Goal: Complete application form: Complete application form

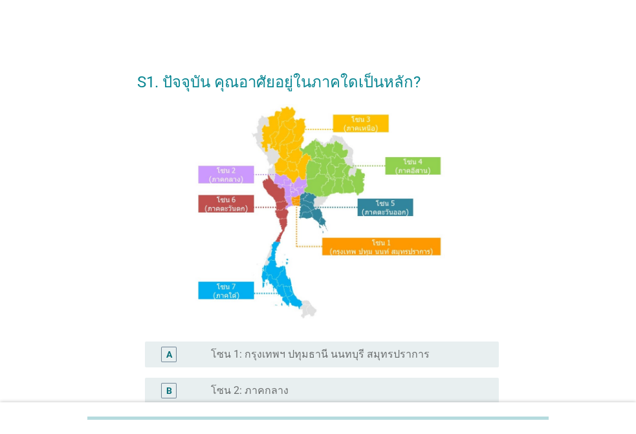
click at [340, 357] on label "โซน 1: กรุงเทพฯ ปทุมธานี นนทบุรี สมุทรปราการ" at bounding box center [320, 354] width 219 height 13
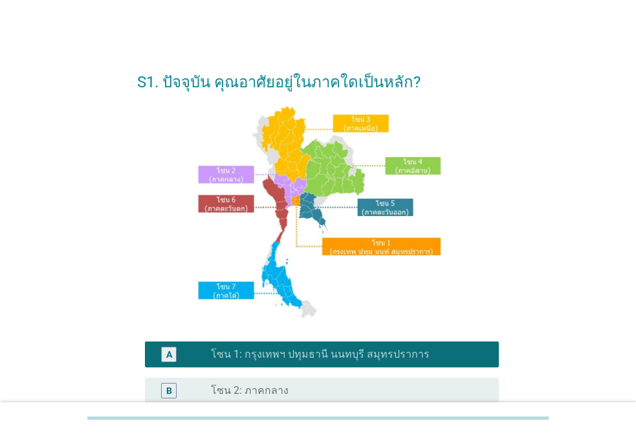
drag, startPoint x: 337, startPoint y: 355, endPoint x: 354, endPoint y: 351, distance: 17.4
click at [339, 355] on label "โซน 1: กรุงเทพฯ ปทุมธานี นนทบุรี สมุทรปราการ" at bounding box center [320, 354] width 219 height 13
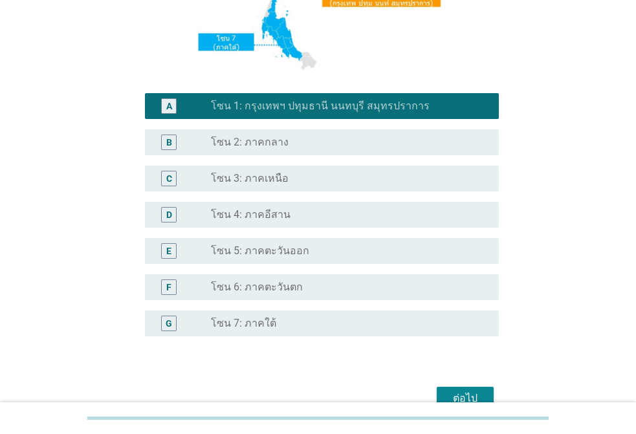
scroll to position [317, 0]
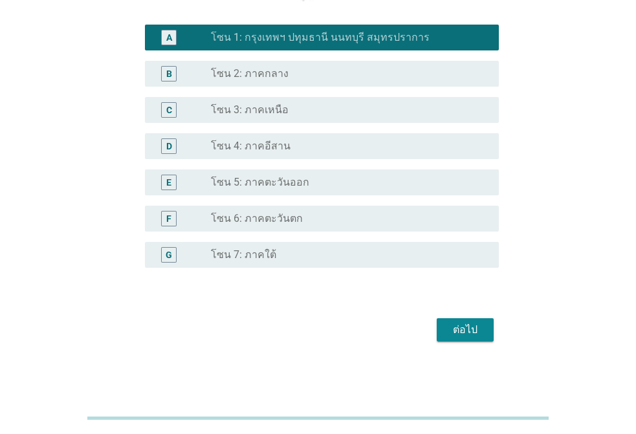
click at [482, 335] on div "ต่อไป" at bounding box center [465, 330] width 36 height 16
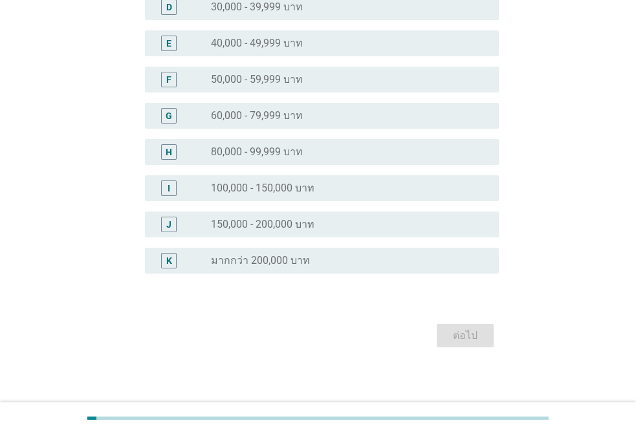
scroll to position [258, 0]
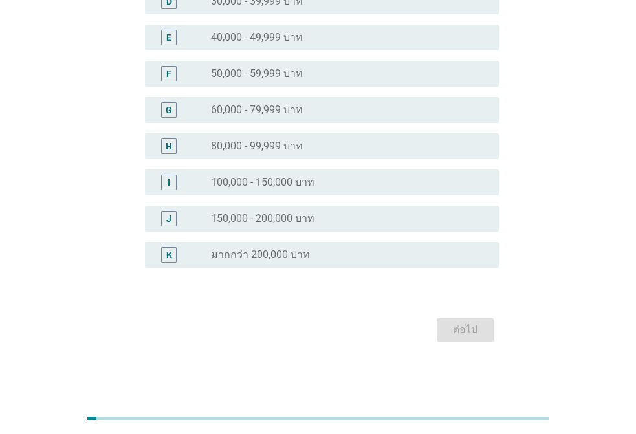
drag, startPoint x: 301, startPoint y: 251, endPoint x: 405, endPoint y: 298, distance: 114.4
click at [302, 250] on label "มากกว่า 200,000 บาท" at bounding box center [260, 254] width 99 height 13
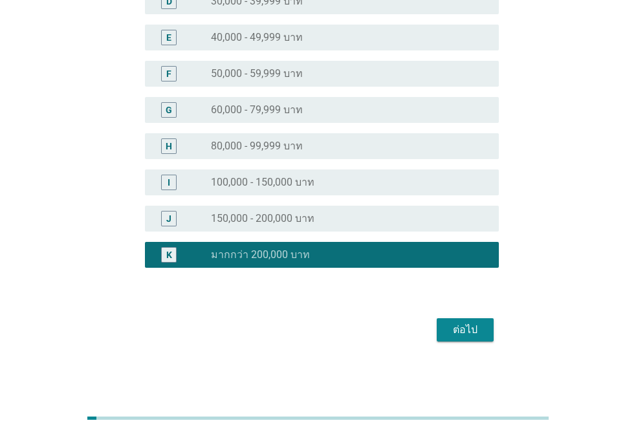
click at [440, 322] on button "ต่อไป" at bounding box center [465, 329] width 57 height 23
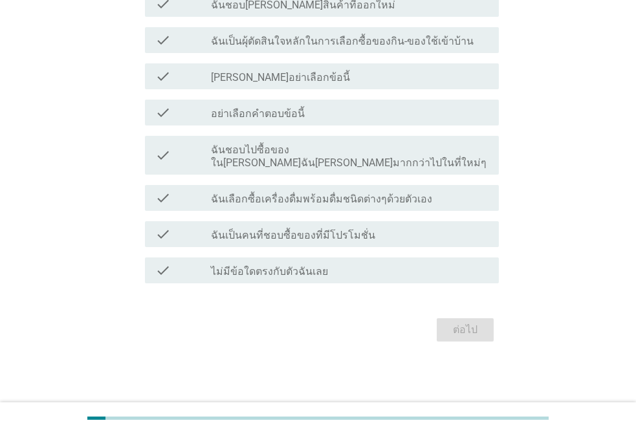
scroll to position [0, 0]
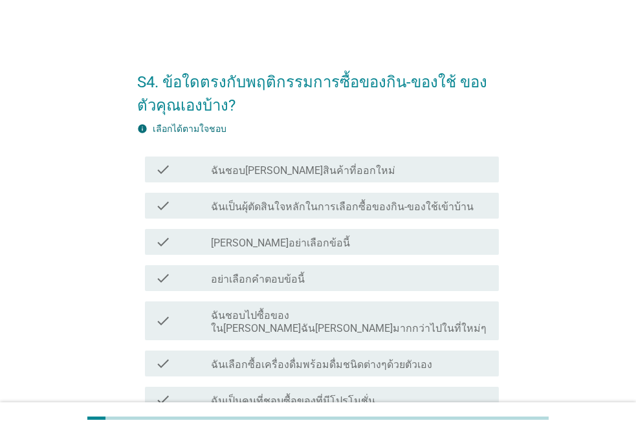
click at [287, 168] on label "ฉันชอบ[PERSON_NAME]สินค้าที่ออกใหม่" at bounding box center [303, 170] width 184 height 13
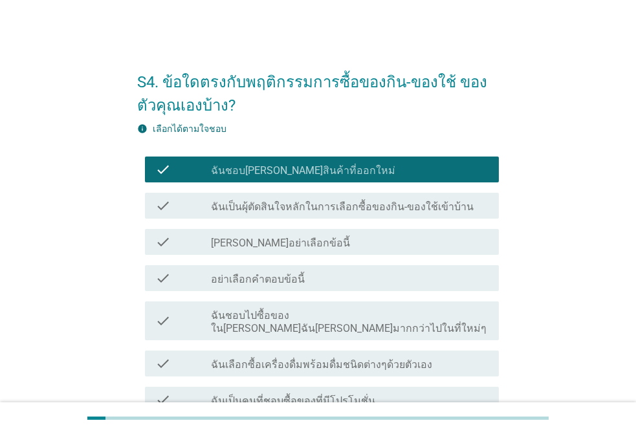
click at [280, 212] on label "ฉันเป็นผุ้ตัดสินใจหลักในการเลือกซื้อของกิน-ของใช้เข้าบ้าน" at bounding box center [342, 207] width 263 height 13
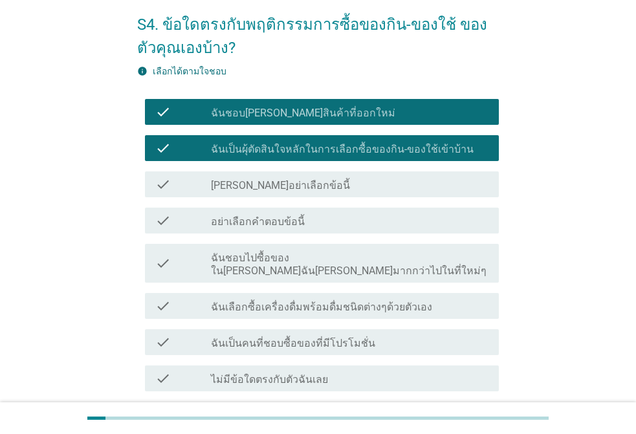
scroll to position [153, 0]
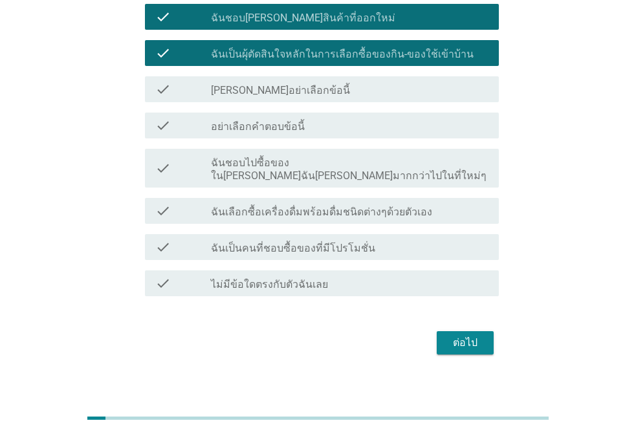
click at [265, 234] on div "check check_box_outline_blank ฉันเป็นคนที่ชอบซื้อของที่มีโปรโมชั่น" at bounding box center [322, 247] width 354 height 26
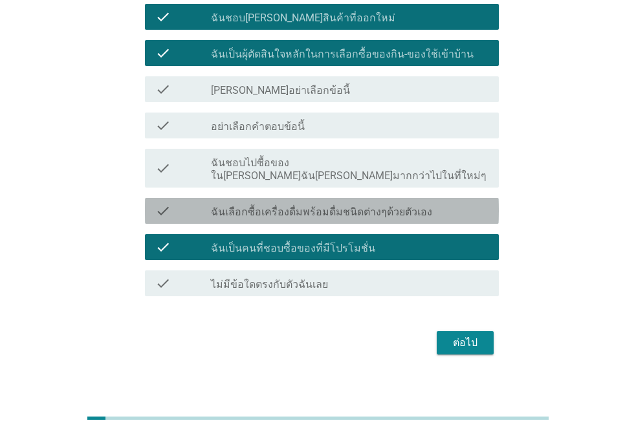
click at [296, 206] on label "ฉันเลือกซื้อเครื่องดื่มพร้อมดื่มชนิดต่างๆด้วยตัวเอง" at bounding box center [321, 212] width 221 height 13
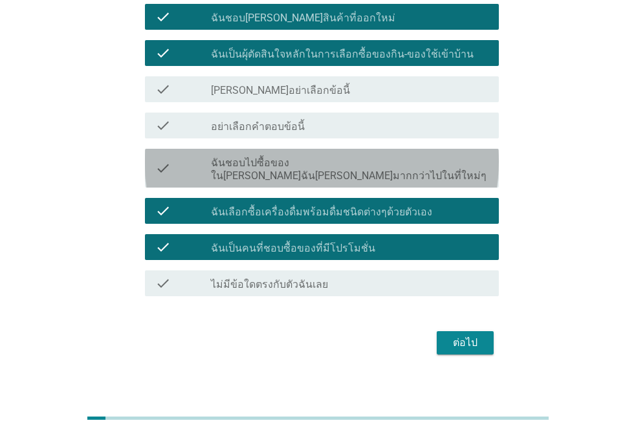
click at [305, 166] on label "ฉันชอบไปซื้อของใน[PERSON_NAME]ฉัน[PERSON_NAME]มากกว่าไปในที่ใหม่ๆ" at bounding box center [350, 170] width 278 height 26
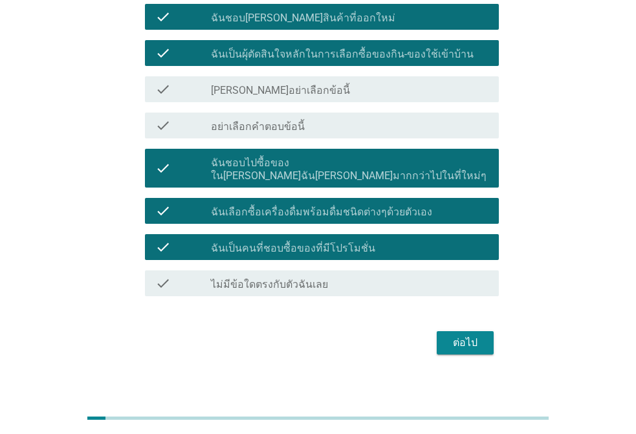
click at [457, 338] on button "ต่อไป" at bounding box center [465, 342] width 57 height 23
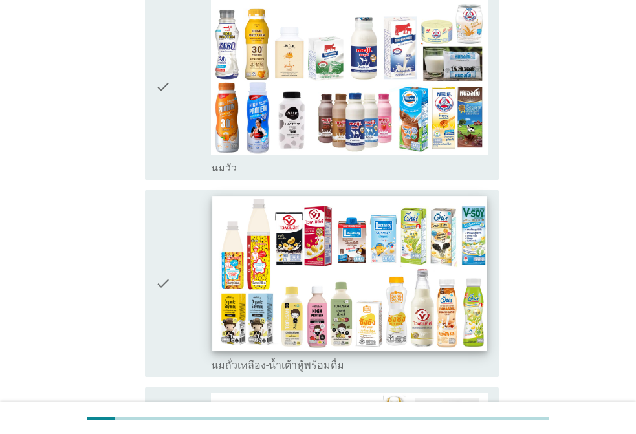
scroll to position [259, 0]
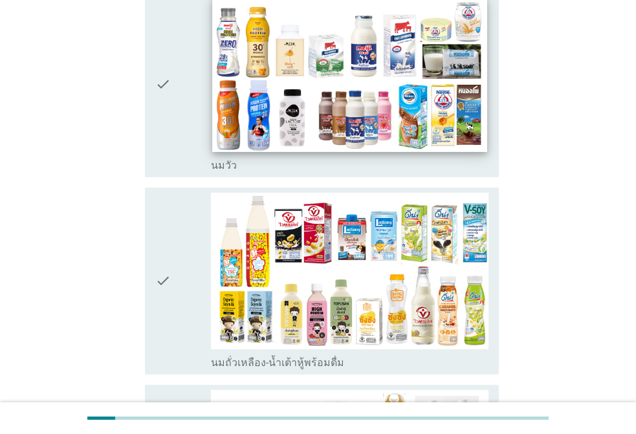
click at [294, 115] on img at bounding box center [349, 74] width 275 height 155
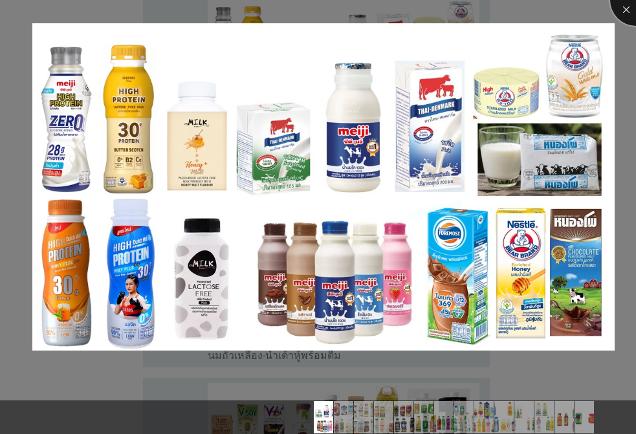
click at [627, 12] on div at bounding box center [636, 0] width 52 height 52
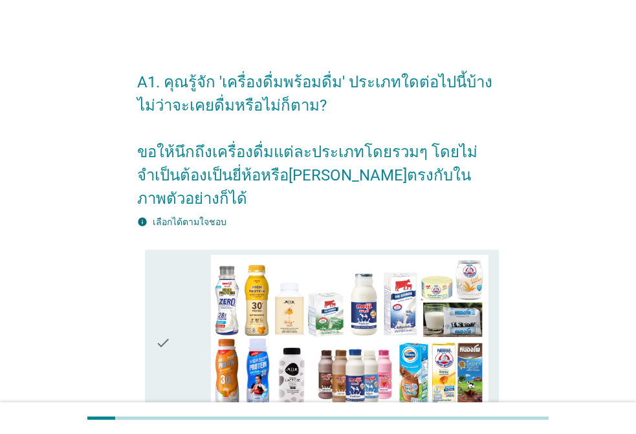
scroll to position [65, 0]
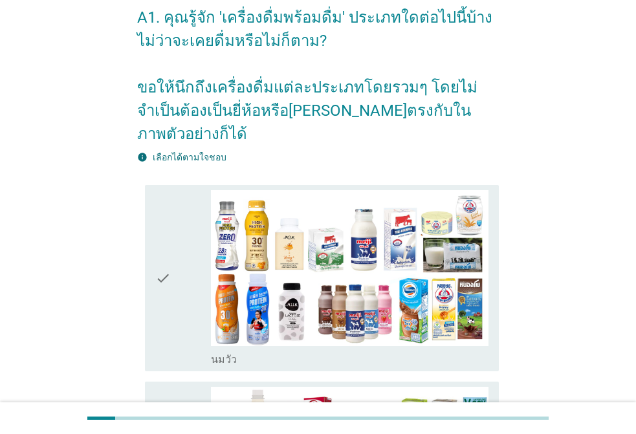
click at [168, 243] on icon "check" at bounding box center [163, 278] width 16 height 177
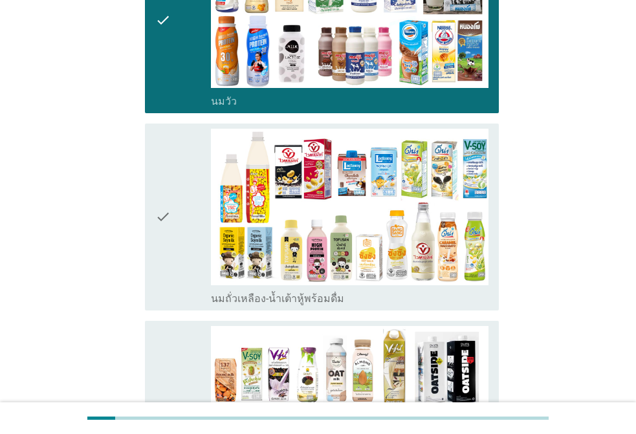
scroll to position [323, 0]
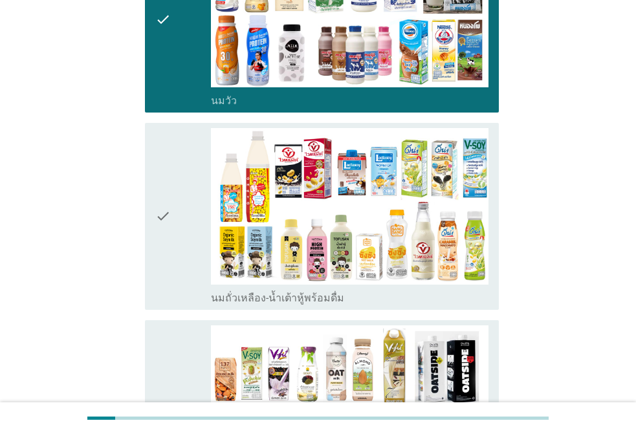
click at [170, 231] on icon "check" at bounding box center [163, 216] width 16 height 177
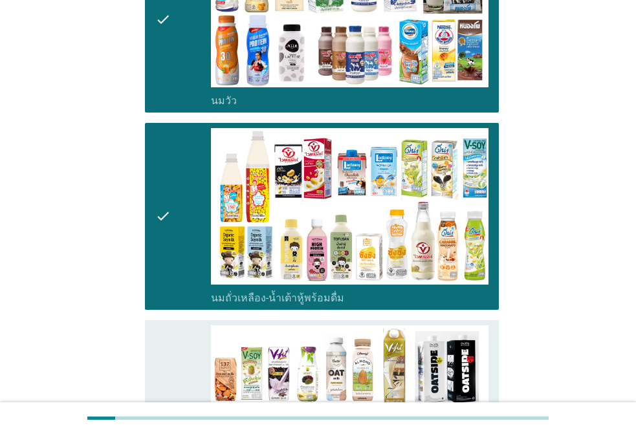
click at [170, 325] on icon "check" at bounding box center [163, 420] width 16 height 190
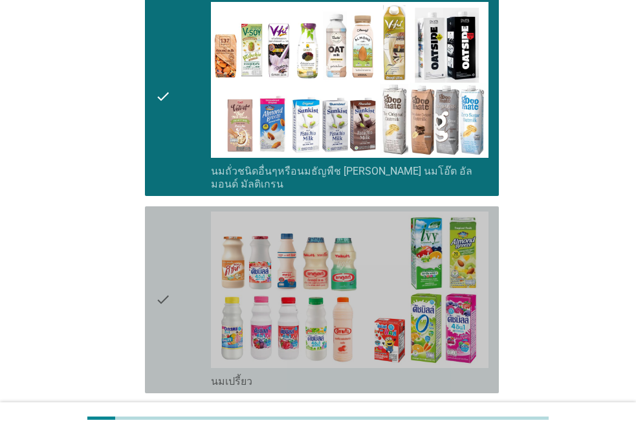
click at [184, 212] on div "check" at bounding box center [183, 300] width 56 height 177
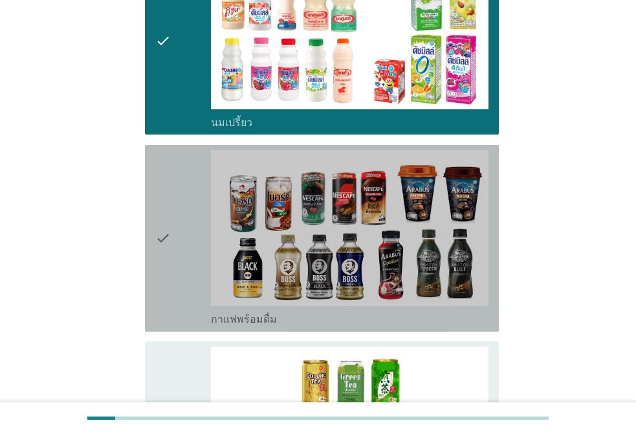
click at [188, 176] on div "check" at bounding box center [183, 238] width 56 height 177
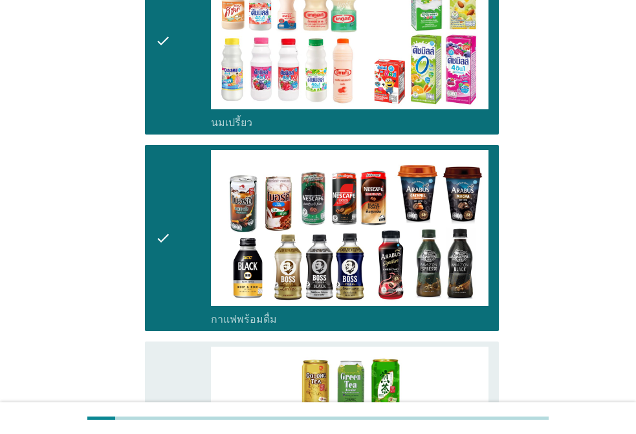
click at [182, 347] on div "check" at bounding box center [183, 435] width 56 height 177
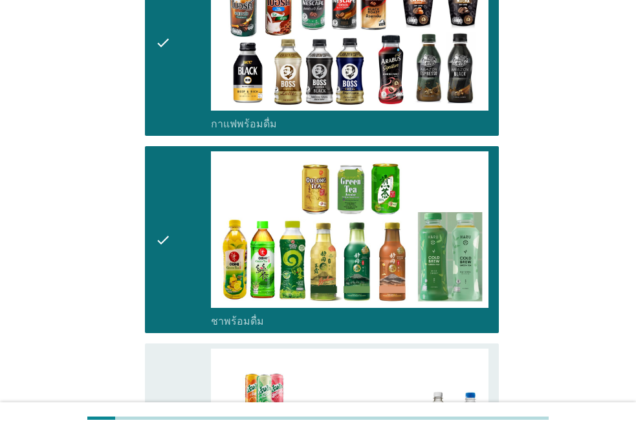
scroll to position [1294, 0]
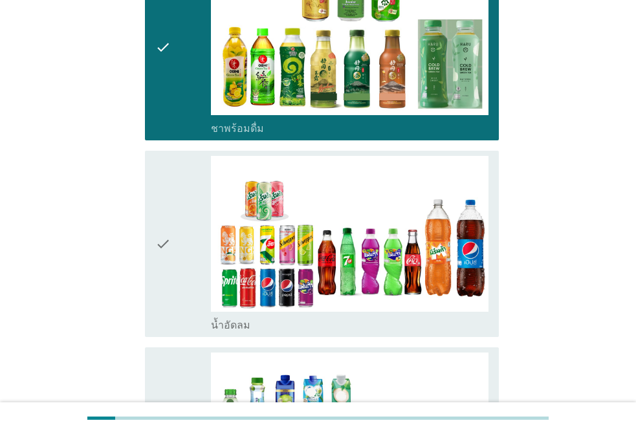
drag, startPoint x: 178, startPoint y: 231, endPoint x: 175, endPoint y: 247, distance: 15.9
click at [177, 230] on div "check" at bounding box center [183, 244] width 56 height 177
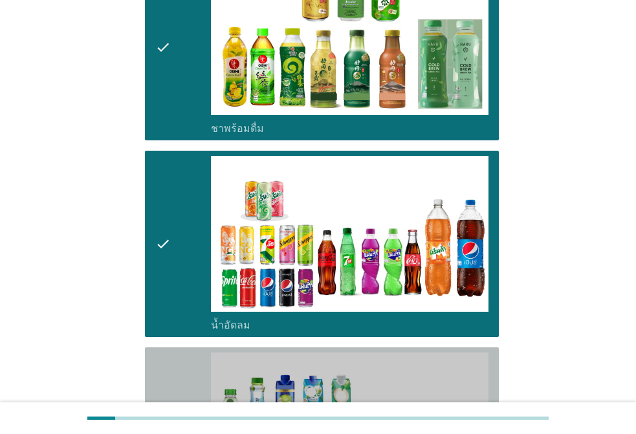
drag, startPoint x: 168, startPoint y: 338, endPoint x: 194, endPoint y: 320, distance: 31.8
click at [170, 353] on icon "check" at bounding box center [163, 441] width 16 height 177
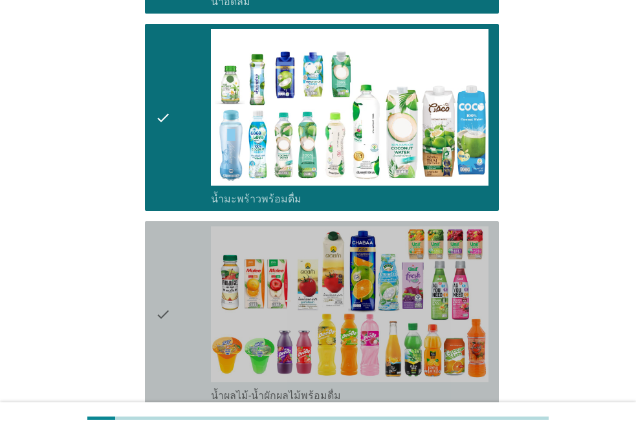
drag, startPoint x: 170, startPoint y: 217, endPoint x: 185, endPoint y: 239, distance: 26.4
click at [168, 226] on icon "check" at bounding box center [163, 314] width 16 height 177
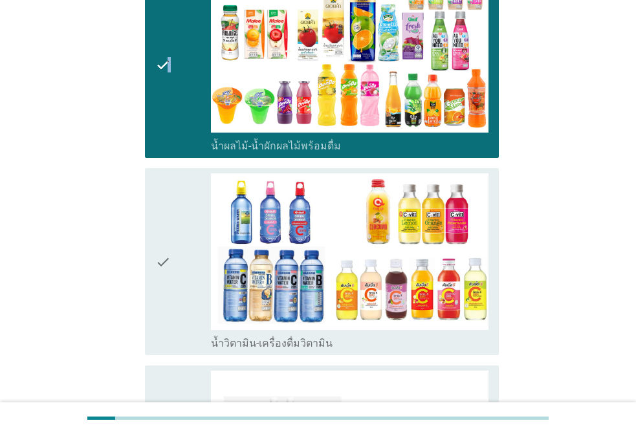
scroll to position [2070, 0]
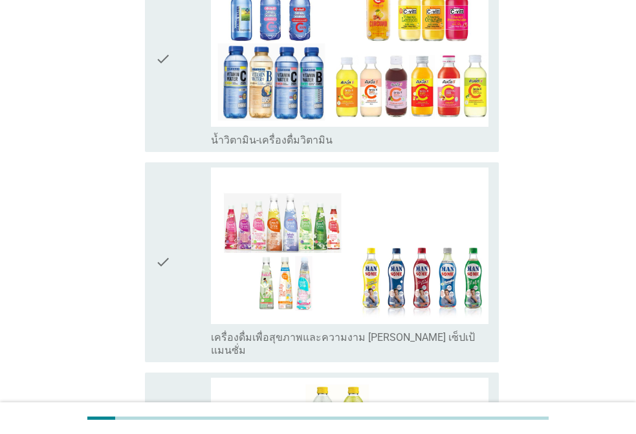
drag, startPoint x: 181, startPoint y: 69, endPoint x: 185, endPoint y: 78, distance: 9.9
click at [182, 69] on div "check" at bounding box center [183, 58] width 56 height 177
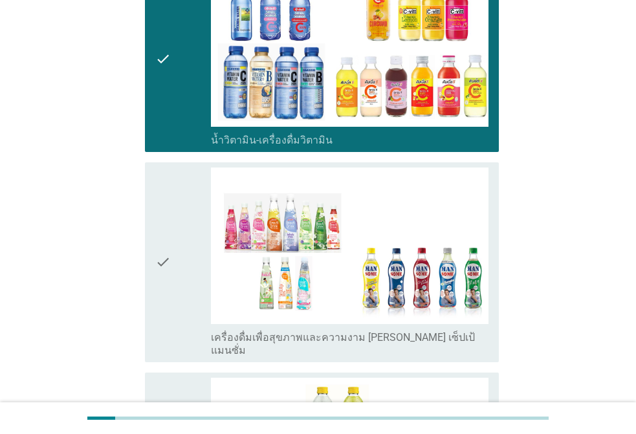
click at [175, 174] on div "check" at bounding box center [183, 263] width 56 height 190
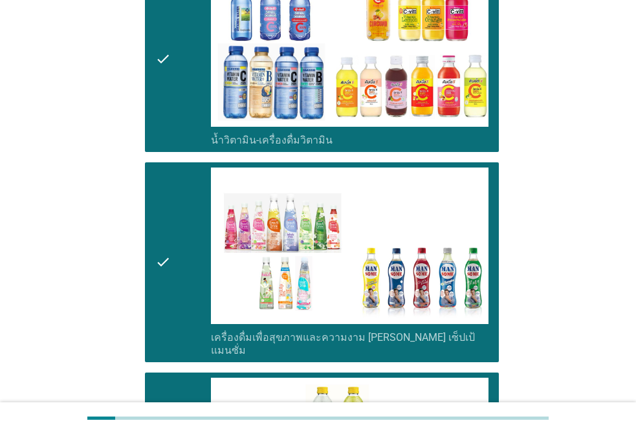
scroll to position [2394, 0]
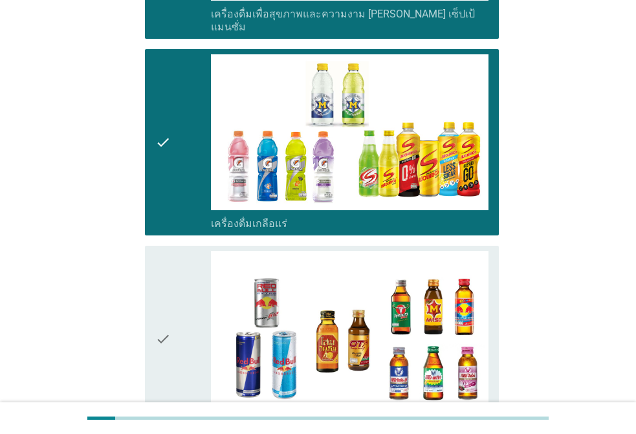
click at [173, 270] on div "check" at bounding box center [183, 339] width 56 height 177
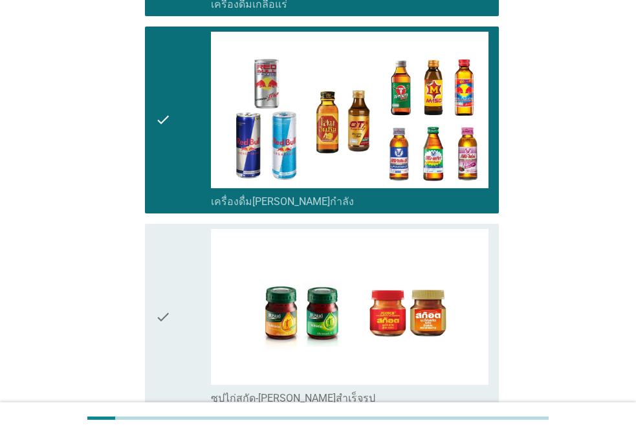
scroll to position [2728, 0]
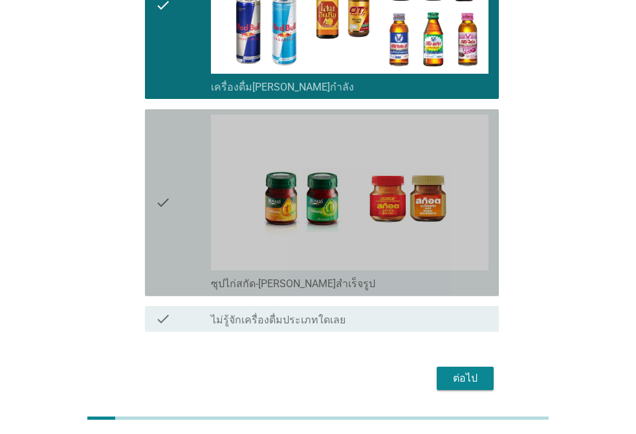
drag, startPoint x: 174, startPoint y: 179, endPoint x: 397, endPoint y: 294, distance: 250.9
click at [175, 179] on div "check" at bounding box center [183, 203] width 56 height 177
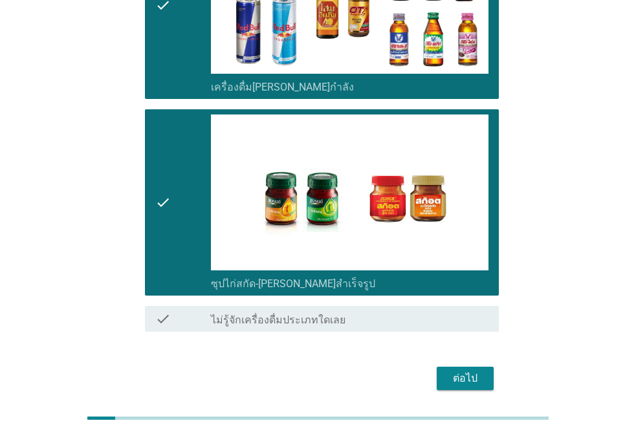
click at [448, 367] on button "ต่อไป" at bounding box center [465, 378] width 57 height 23
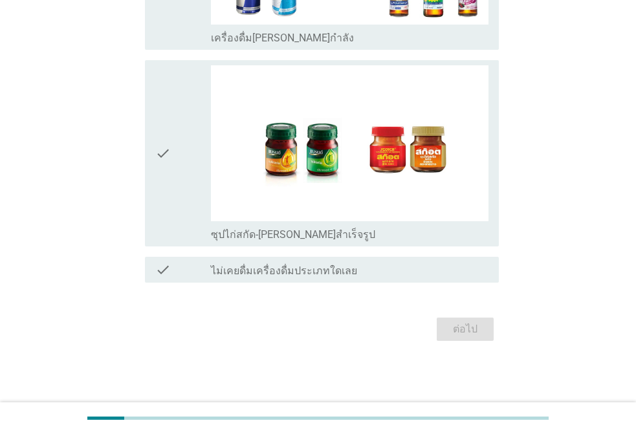
scroll to position [0, 0]
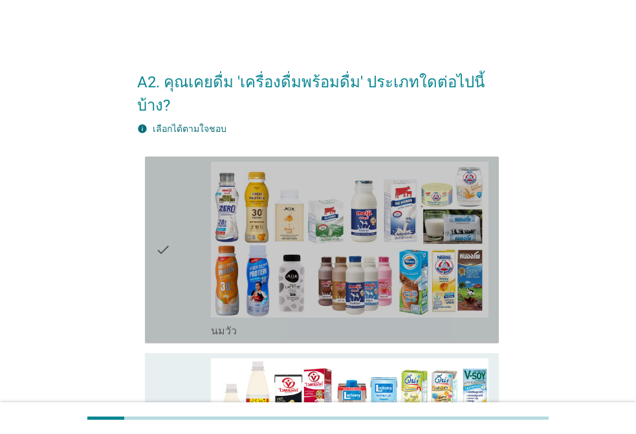
click at [190, 213] on div "check" at bounding box center [183, 250] width 56 height 177
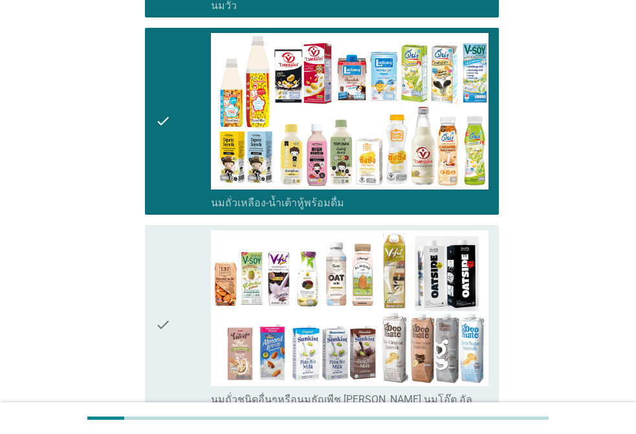
scroll to position [388, 0]
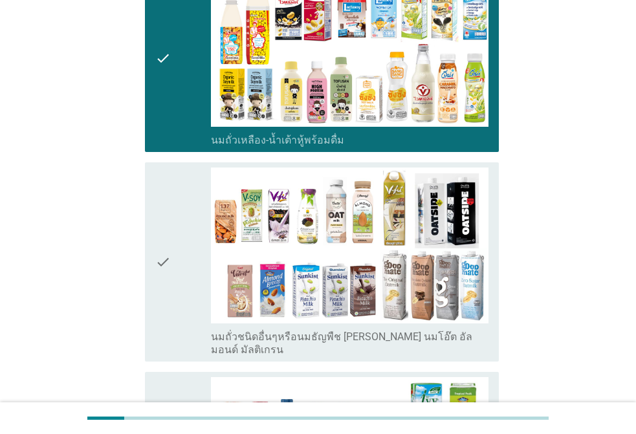
click at [189, 249] on div "check" at bounding box center [183, 263] width 56 height 190
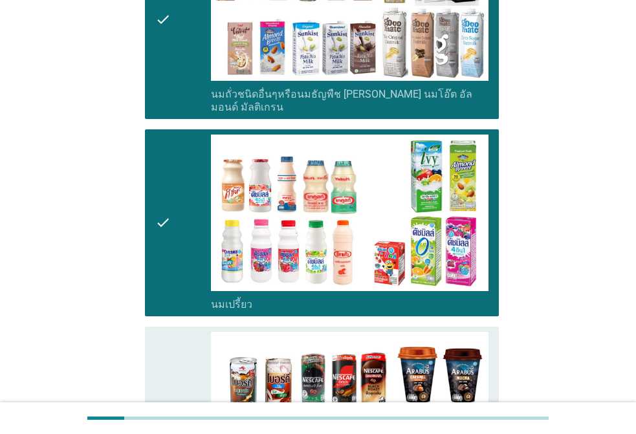
scroll to position [647, 0]
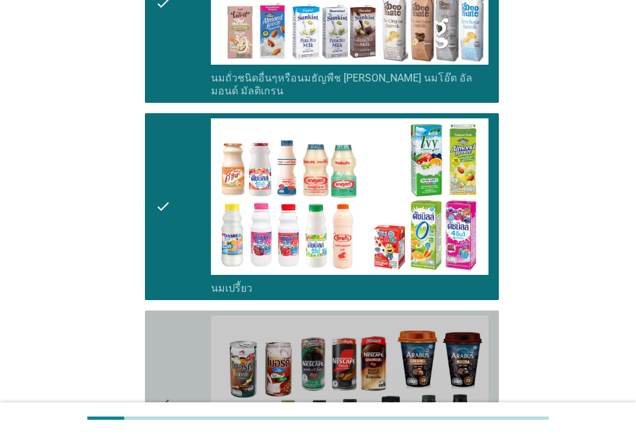
click at [188, 322] on div "check" at bounding box center [183, 404] width 56 height 177
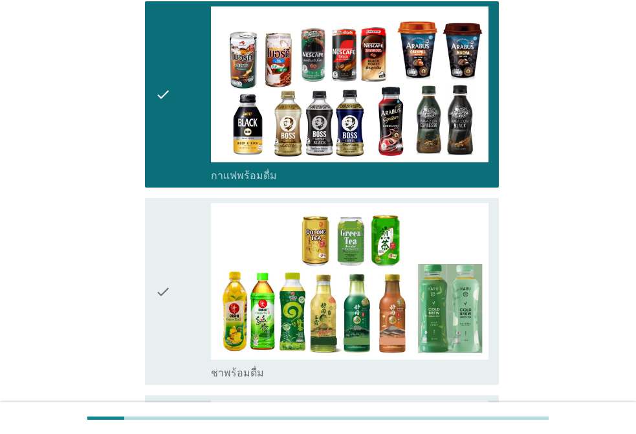
scroll to position [1100, 0]
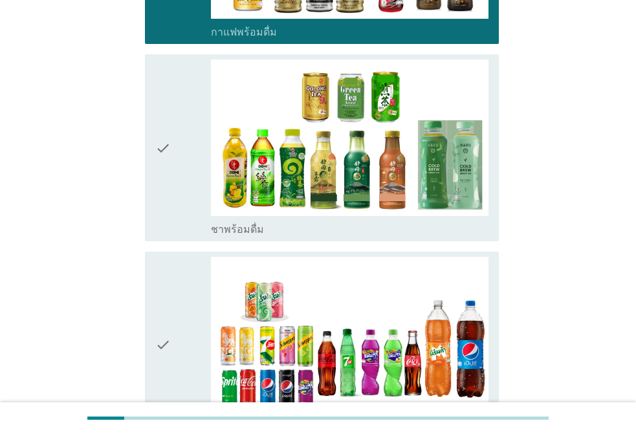
drag, startPoint x: 181, startPoint y: 211, endPoint x: 182, endPoint y: 198, distance: 13.0
click at [181, 247] on div "check check_box_outline_blank น้ำอัดลม" at bounding box center [318, 345] width 362 height 197
click at [181, 170] on div "check" at bounding box center [183, 148] width 56 height 177
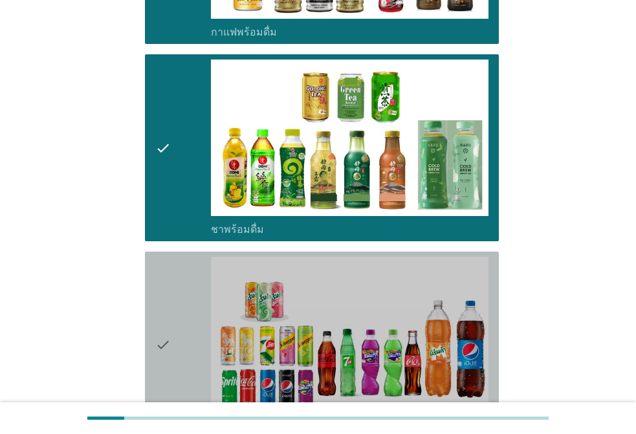
click at [174, 285] on div "check" at bounding box center [183, 345] width 56 height 177
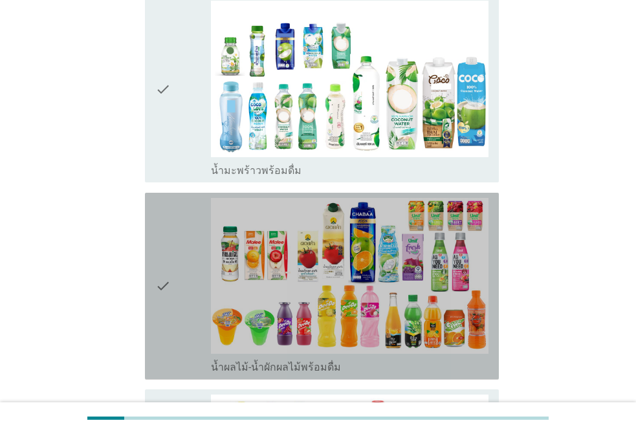
click at [171, 209] on div "check" at bounding box center [183, 286] width 56 height 177
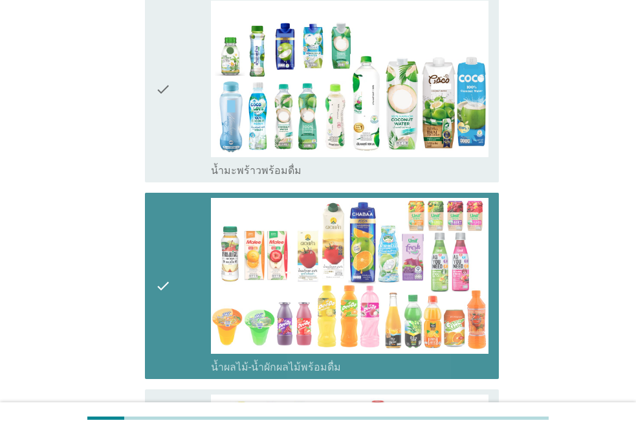
click at [192, 111] on div "check" at bounding box center [183, 89] width 56 height 177
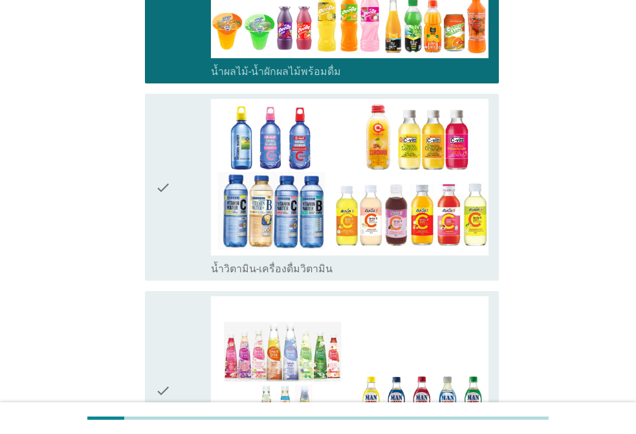
scroll to position [1941, 0]
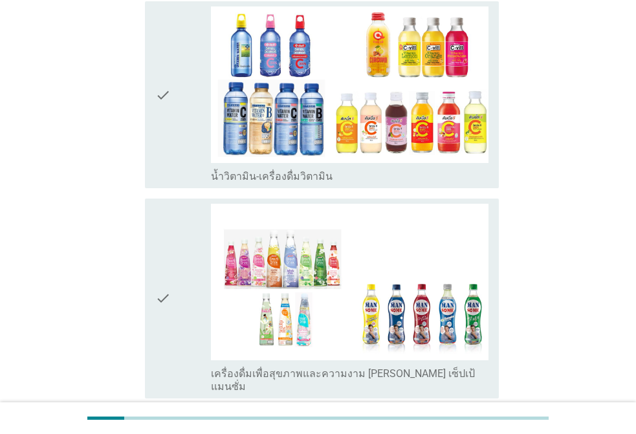
click at [190, 132] on div "check" at bounding box center [183, 94] width 56 height 177
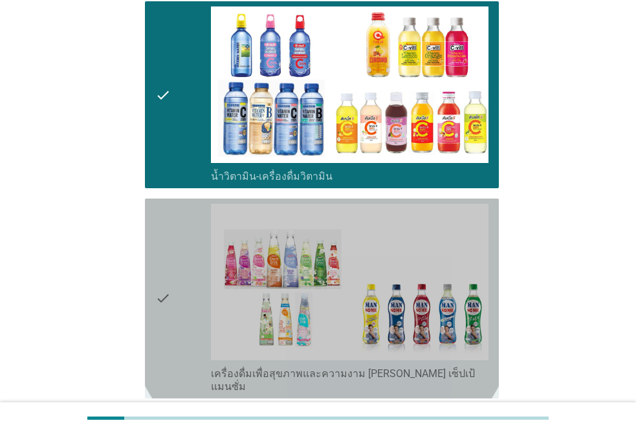
drag, startPoint x: 174, startPoint y: 215, endPoint x: 201, endPoint y: 256, distance: 48.5
click at [178, 217] on div "check" at bounding box center [183, 299] width 56 height 190
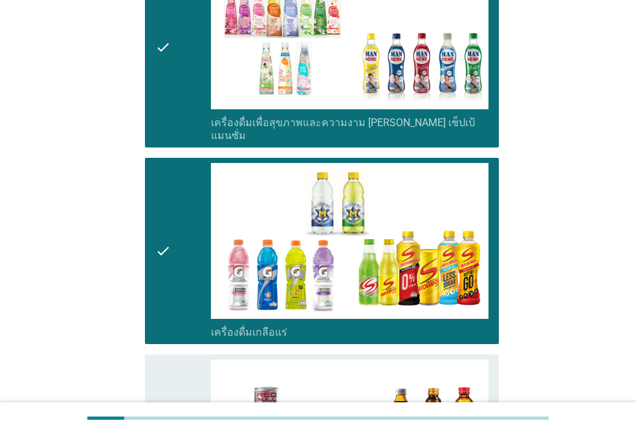
scroll to position [2394, 0]
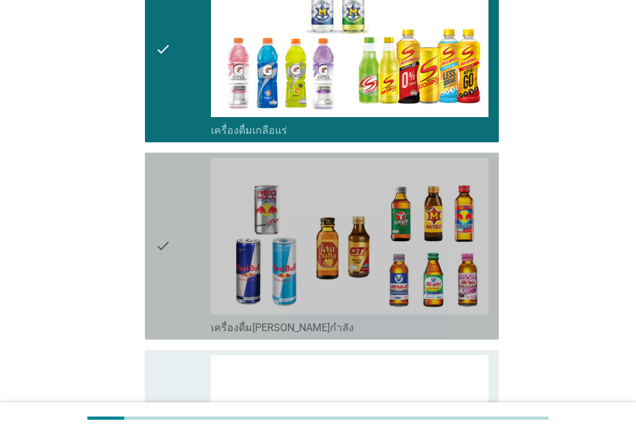
click at [162, 206] on icon "check" at bounding box center [163, 246] width 16 height 177
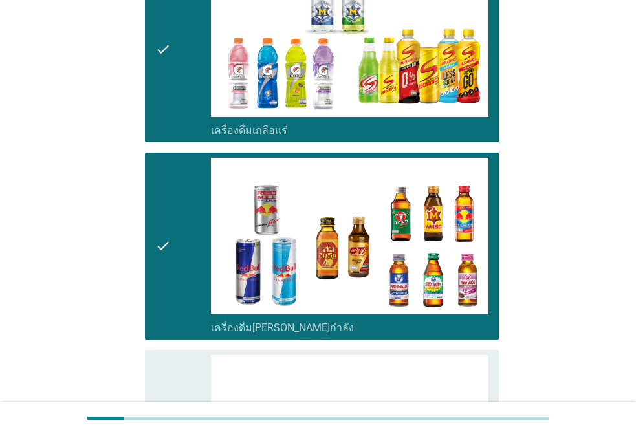
drag, startPoint x: 177, startPoint y: 334, endPoint x: 204, endPoint y: 316, distance: 31.8
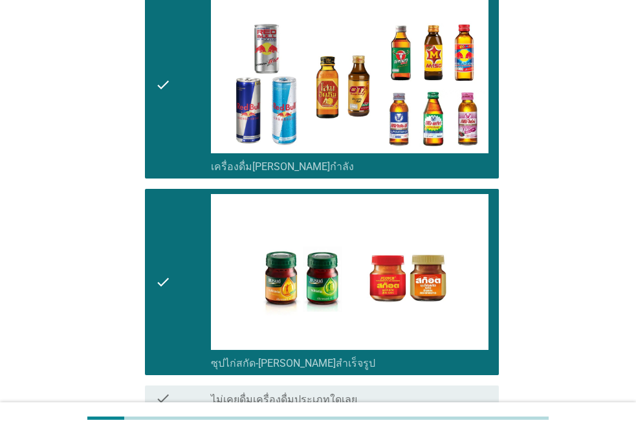
scroll to position [2635, 0]
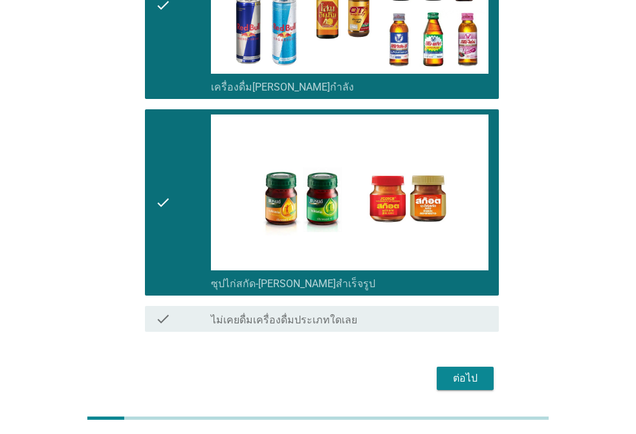
click at [472, 371] on div "ต่อไป" at bounding box center [465, 379] width 36 height 16
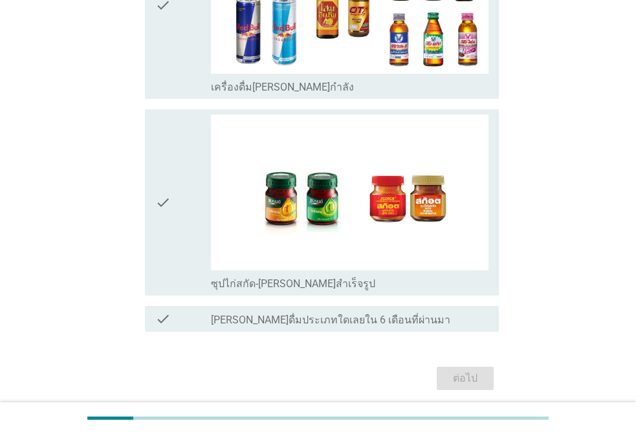
scroll to position [0, 0]
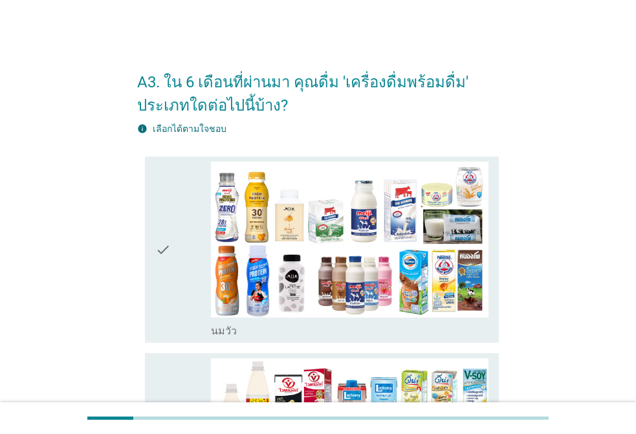
click at [164, 225] on icon "check" at bounding box center [163, 250] width 16 height 177
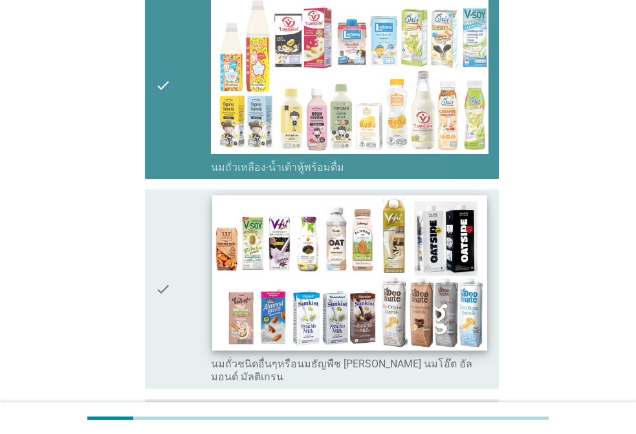
scroll to position [453, 0]
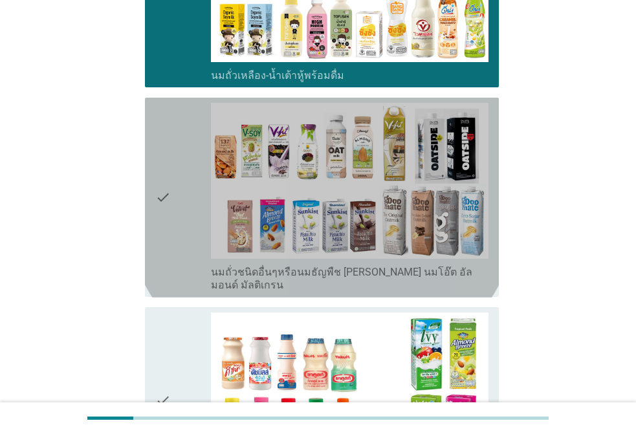
drag, startPoint x: 205, startPoint y: 184, endPoint x: 192, endPoint y: 258, distance: 75.6
click at [205, 183] on div "check" at bounding box center [183, 198] width 56 height 190
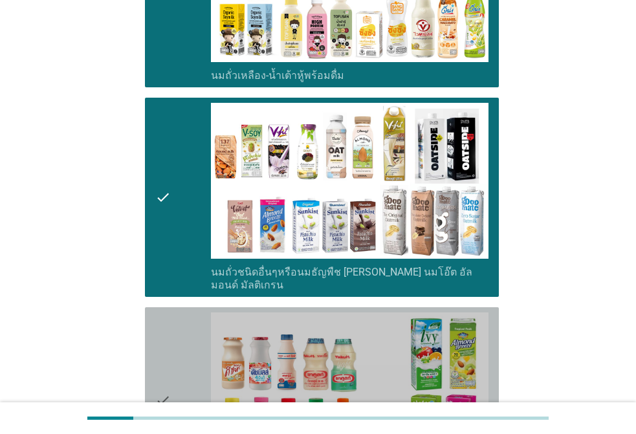
click at [171, 319] on div "check" at bounding box center [183, 400] width 56 height 177
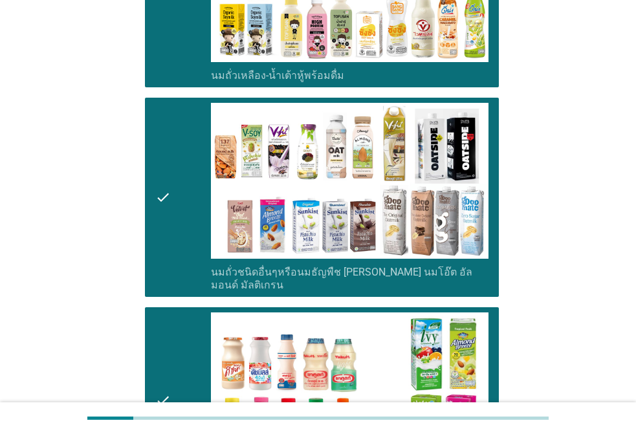
scroll to position [906, 0]
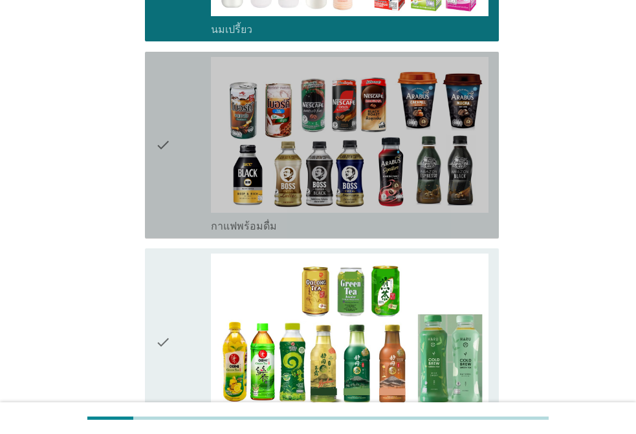
drag, startPoint x: 172, startPoint y: 204, endPoint x: 181, endPoint y: 287, distance: 83.3
click at [174, 206] on div "check" at bounding box center [183, 145] width 56 height 177
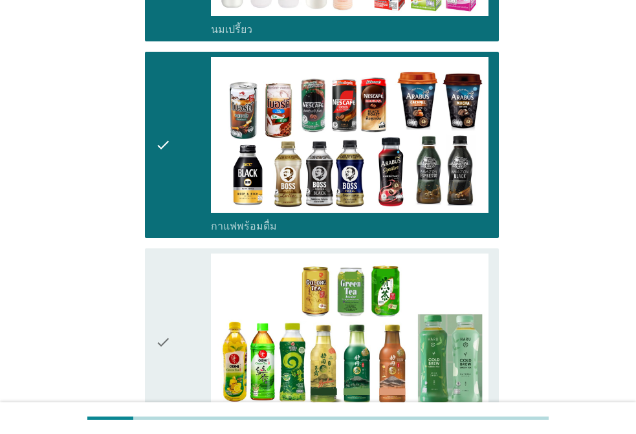
drag, startPoint x: 180, startPoint y: 291, endPoint x: 186, endPoint y: 288, distance: 7.2
click at [181, 292] on div "check" at bounding box center [183, 342] width 56 height 177
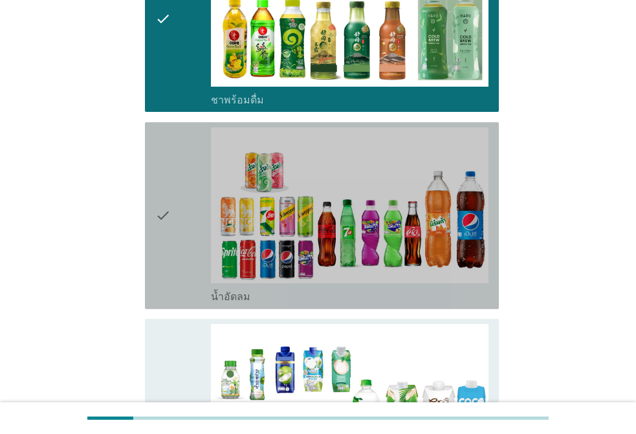
click at [176, 219] on div "check" at bounding box center [183, 215] width 56 height 177
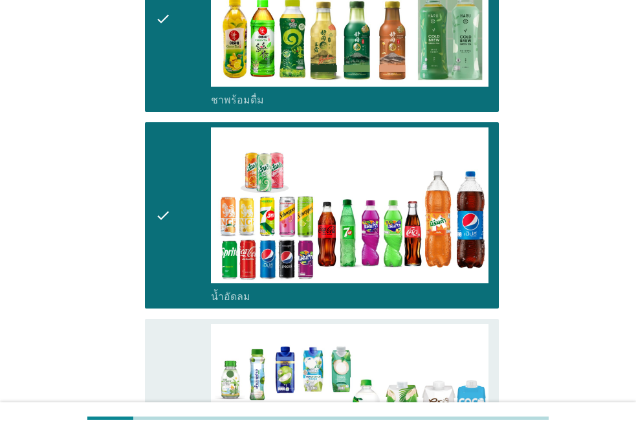
click at [155, 347] on icon "check" at bounding box center [163, 412] width 16 height 177
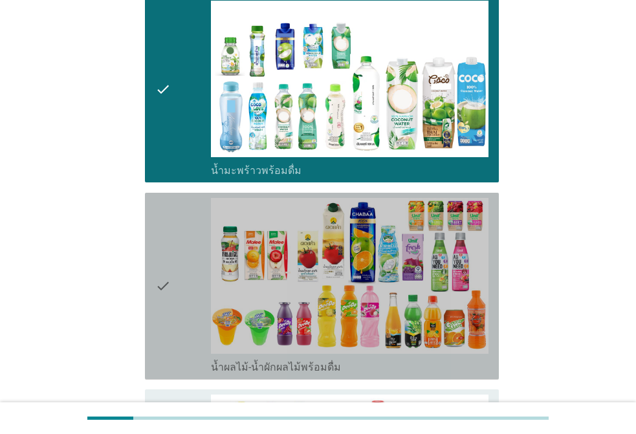
click at [187, 214] on div "check" at bounding box center [183, 286] width 56 height 177
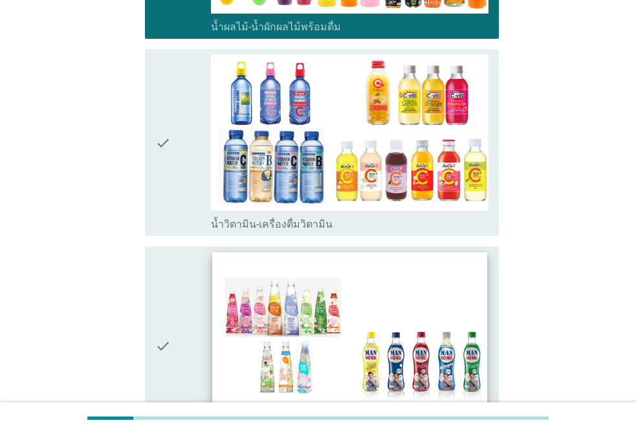
scroll to position [1941, 0]
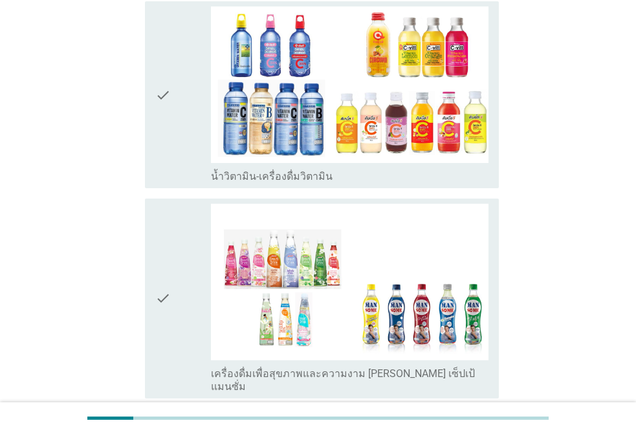
click at [182, 125] on div "check" at bounding box center [183, 94] width 56 height 177
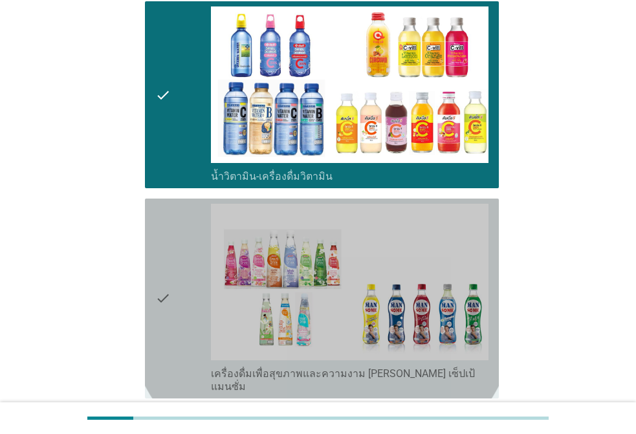
drag, startPoint x: 159, startPoint y: 259, endPoint x: 203, endPoint y: 256, distance: 44.1
click at [162, 256] on icon "check" at bounding box center [163, 299] width 16 height 190
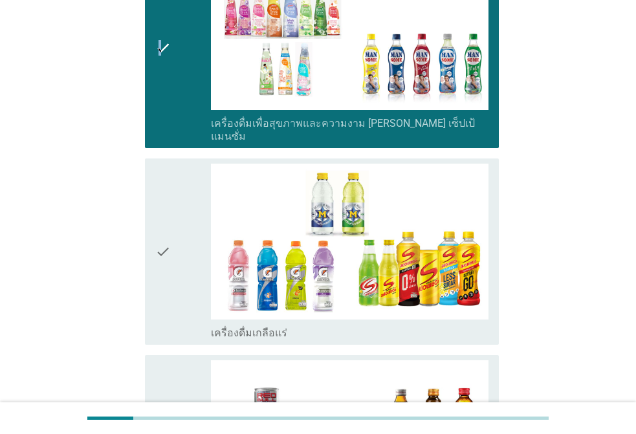
scroll to position [2394, 0]
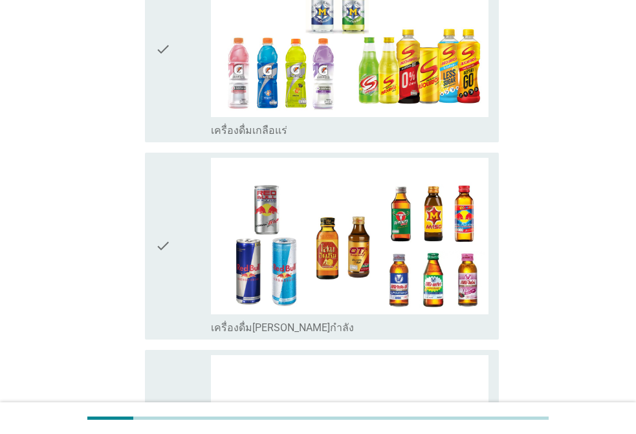
drag, startPoint x: 190, startPoint y: 53, endPoint x: 196, endPoint y: 69, distance: 16.6
click at [192, 53] on div "check" at bounding box center [183, 49] width 56 height 177
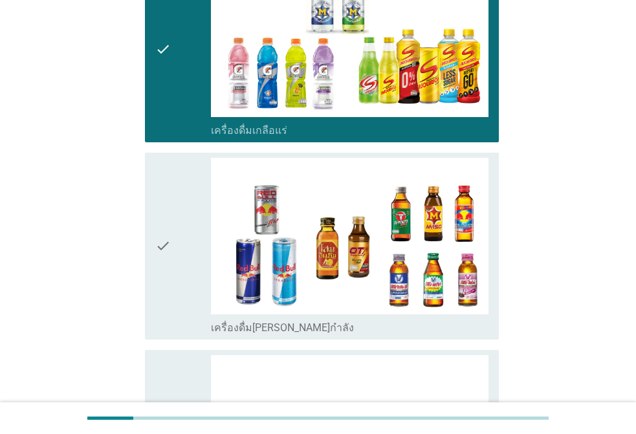
click at [180, 211] on div "check" at bounding box center [183, 246] width 56 height 177
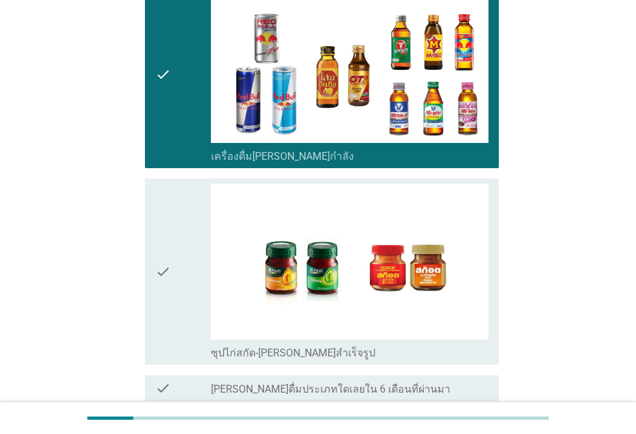
scroll to position [2658, 0]
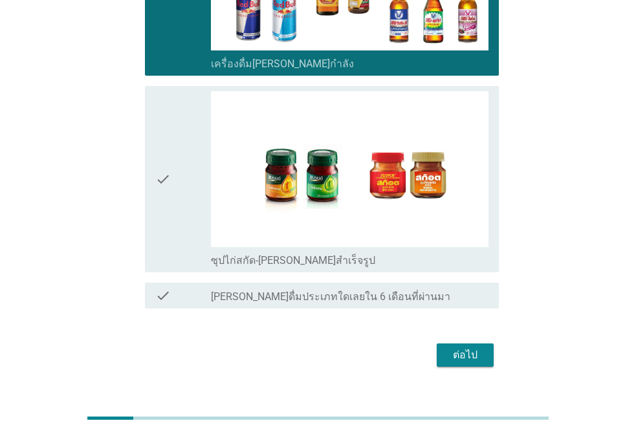
click at [190, 113] on div "check" at bounding box center [183, 179] width 56 height 177
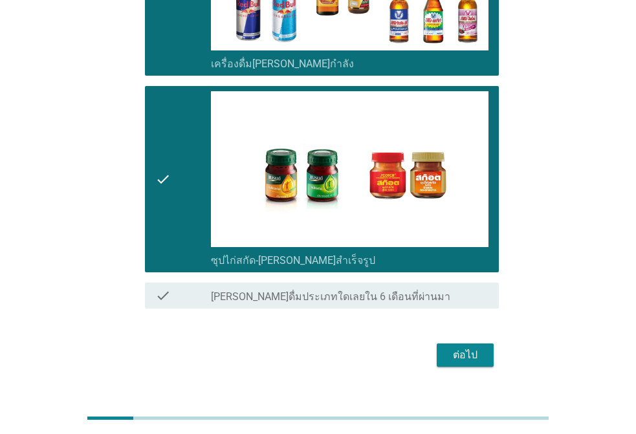
click at [470, 347] on div "ต่อไป" at bounding box center [465, 355] width 36 height 16
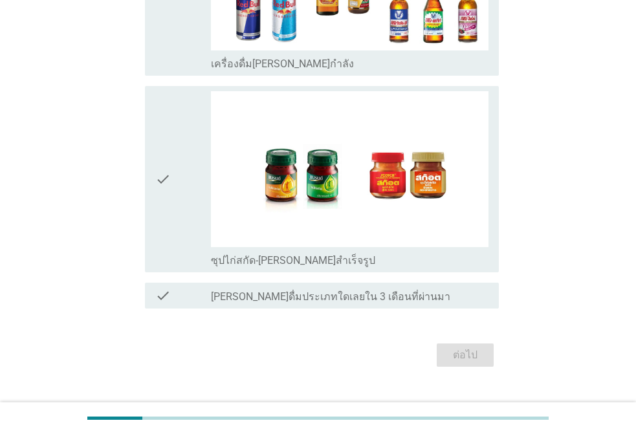
scroll to position [0, 0]
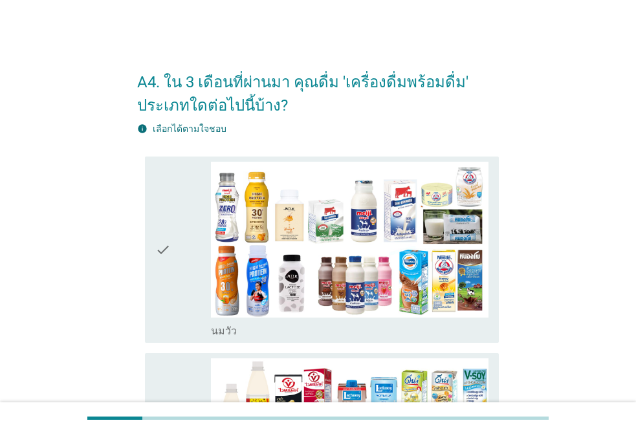
click at [176, 239] on div "check" at bounding box center [183, 250] width 56 height 177
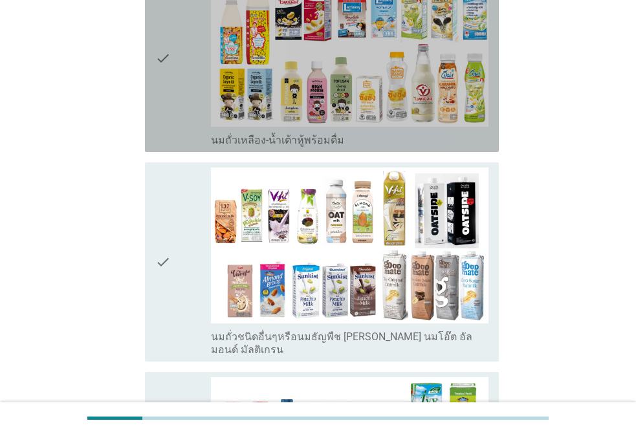
drag, startPoint x: 160, startPoint y: 86, endPoint x: 169, endPoint y: 173, distance: 87.8
click at [162, 89] on icon "check" at bounding box center [163, 58] width 16 height 177
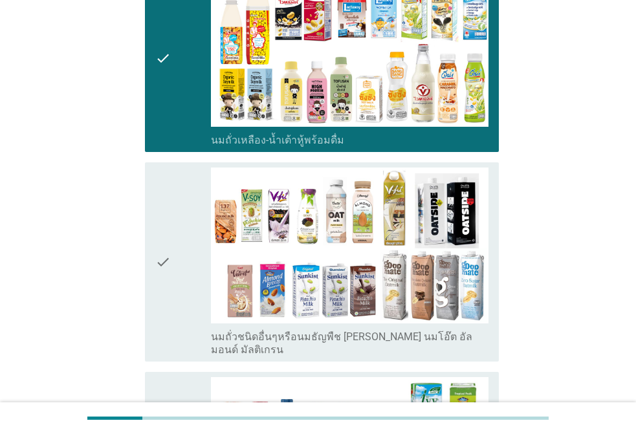
click at [162, 230] on icon "check" at bounding box center [163, 263] width 16 height 190
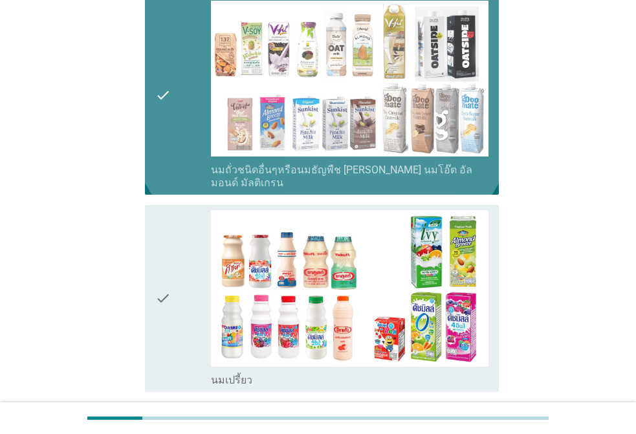
scroll to position [776, 0]
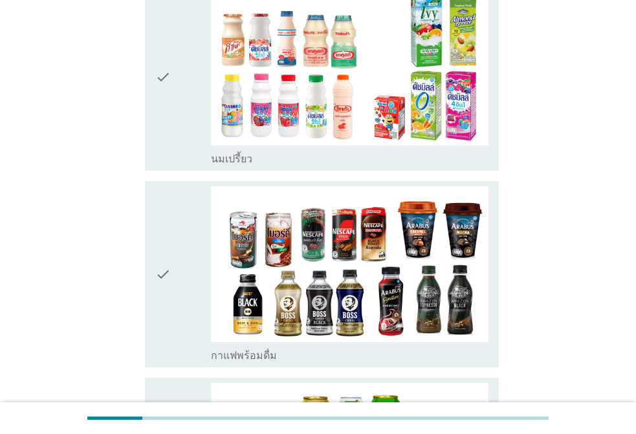
drag, startPoint x: 163, startPoint y: 108, endPoint x: 165, endPoint y: 126, distance: 17.6
click at [164, 110] on icon "check" at bounding box center [163, 77] width 16 height 177
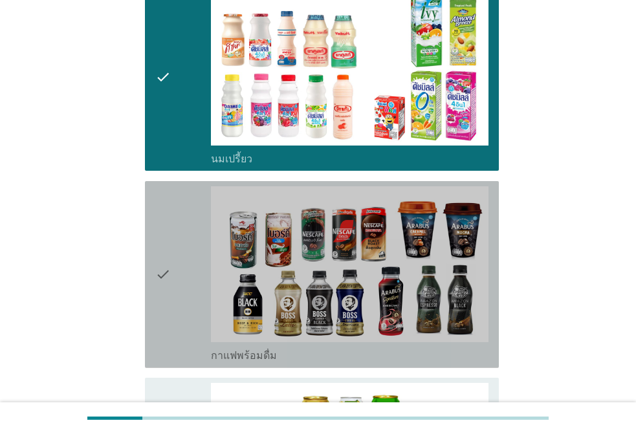
drag, startPoint x: 177, startPoint y: 243, endPoint x: 185, endPoint y: 243, distance: 8.4
click at [177, 243] on div "check" at bounding box center [183, 274] width 56 height 177
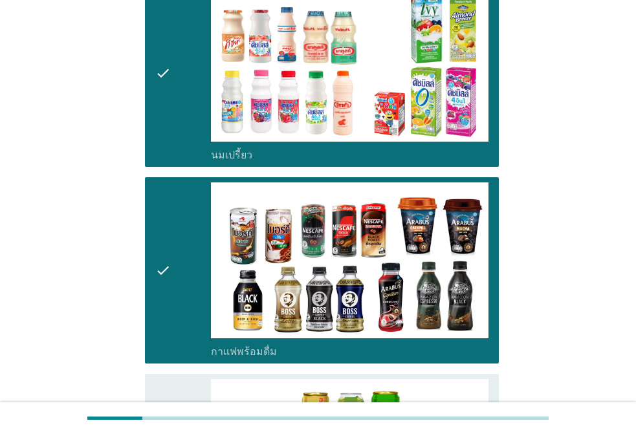
scroll to position [1229, 0]
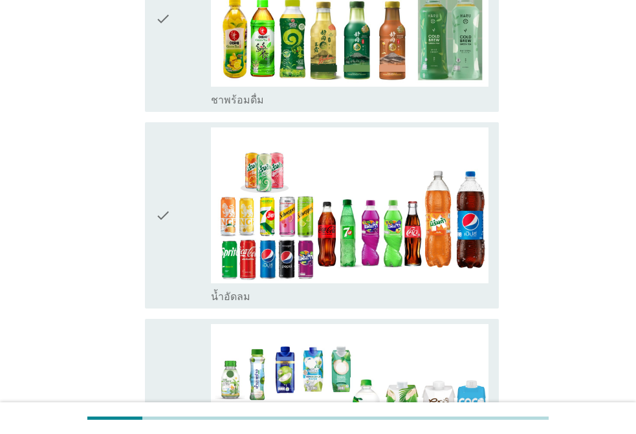
drag, startPoint x: 202, startPoint y: 80, endPoint x: 208, endPoint y: 104, distance: 24.8
click at [202, 80] on div "check" at bounding box center [183, 18] width 56 height 177
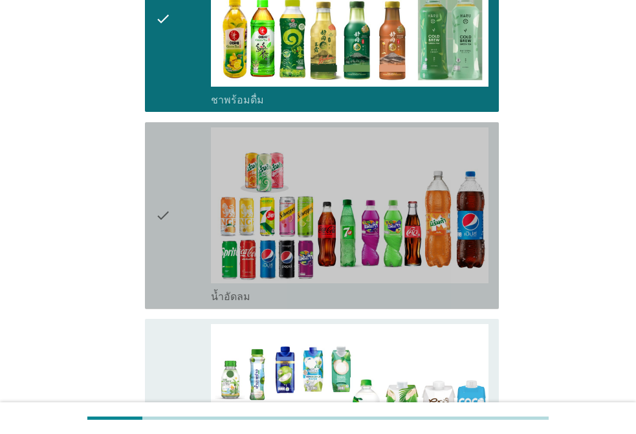
click at [191, 181] on div "check" at bounding box center [183, 215] width 56 height 177
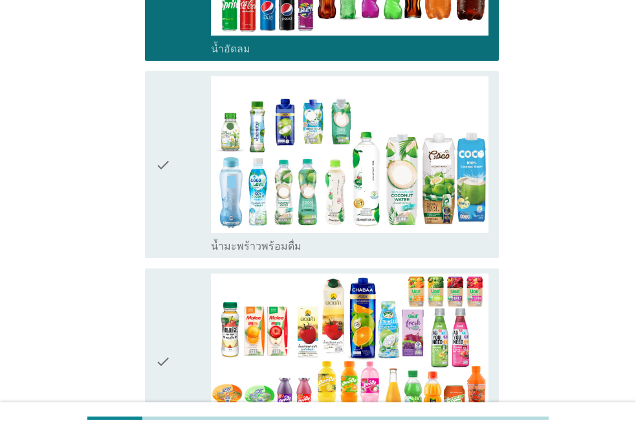
scroll to position [1617, 0]
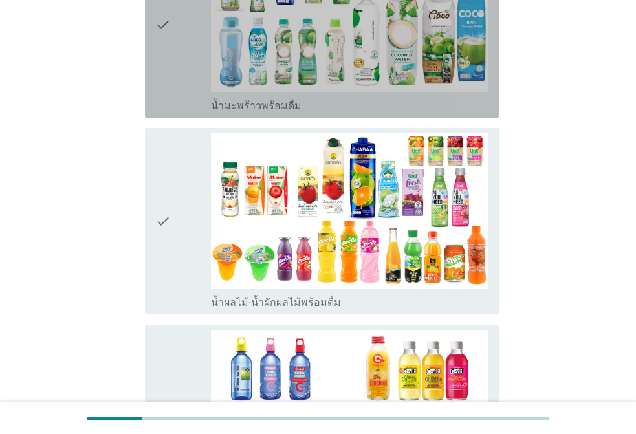
click at [175, 73] on div "check" at bounding box center [183, 24] width 56 height 177
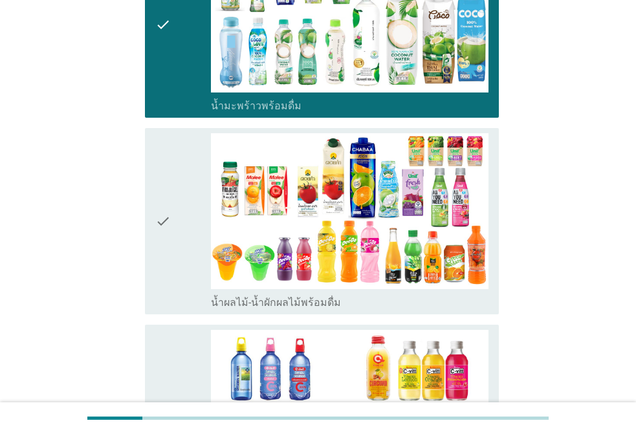
click at [187, 178] on div "check" at bounding box center [183, 221] width 56 height 177
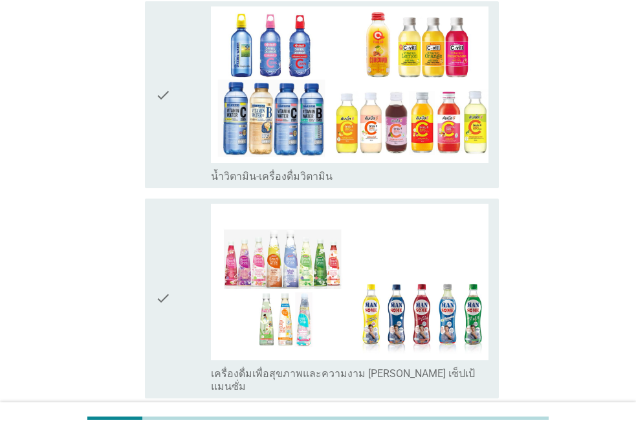
drag, startPoint x: 175, startPoint y: 94, endPoint x: 187, endPoint y: 166, distance: 72.9
click at [173, 97] on div "check" at bounding box center [183, 94] width 56 height 177
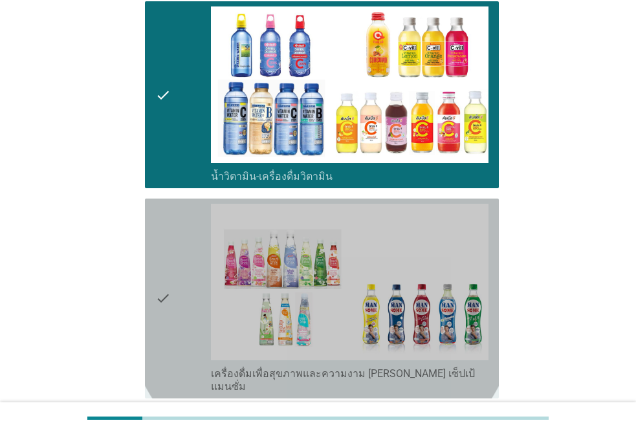
click at [173, 268] on div "check" at bounding box center [183, 299] width 56 height 190
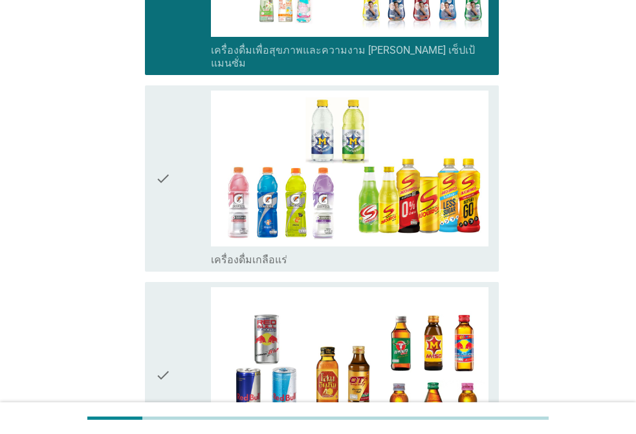
drag, startPoint x: 173, startPoint y: 159, endPoint x: 198, endPoint y: 263, distance: 106.6
click at [172, 166] on div "check" at bounding box center [183, 179] width 56 height 177
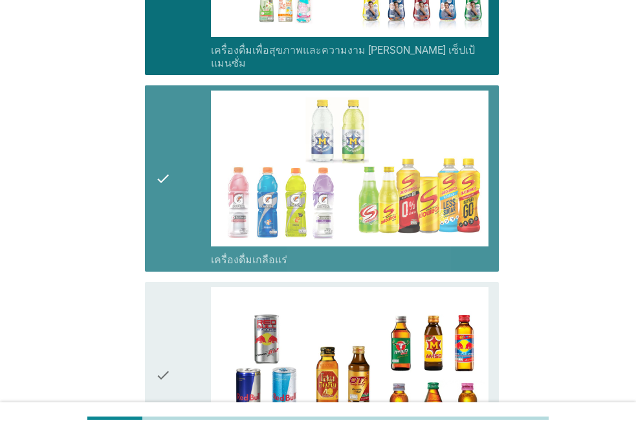
click at [195, 305] on div "check" at bounding box center [183, 375] width 56 height 177
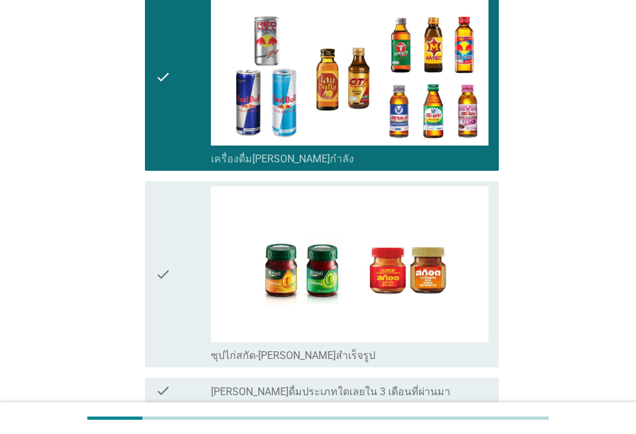
scroll to position [2653, 0]
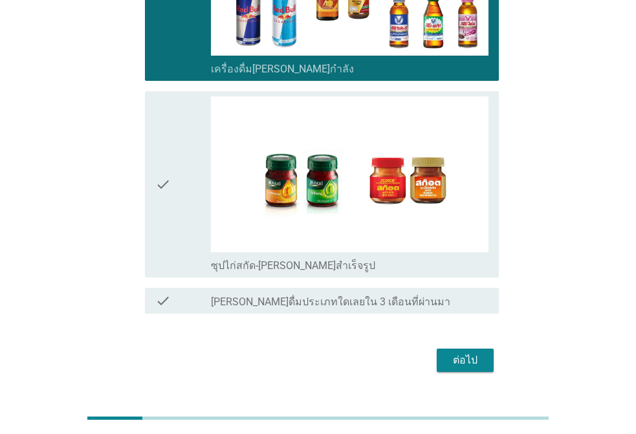
drag, startPoint x: 191, startPoint y: 156, endPoint x: 289, endPoint y: 268, distance: 149.0
click at [192, 160] on div "check" at bounding box center [183, 184] width 56 height 177
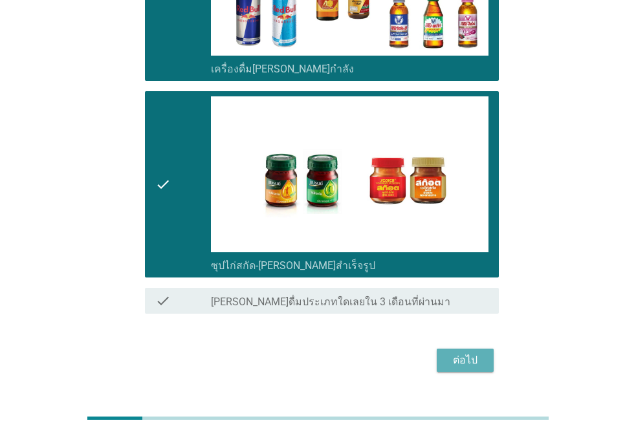
click at [446, 349] on button "ต่อไป" at bounding box center [465, 360] width 57 height 23
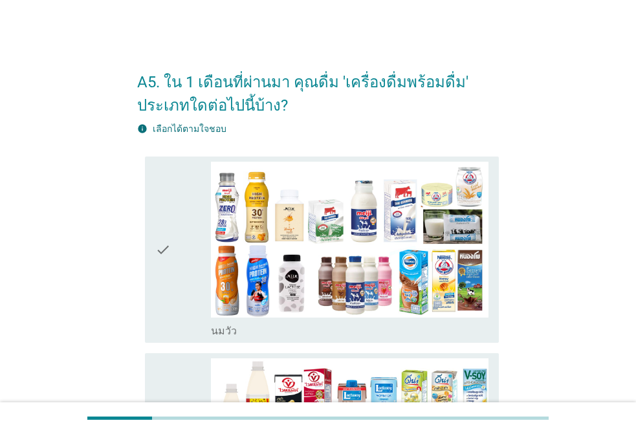
click at [166, 243] on icon "check" at bounding box center [163, 250] width 16 height 177
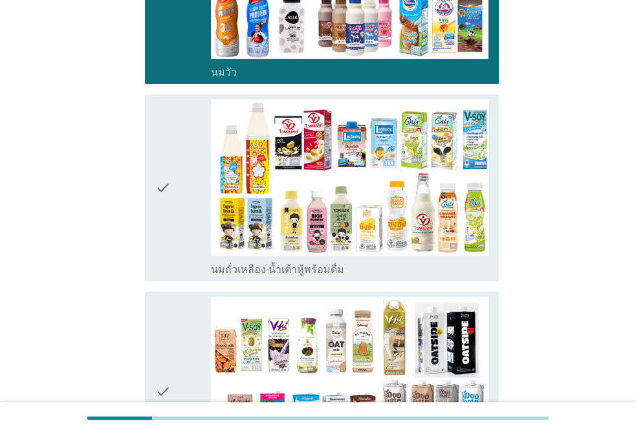
click at [174, 193] on div "check" at bounding box center [183, 188] width 56 height 177
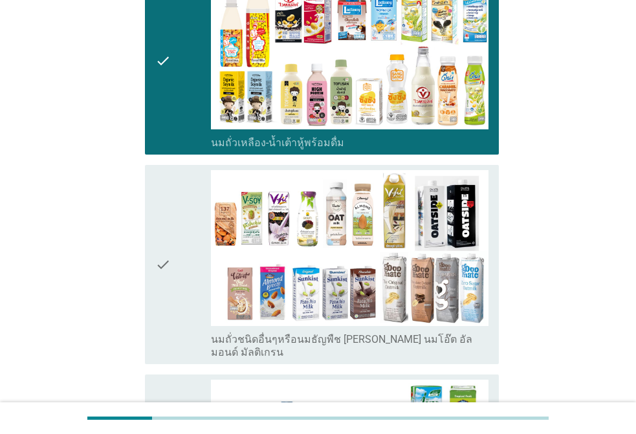
scroll to position [518, 0]
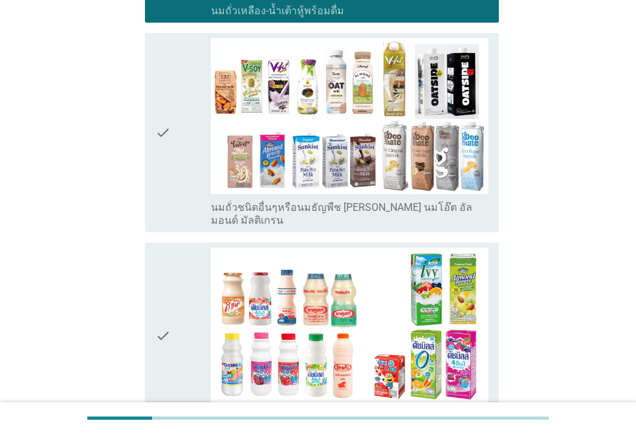
click at [182, 138] on div "check" at bounding box center [183, 133] width 56 height 190
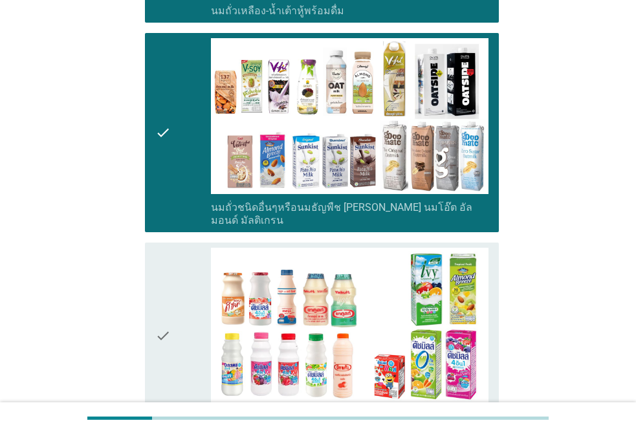
click at [179, 273] on div "check" at bounding box center [183, 336] width 56 height 177
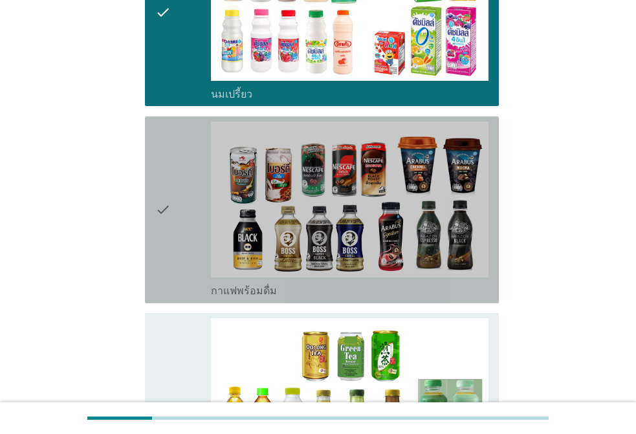
click at [174, 192] on div "check" at bounding box center [183, 210] width 56 height 177
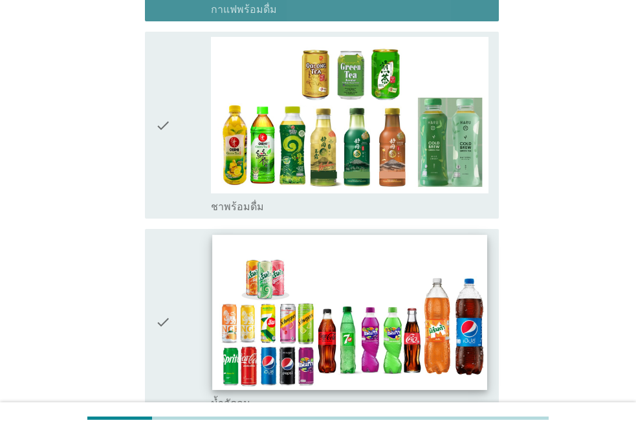
scroll to position [1229, 0]
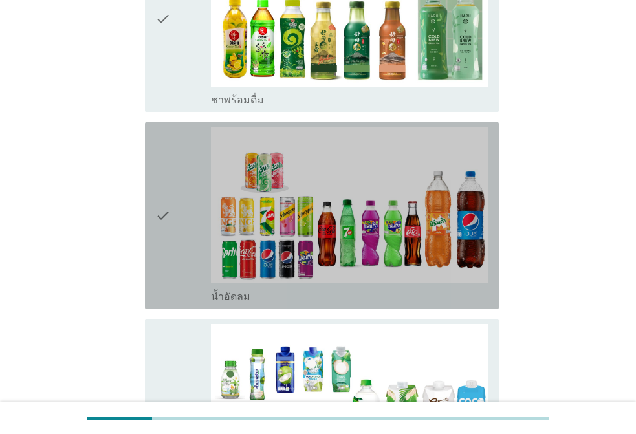
click at [181, 183] on div "check" at bounding box center [183, 215] width 56 height 177
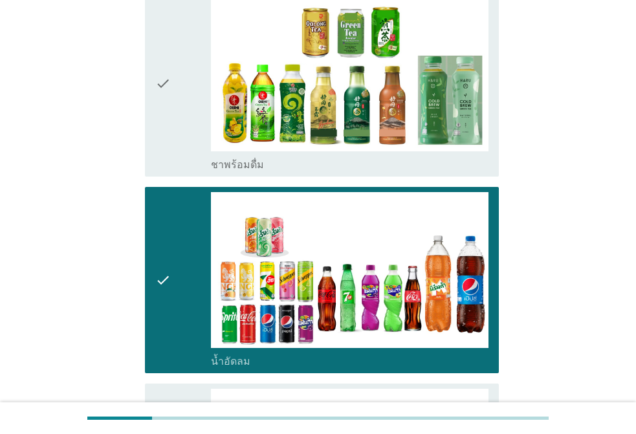
drag, startPoint x: 184, startPoint y: 118, endPoint x: 187, endPoint y: 135, distance: 16.4
click at [184, 118] on div "check" at bounding box center [183, 83] width 56 height 177
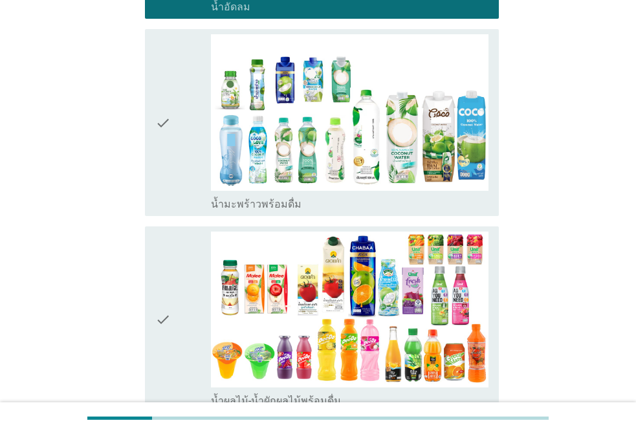
scroll to position [1553, 0]
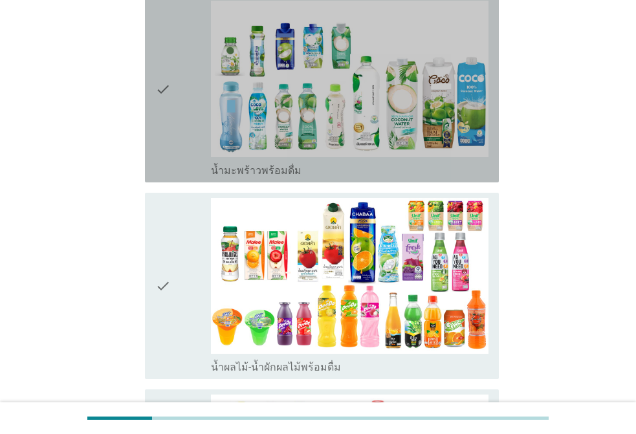
click at [192, 131] on div "check" at bounding box center [183, 89] width 56 height 177
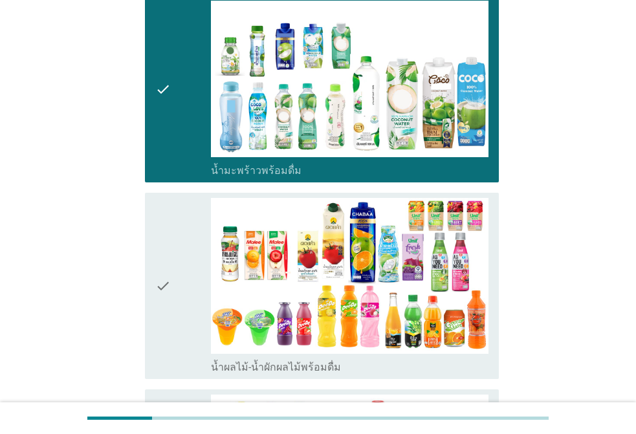
click at [188, 243] on div "check" at bounding box center [183, 286] width 56 height 177
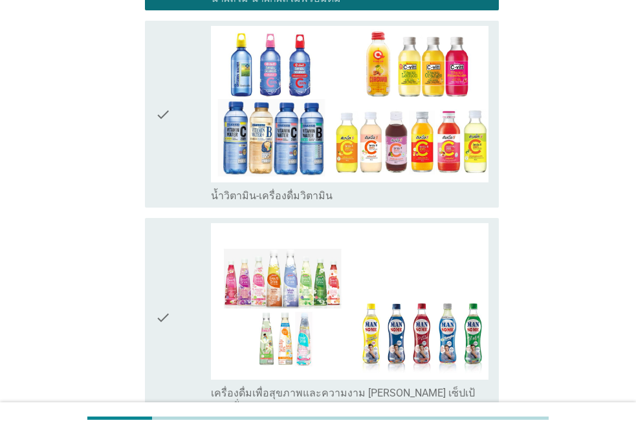
scroll to position [2070, 0]
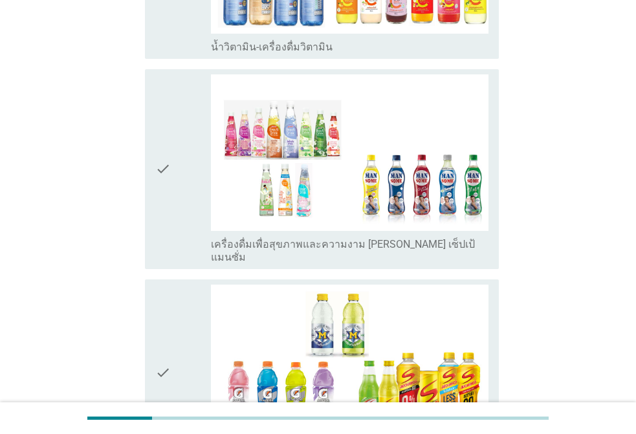
click at [175, 140] on div "check" at bounding box center [183, 169] width 56 height 190
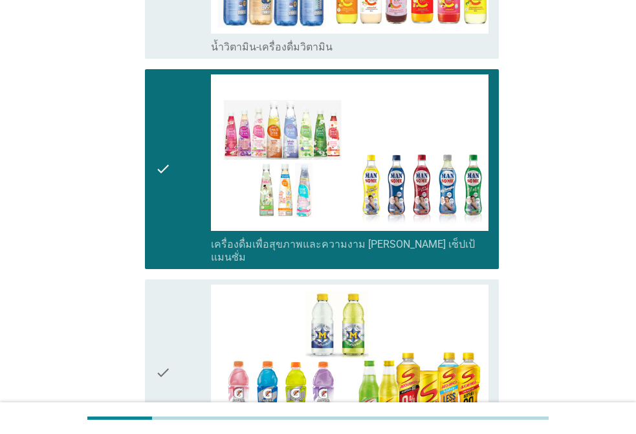
click at [184, 286] on div "check" at bounding box center [183, 373] width 56 height 177
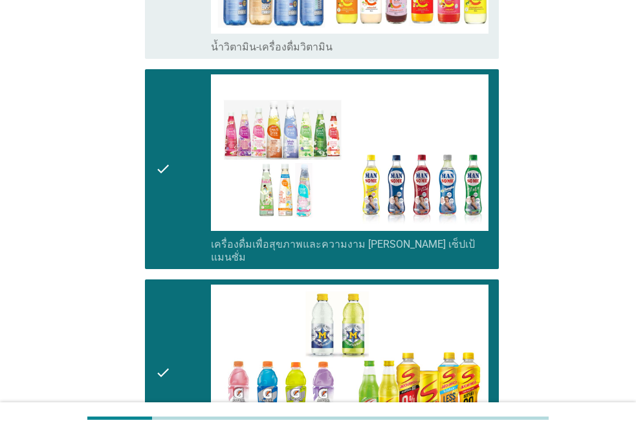
scroll to position [1682, 0]
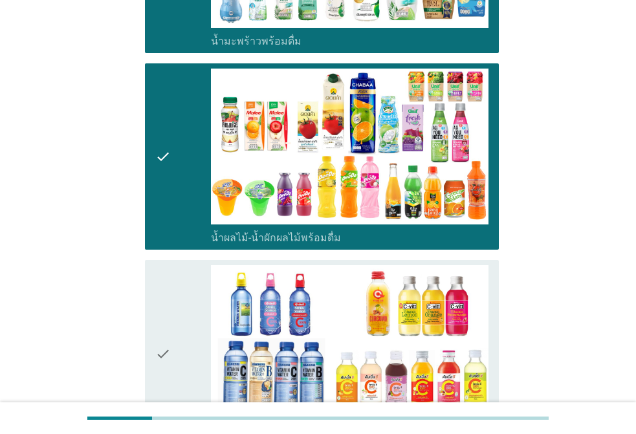
click at [183, 307] on div "check" at bounding box center [183, 353] width 56 height 177
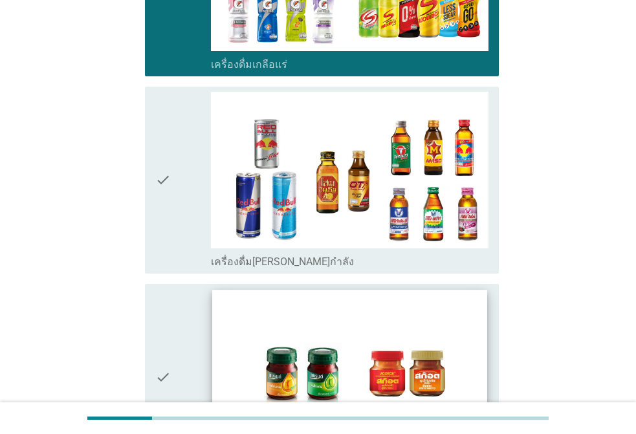
scroll to position [2523, 0]
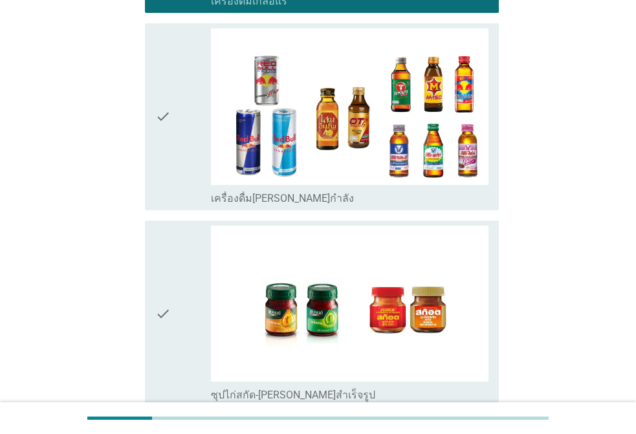
drag, startPoint x: 184, startPoint y: 116, endPoint x: 187, endPoint y: 125, distance: 9.6
click at [185, 116] on div "check" at bounding box center [183, 116] width 56 height 177
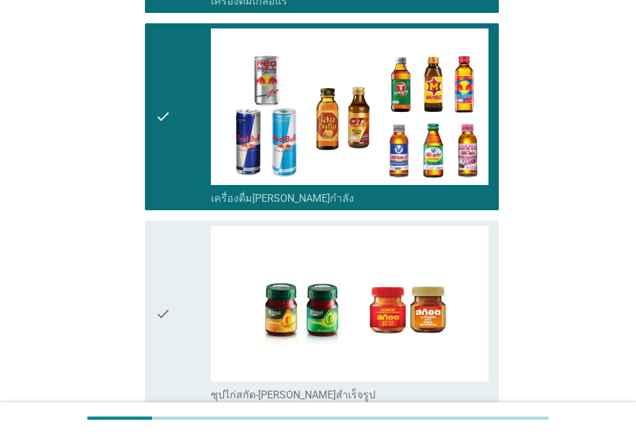
click at [192, 254] on div "check" at bounding box center [183, 314] width 56 height 177
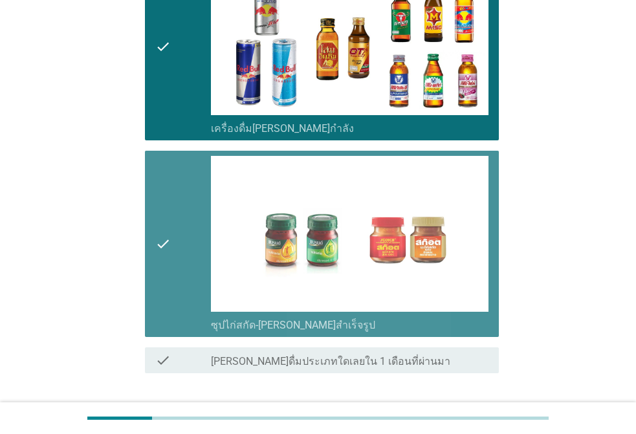
scroll to position [2658, 0]
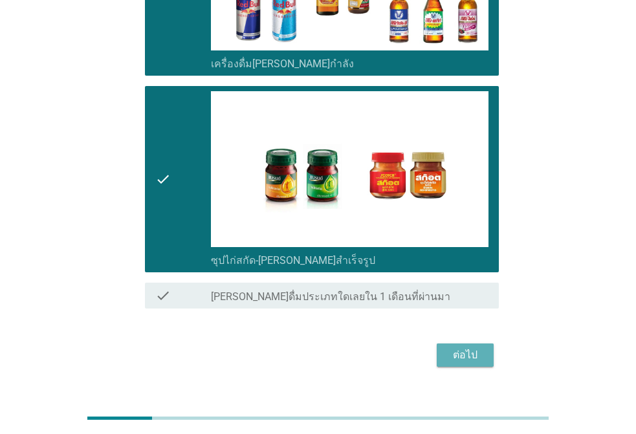
click at [470, 344] on button "ต่อไป" at bounding box center [465, 355] width 57 height 23
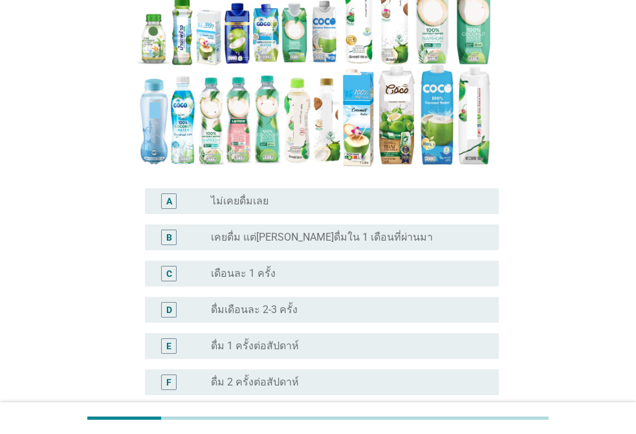
scroll to position [259, 0]
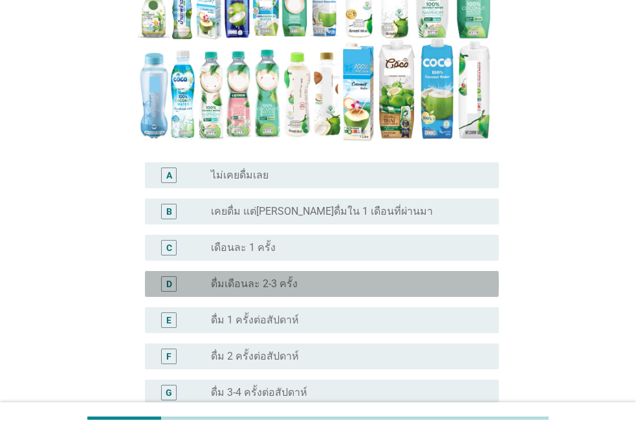
click at [282, 278] on label "ดื่มเดือนละ 2-3 ครั้ง" at bounding box center [254, 284] width 87 height 13
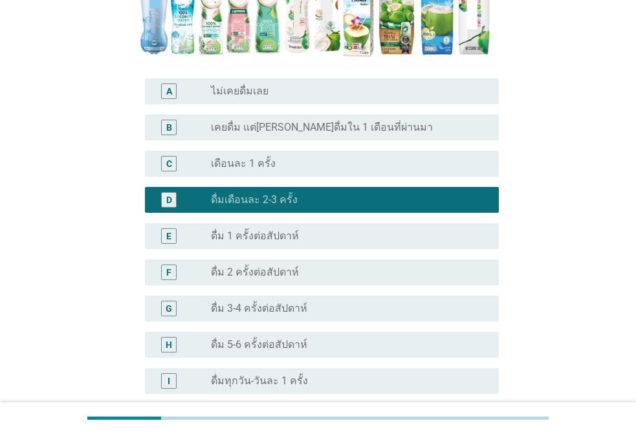
scroll to position [483, 0]
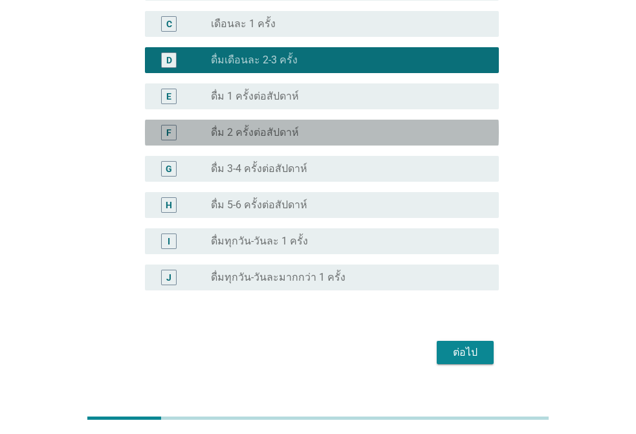
click at [281, 126] on label "ดื่ม 2 ครั้งต่อสัปดาห์" at bounding box center [255, 132] width 88 height 13
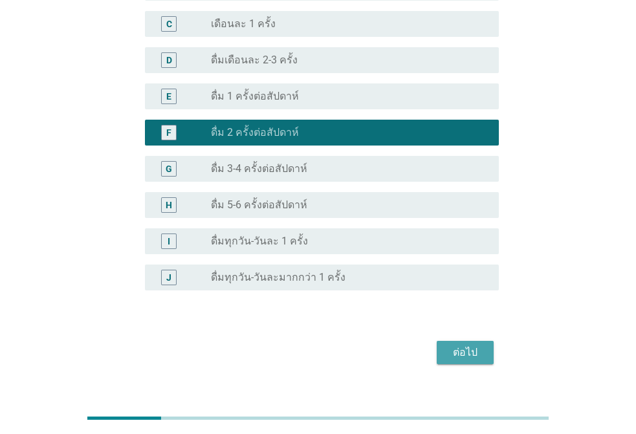
click at [476, 345] on div "ต่อไป" at bounding box center [465, 353] width 36 height 16
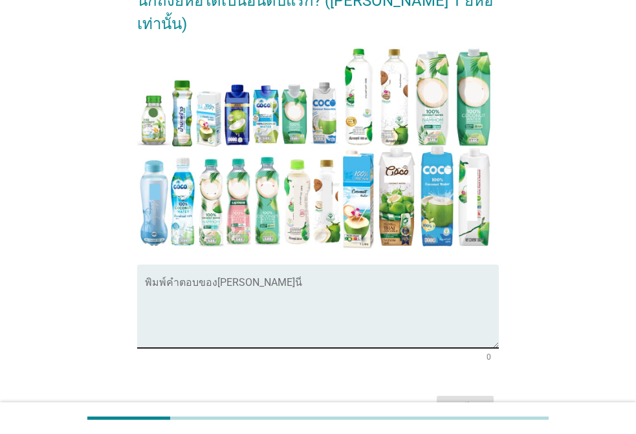
scroll to position [300, 0]
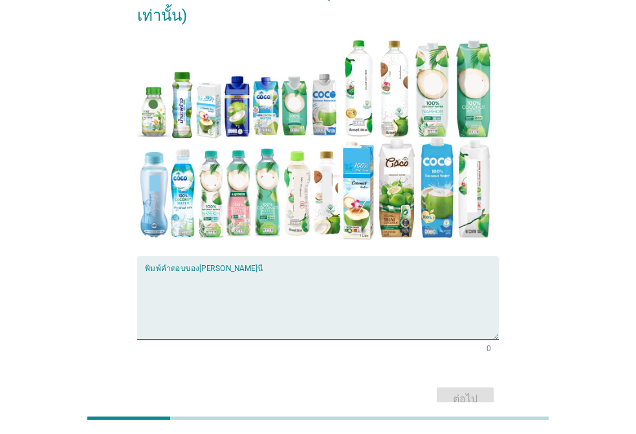
drag, startPoint x: 199, startPoint y: 204, endPoint x: 259, endPoint y: 214, distance: 60.4
click at [199, 272] on textarea "พิมพ์คำตอบของคุณ ที่นี่" at bounding box center [322, 306] width 354 height 68
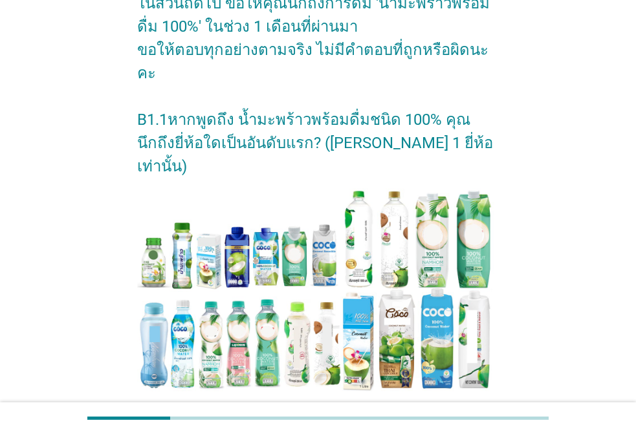
scroll to position [259, 0]
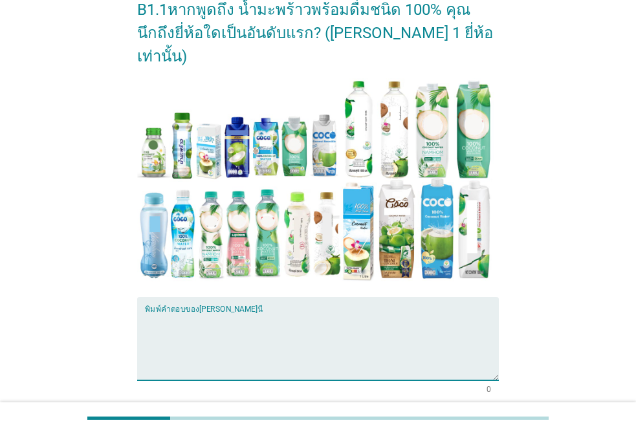
click at [253, 312] on textarea "พิมพ์คำตอบของคุณ ที่นี่" at bounding box center [322, 346] width 354 height 68
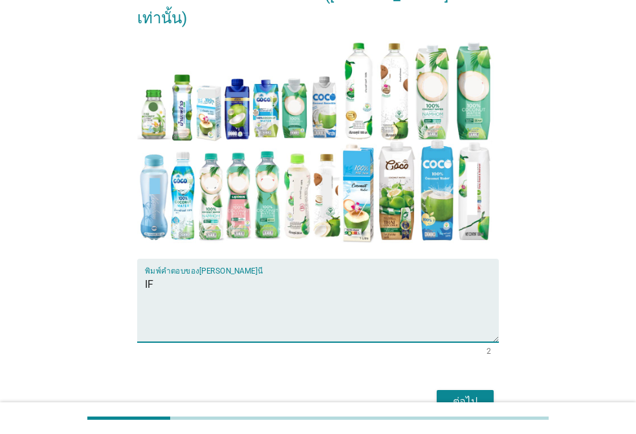
scroll to position [300, 0]
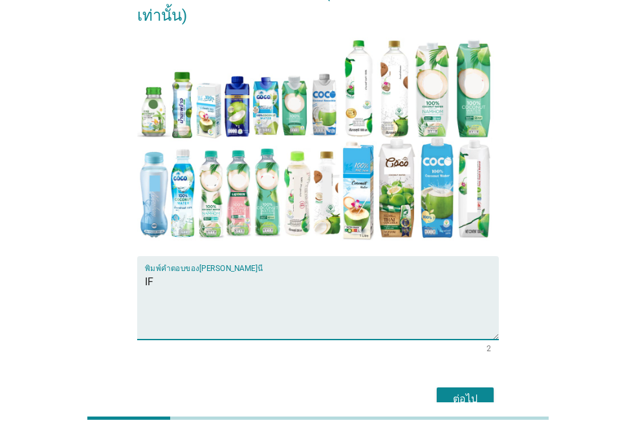
type textarea "IF"
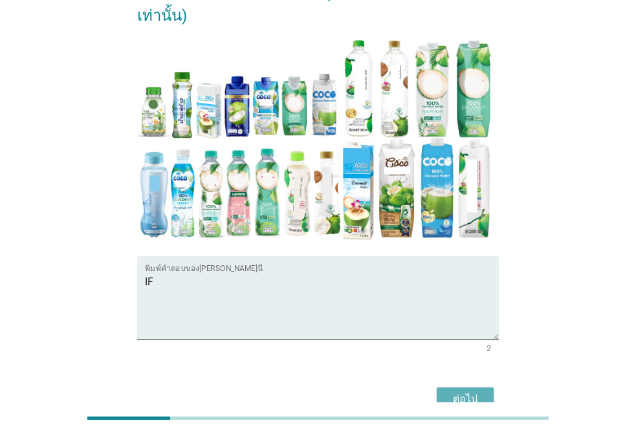
click at [488, 388] on button "ต่อไป" at bounding box center [465, 399] width 57 height 23
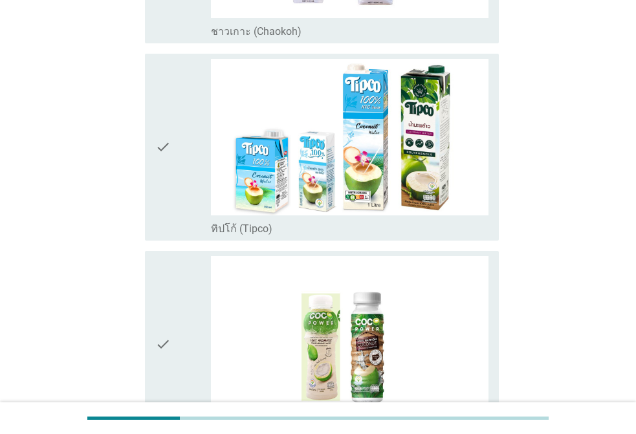
scroll to position [0, 0]
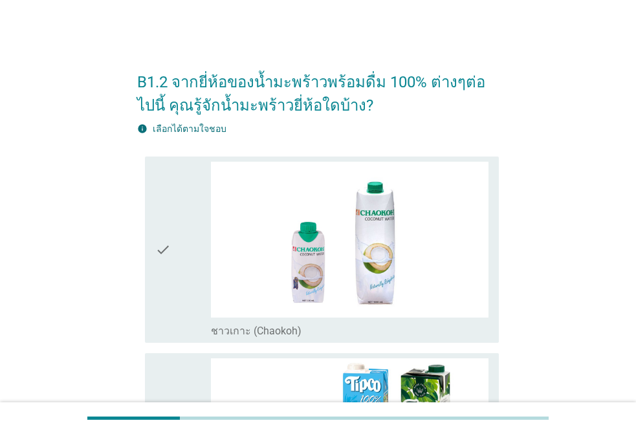
click at [171, 200] on div "check" at bounding box center [183, 250] width 56 height 177
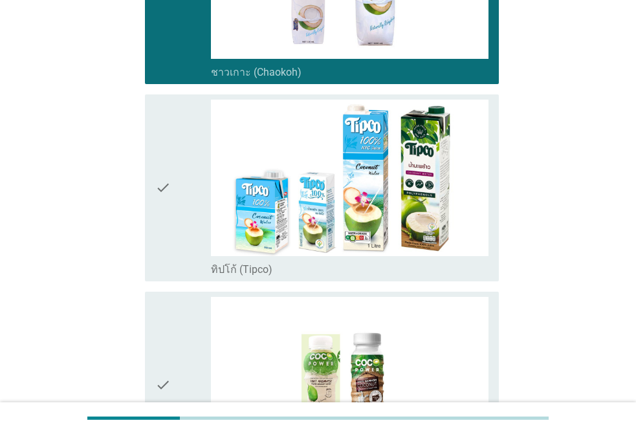
click at [179, 126] on div "check" at bounding box center [183, 188] width 56 height 177
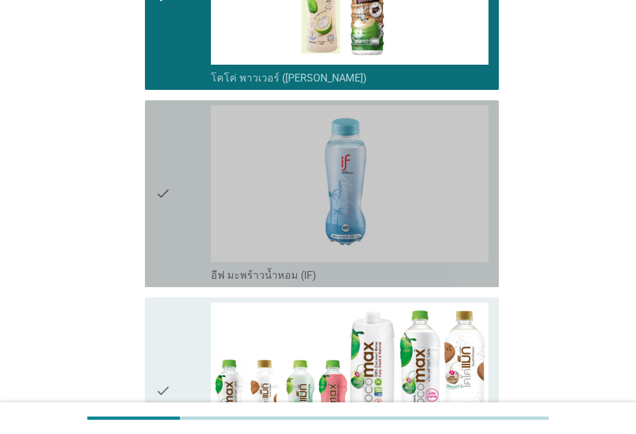
click at [193, 157] on div "check" at bounding box center [183, 193] width 56 height 177
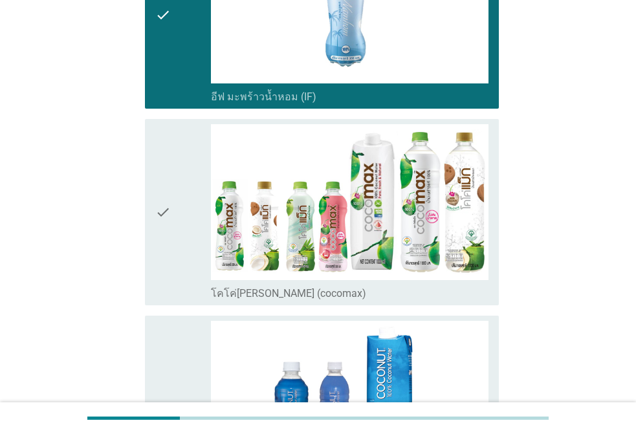
scroll to position [1035, 0]
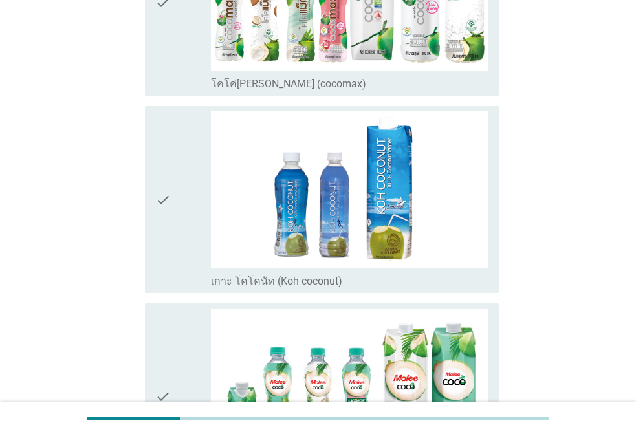
drag, startPoint x: 181, startPoint y: 65, endPoint x: 190, endPoint y: 108, distance: 44.3
click at [182, 64] on div "check" at bounding box center [183, 3] width 56 height 177
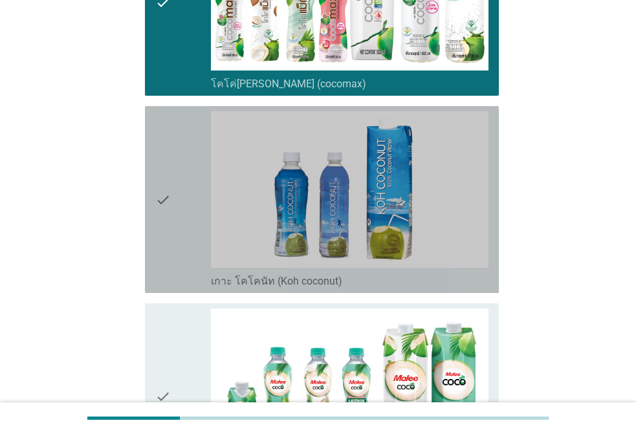
drag, startPoint x: 184, startPoint y: 181, endPoint x: 184, endPoint y: 282, distance: 100.9
click at [184, 185] on div "check" at bounding box center [183, 199] width 56 height 177
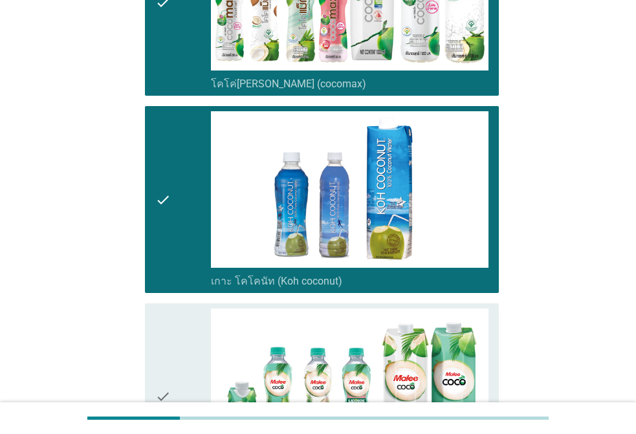
drag, startPoint x: 177, startPoint y: 296, endPoint x: 189, endPoint y: 292, distance: 12.9
click at [177, 296] on div "check check_box_outline_blank เกาะ โคโคนัท (Koh coconut)" at bounding box center [318, 199] width 362 height 197
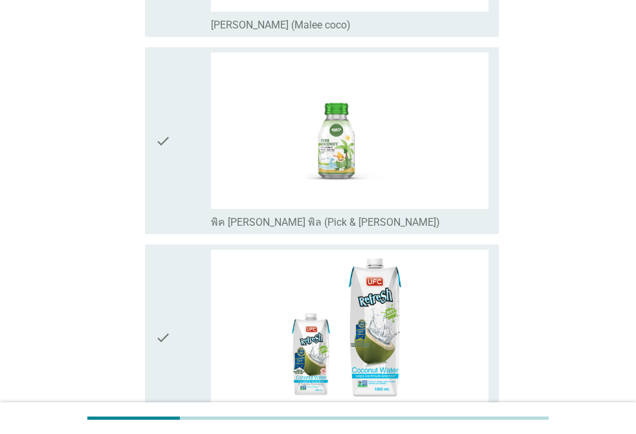
click at [177, 107] on div "check" at bounding box center [183, 140] width 56 height 177
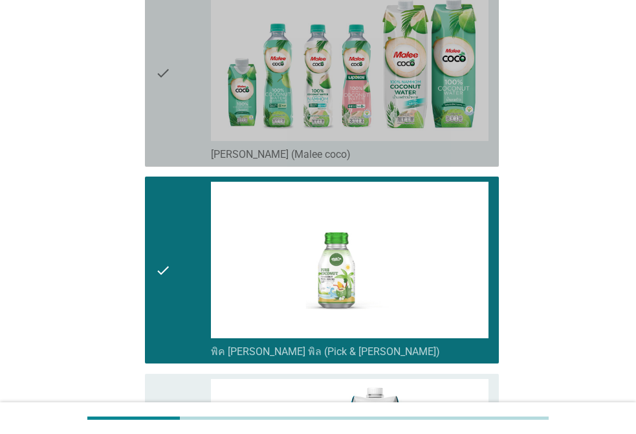
click at [177, 100] on div "check" at bounding box center [183, 73] width 56 height 177
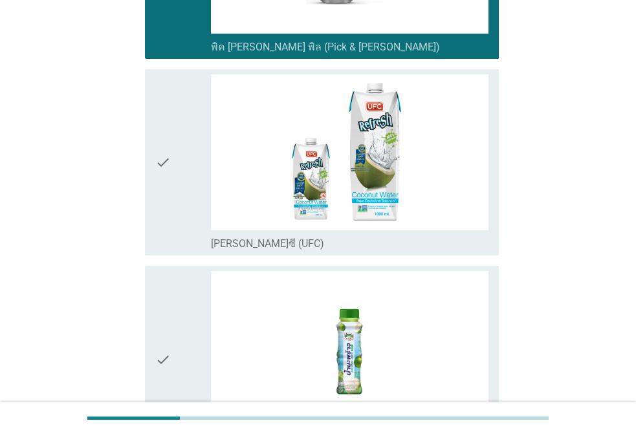
scroll to position [1682, 0]
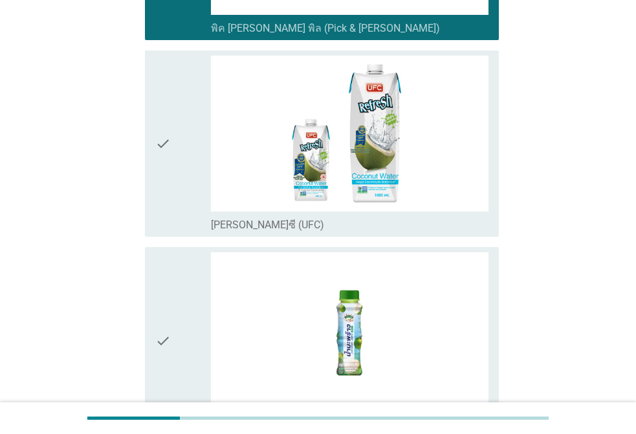
click at [186, 129] on div "check" at bounding box center [183, 144] width 56 height 177
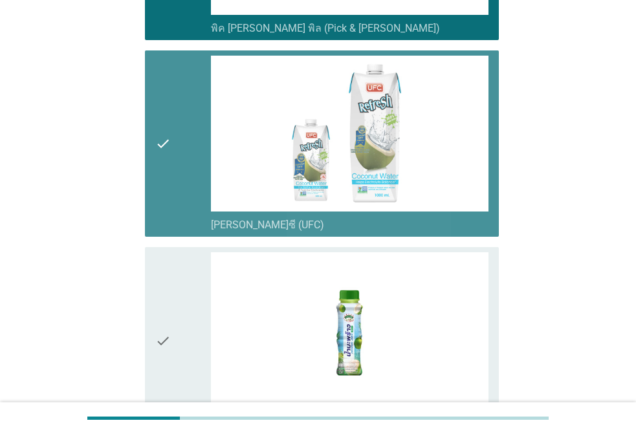
click at [170, 292] on icon "check" at bounding box center [163, 340] width 16 height 177
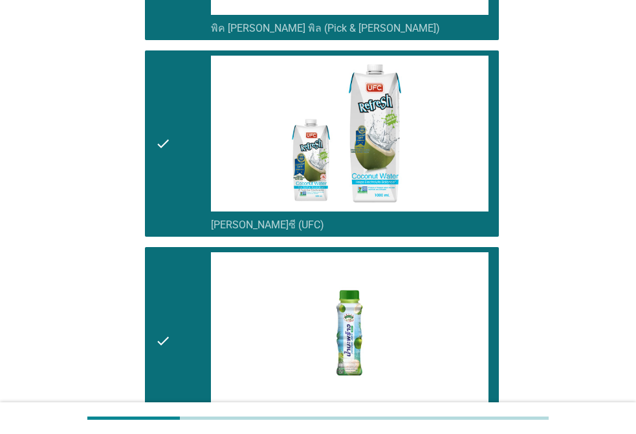
scroll to position [2070, 0]
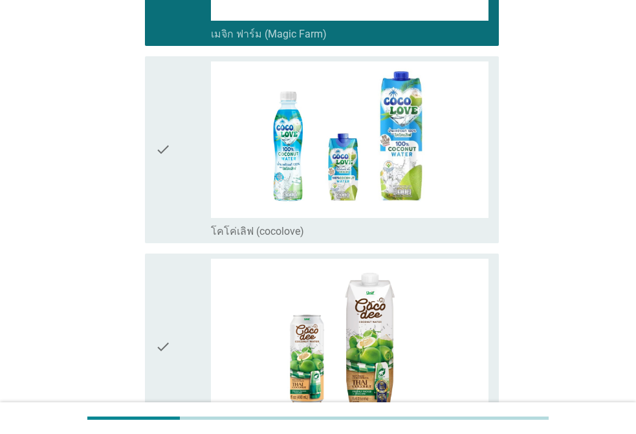
drag, startPoint x: 167, startPoint y: 142, endPoint x: 175, endPoint y: 165, distance: 24.2
click at [167, 142] on icon "check" at bounding box center [163, 149] width 16 height 177
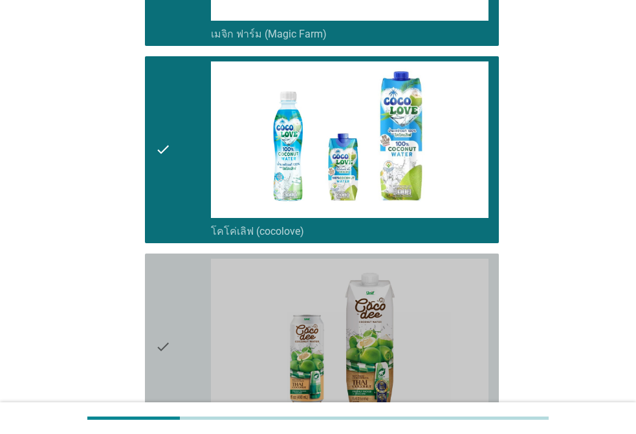
click at [178, 298] on div "check" at bounding box center [183, 347] width 56 height 177
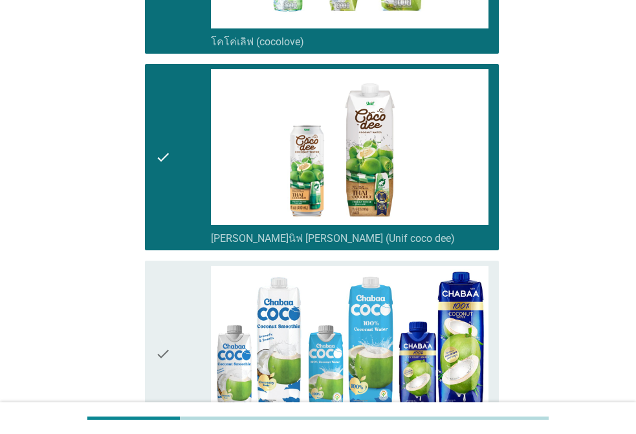
scroll to position [2459, 0]
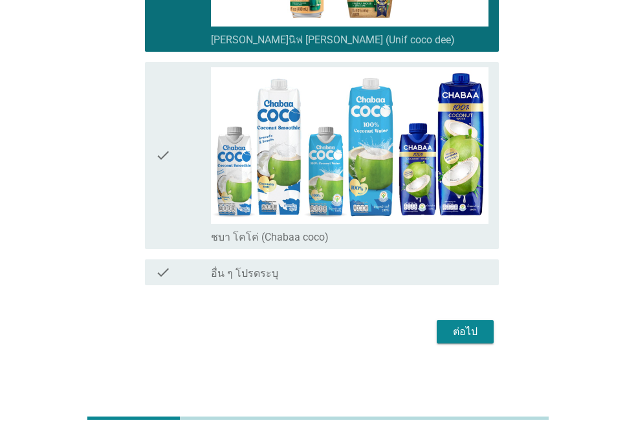
click at [190, 144] on div "check" at bounding box center [183, 155] width 56 height 177
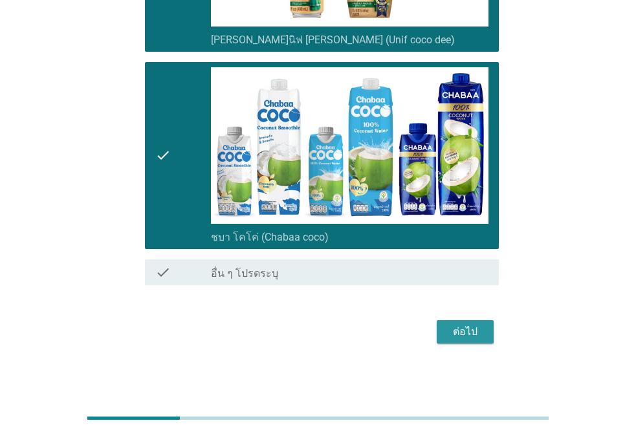
click at [461, 324] on div "ต่อไป" at bounding box center [465, 332] width 36 height 16
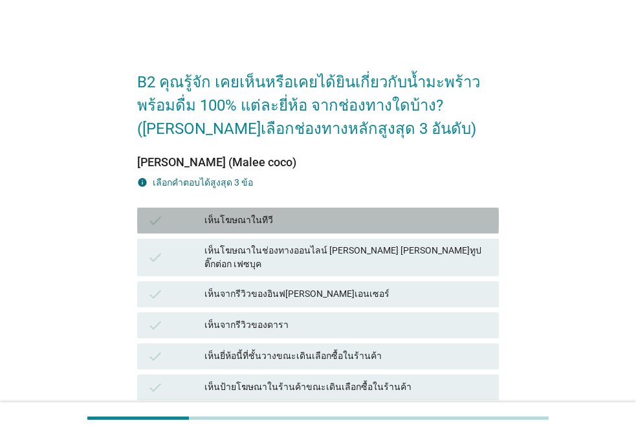
click at [250, 226] on div "เห็นโฆษณาในทีวี" at bounding box center [346, 221] width 284 height 16
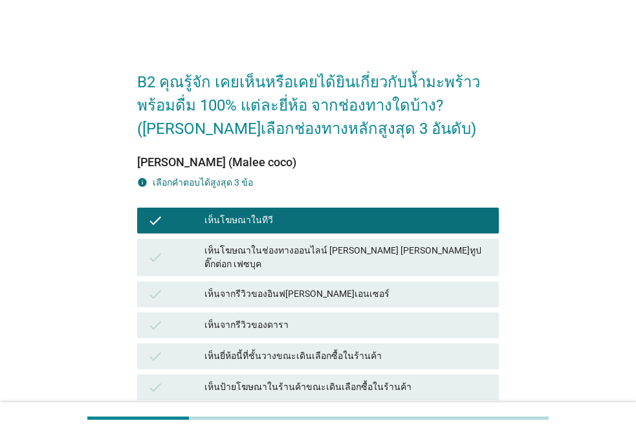
click at [289, 349] on div "เห็นยี่ห้อนี้ที่ชั้นวางขณะเดินเลือกซื้อในร้านค้า" at bounding box center [346, 357] width 284 height 16
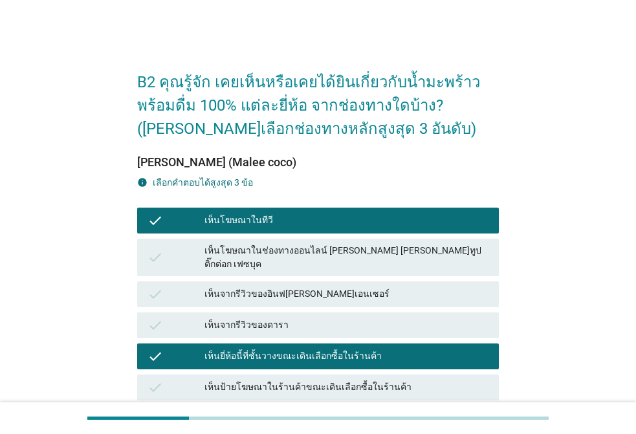
click at [280, 288] on div "เห็นจากรีวิวของอินฟ[PERSON_NAME]เอนเซอร์" at bounding box center [346, 295] width 284 height 16
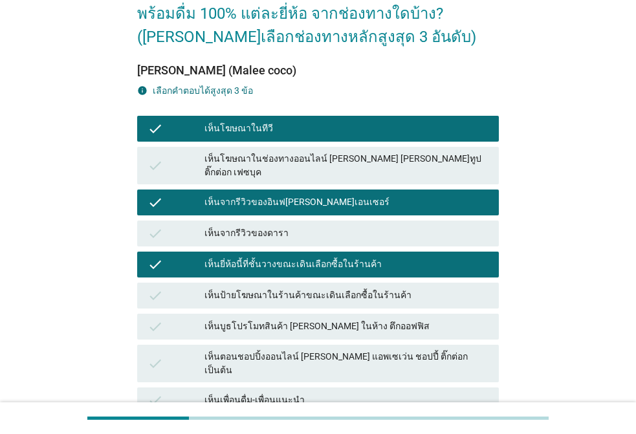
scroll to position [194, 0]
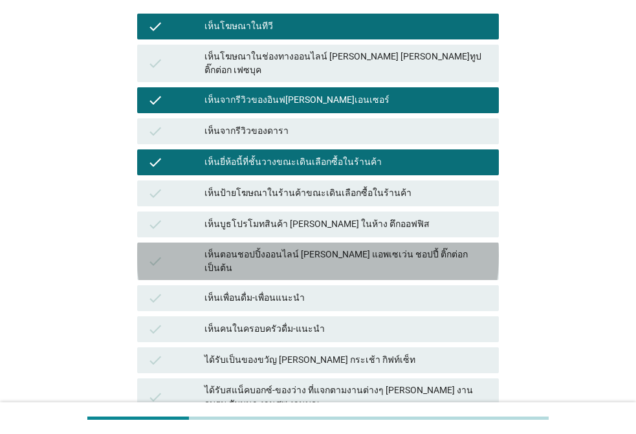
click at [306, 248] on div "เห็นตอนชอปปิ้งออนไลน์ [PERSON_NAME] แอพเซเว่น ชอปปี้ ติ๊กต่อก เป็นต้น" at bounding box center [346, 261] width 284 height 27
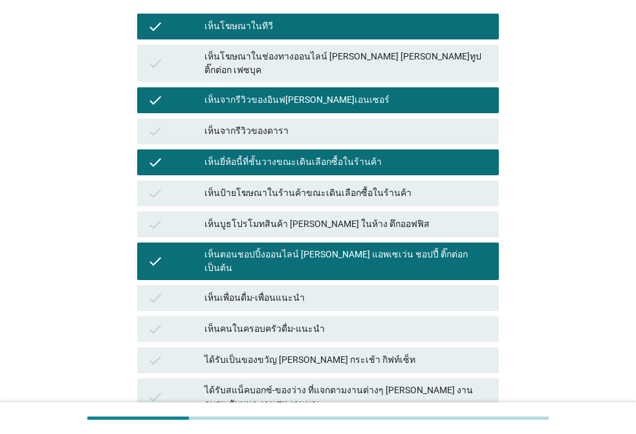
click at [300, 322] on div "เห็นคนในครอบครัวดื่ม-แนะนำ" at bounding box center [346, 330] width 284 height 16
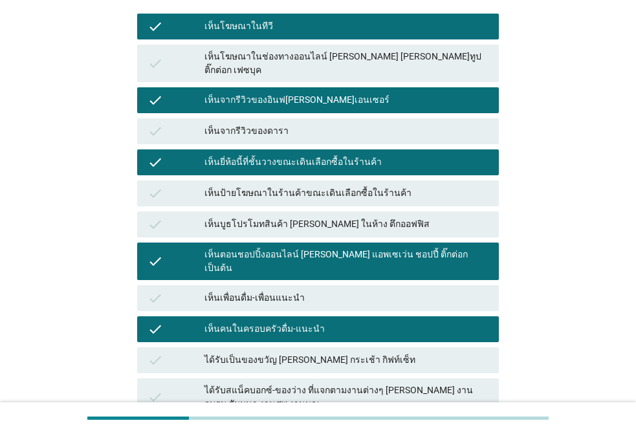
drag, startPoint x: 301, startPoint y: 278, endPoint x: 366, endPoint y: 311, distance: 72.9
click at [302, 291] on div "เห็นเพื่อนดื่ม-เพื่อนแนะนำ" at bounding box center [346, 299] width 284 height 16
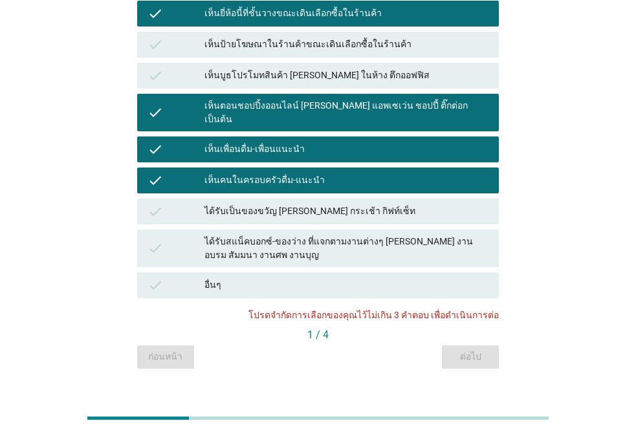
scroll to position [0, 0]
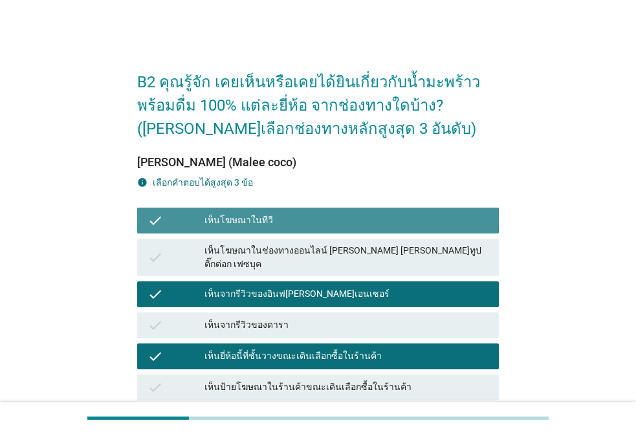
click at [300, 226] on div "เห็นโฆษณาในทีวี" at bounding box center [346, 221] width 284 height 16
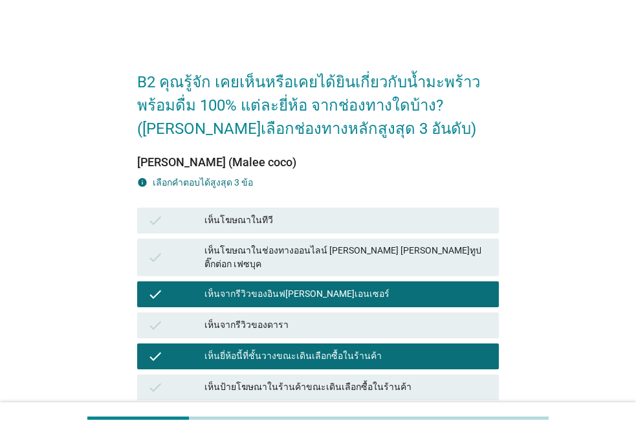
click at [294, 287] on div "เห็นจากรีวิวของอินฟ[PERSON_NAME]เอนเซอร์" at bounding box center [346, 295] width 284 height 16
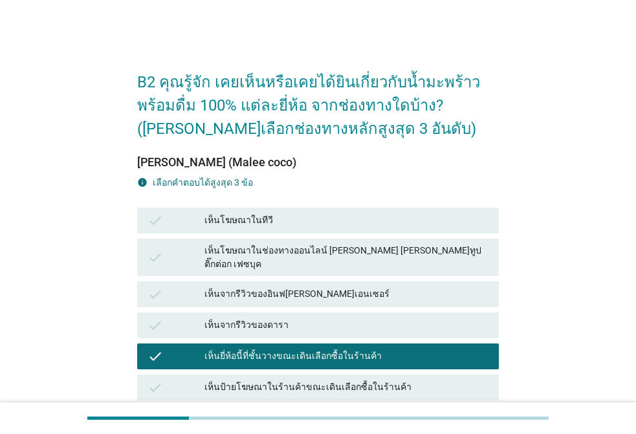
drag, startPoint x: 282, startPoint y: 344, endPoint x: 328, endPoint y: 341, distance: 46.0
click at [283, 349] on div "เห็นยี่ห้อนี้ที่ชั้นวางขณะเดินเลือกซื้อในร้านค้า" at bounding box center [346, 357] width 284 height 16
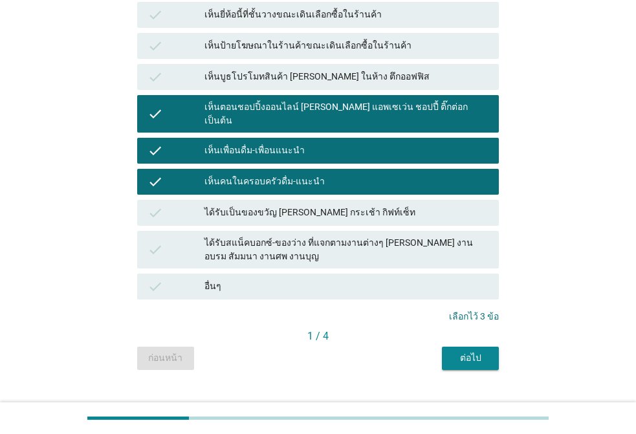
scroll to position [343, 0]
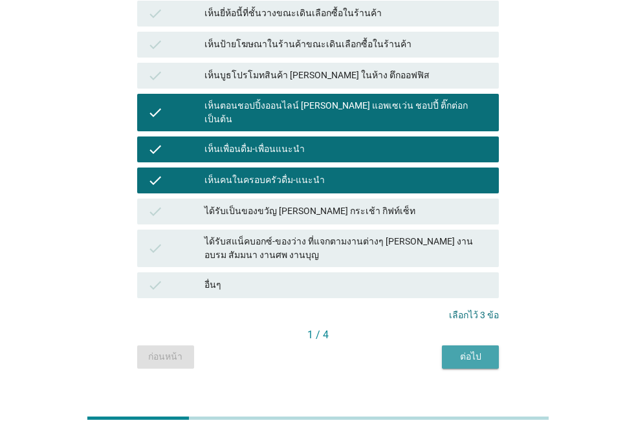
click at [464, 350] on div "ต่อไป" at bounding box center [470, 357] width 36 height 14
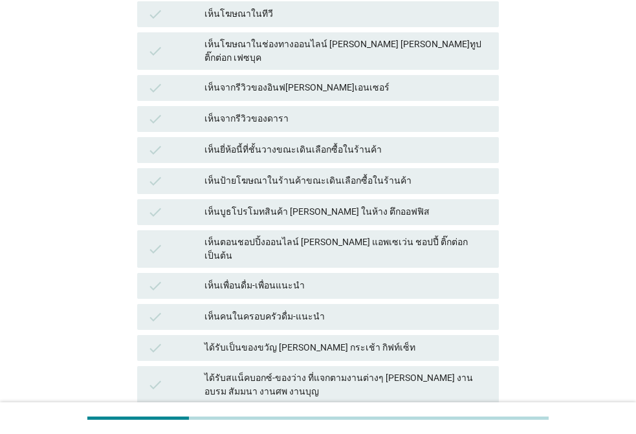
scroll to position [259, 0]
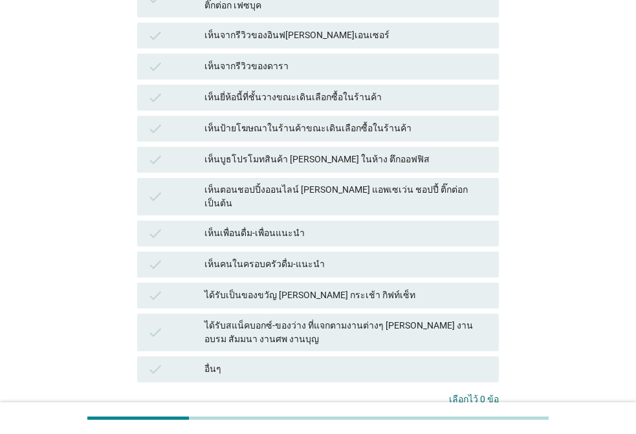
click at [287, 288] on div "ได้รับเป็นของขวัญ [PERSON_NAME] กระเช้า กิฟท์เซ็ท" at bounding box center [346, 296] width 284 height 16
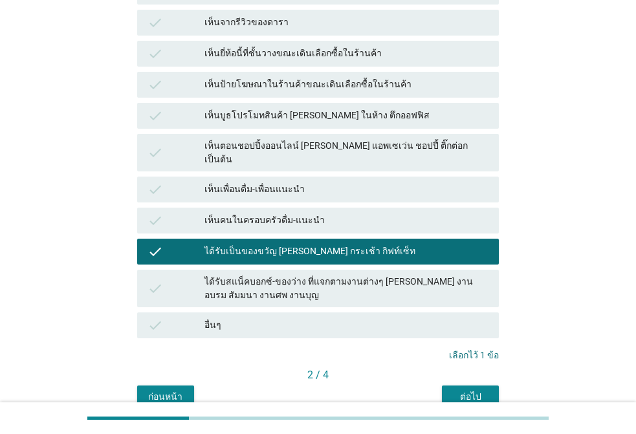
scroll to position [343, 0]
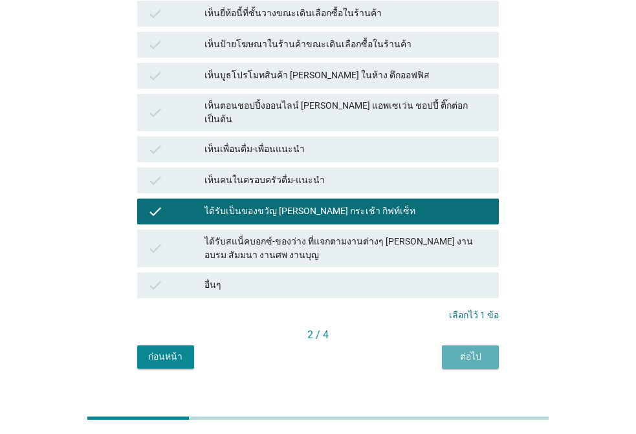
click at [468, 345] on button "ต่อไป" at bounding box center [470, 356] width 57 height 23
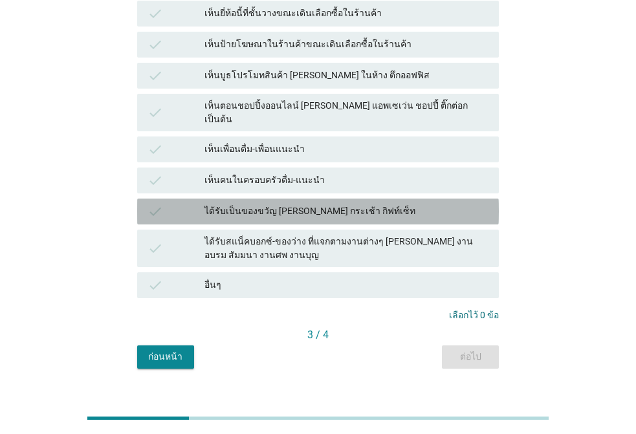
drag, startPoint x: 319, startPoint y: 199, endPoint x: 318, endPoint y: 189, distance: 9.7
click at [319, 199] on div "check ได้รับเป็นของขวัญ [PERSON_NAME] กระเช้า กิฟท์เซ็ท" at bounding box center [318, 212] width 362 height 26
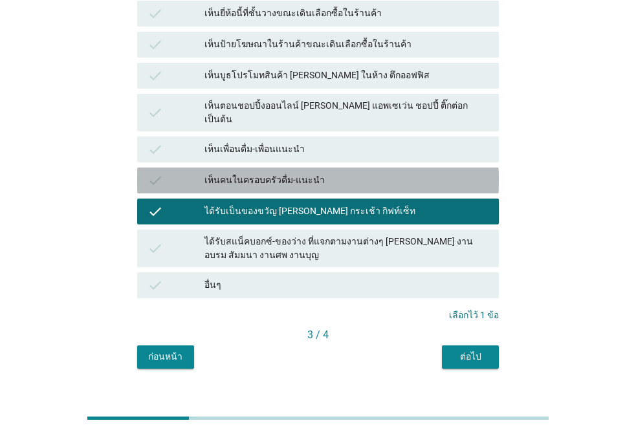
drag, startPoint x: 318, startPoint y: 154, endPoint x: 321, endPoint y: 131, distance: 23.5
click at [318, 173] on div "เห็นคนในครอบครัวดื่ม-แนะนำ" at bounding box center [346, 181] width 284 height 16
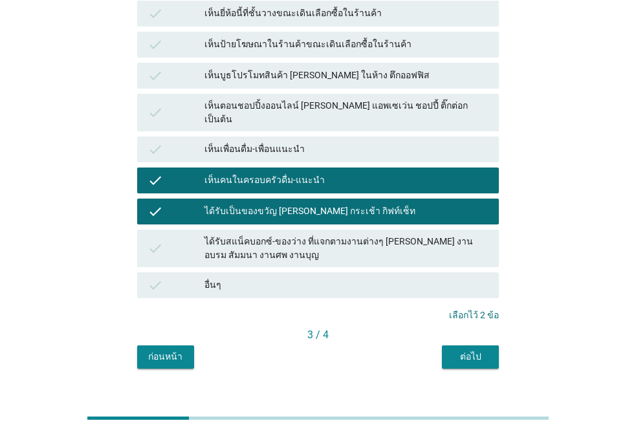
click at [323, 142] on div "เห็นเพื่อนดื่ม-เพื่อนแนะนำ" at bounding box center [346, 150] width 284 height 16
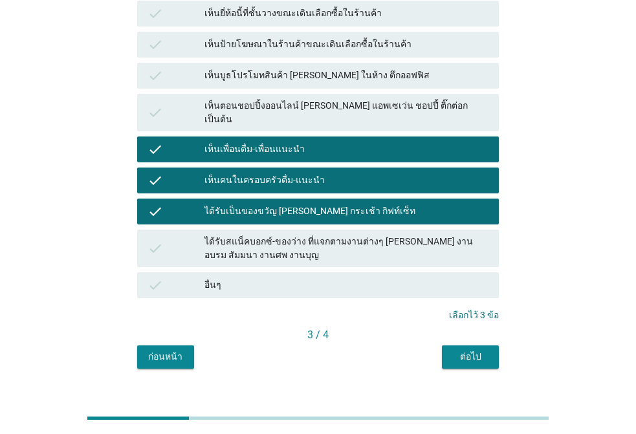
click at [487, 347] on div "B2 คุณรู้จัก เคยเห็นหรือเคยได้ยินเกี่ยวกับน้ำมะพร้าวพร้อมดื่ม 100% แต่ละยี่ห้อ …" at bounding box center [318, 41] width 382 height 675
click at [483, 350] on div "ต่อไป" at bounding box center [470, 357] width 36 height 14
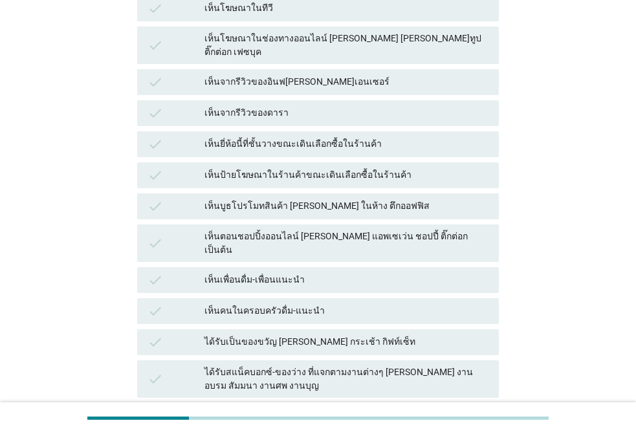
scroll to position [259, 0]
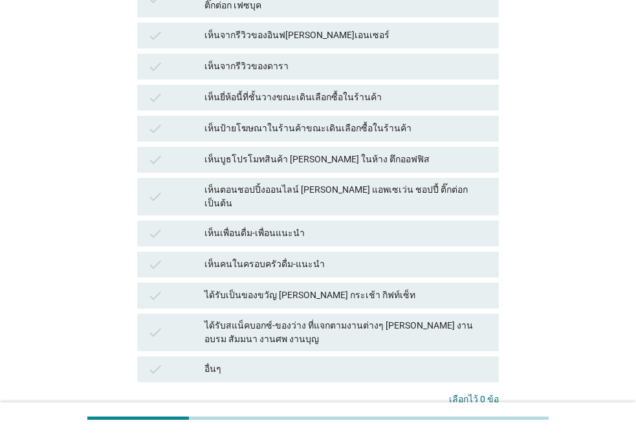
click at [283, 257] on div "เห็นคนในครอบครัวดื่ม-แนะนำ" at bounding box center [346, 265] width 284 height 16
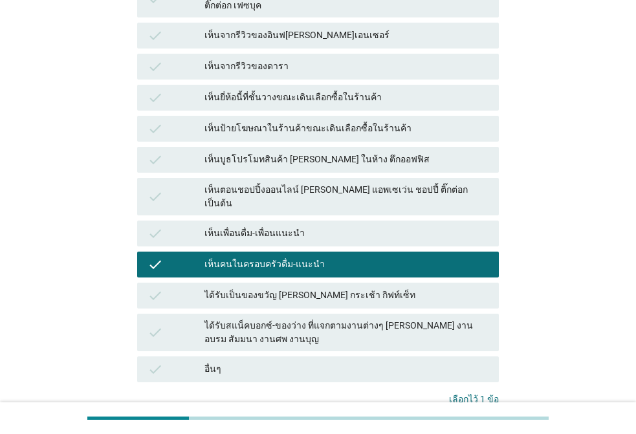
click at [274, 226] on div "เห็นเพื่อนดื่ม-เพื่อนแนะนำ" at bounding box center [346, 234] width 284 height 16
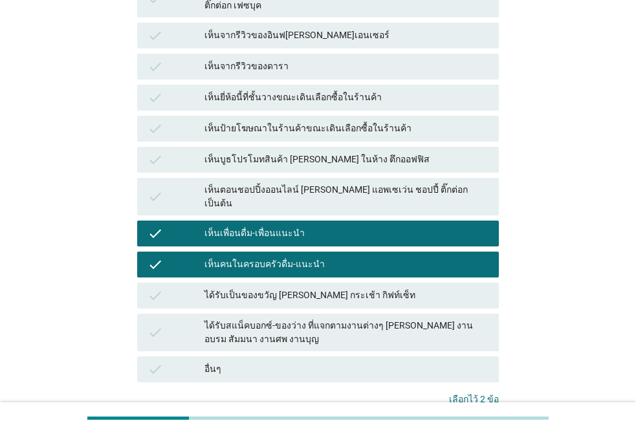
click at [260, 288] on div "ได้รับเป็นของขวัญ [PERSON_NAME] กระเช้า กิฟท์เซ็ท" at bounding box center [346, 296] width 284 height 16
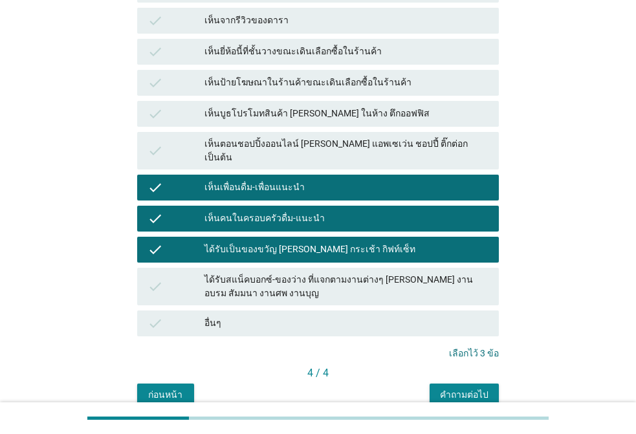
scroll to position [343, 0]
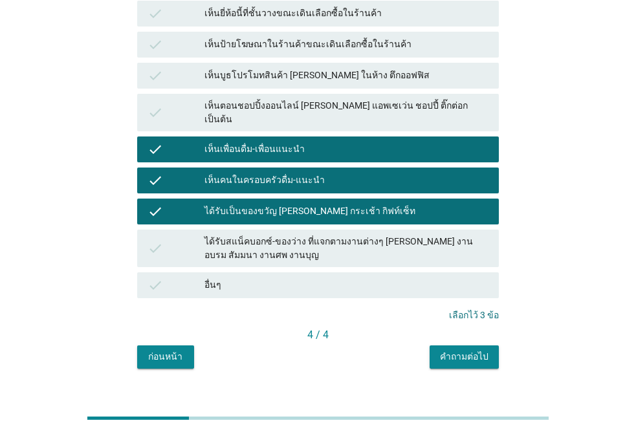
click at [472, 345] on button "คำถามต่อไป" at bounding box center [464, 356] width 69 height 23
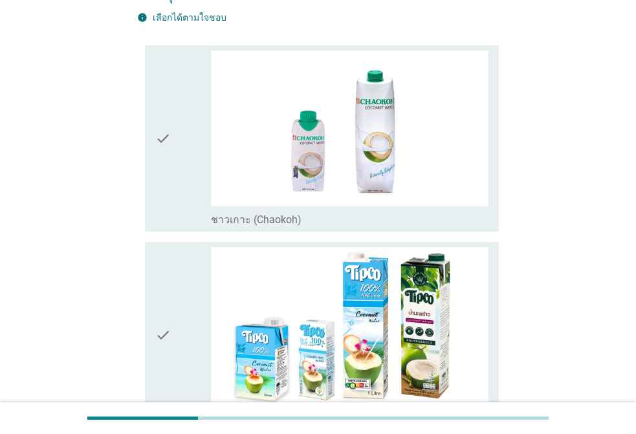
scroll to position [323, 0]
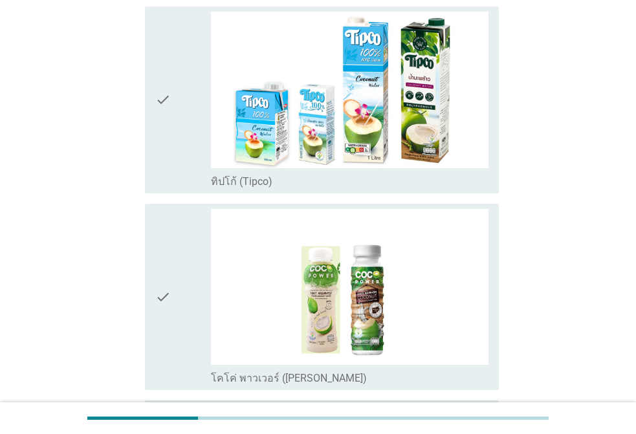
click at [166, 105] on icon "check" at bounding box center [163, 100] width 16 height 177
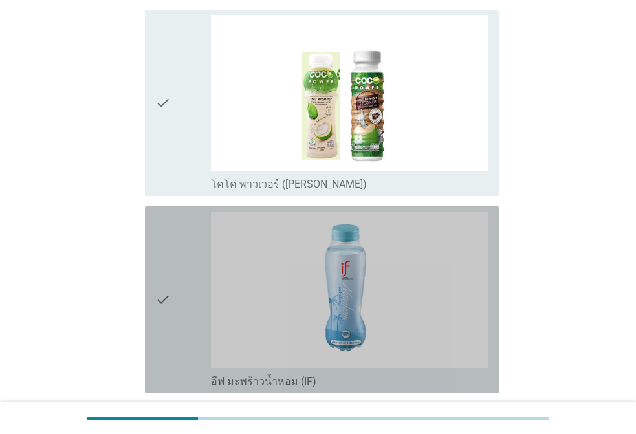
click at [174, 244] on div "check" at bounding box center [183, 300] width 56 height 177
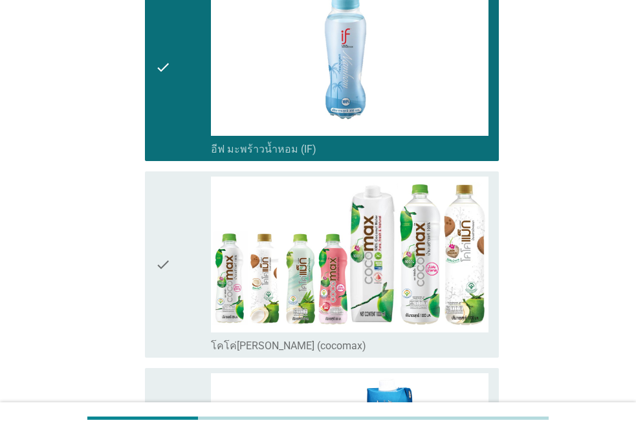
scroll to position [970, 0]
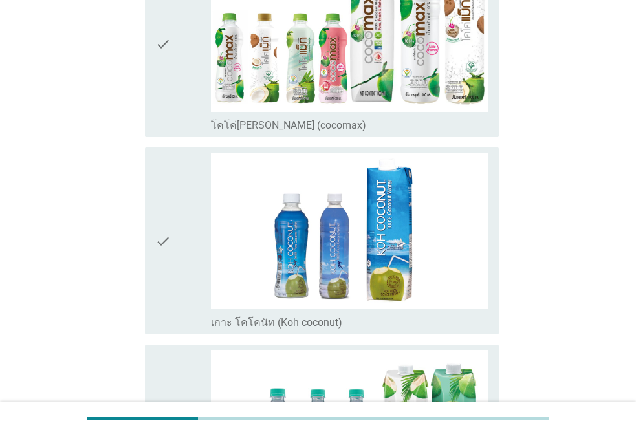
drag, startPoint x: 175, startPoint y: 210, endPoint x: 165, endPoint y: 139, distance: 71.2
click at [175, 208] on div "check" at bounding box center [183, 241] width 56 height 177
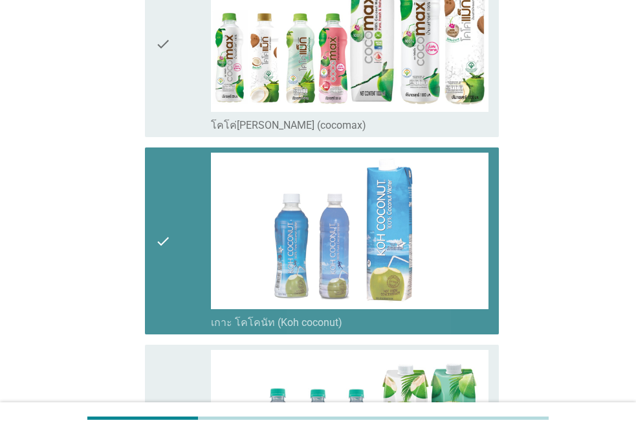
click at [160, 109] on icon "check" at bounding box center [163, 44] width 16 height 177
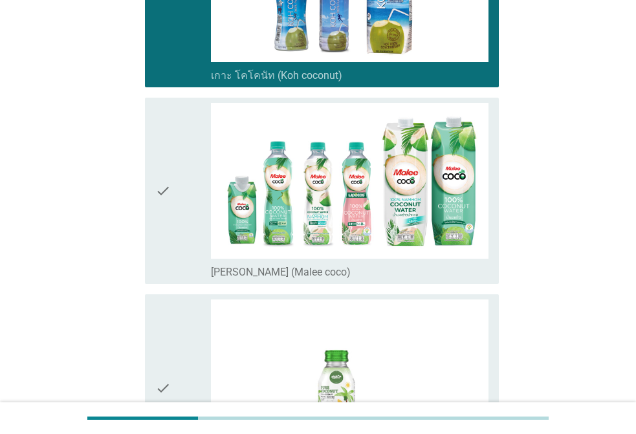
scroll to position [1359, 0]
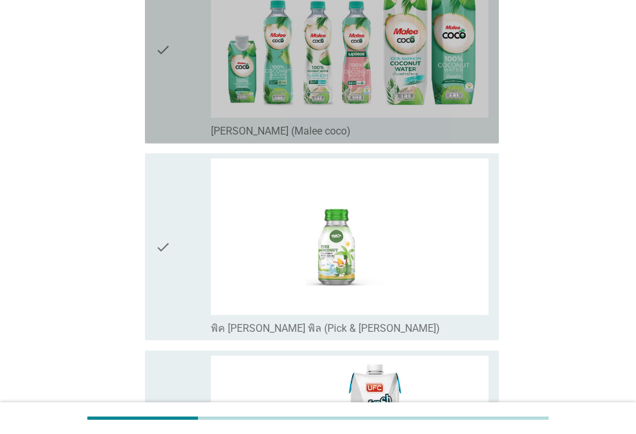
click at [167, 74] on icon "check" at bounding box center [163, 50] width 16 height 177
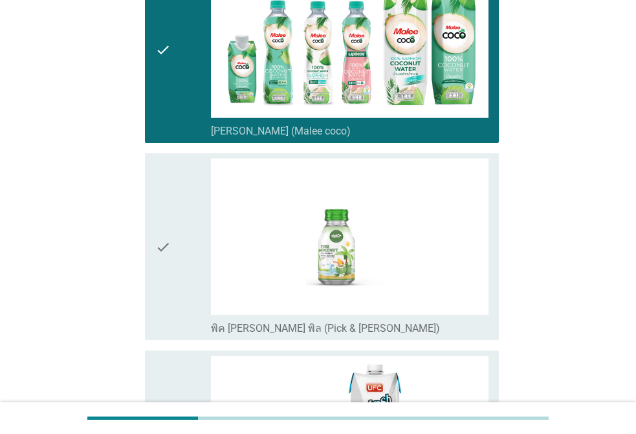
click at [171, 203] on div "check" at bounding box center [183, 247] width 56 height 177
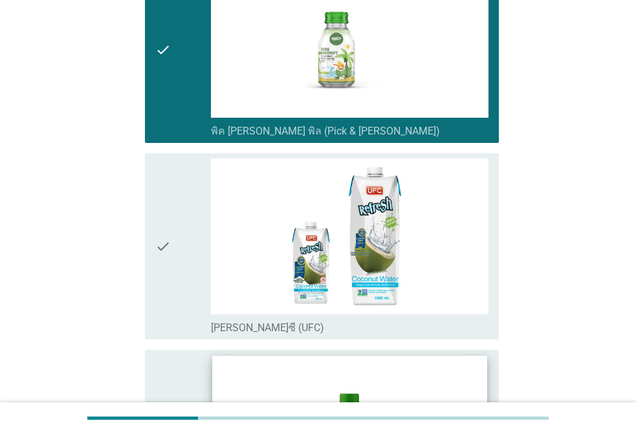
scroll to position [1812, 0]
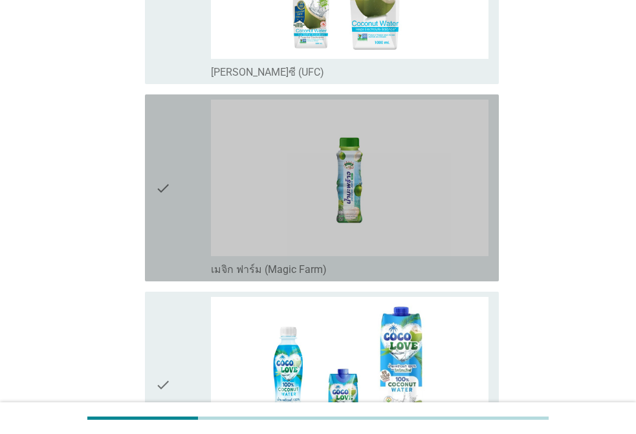
drag, startPoint x: 164, startPoint y: 137, endPoint x: 187, endPoint y: 199, distance: 66.3
click at [164, 137] on icon "check" at bounding box center [163, 188] width 16 height 177
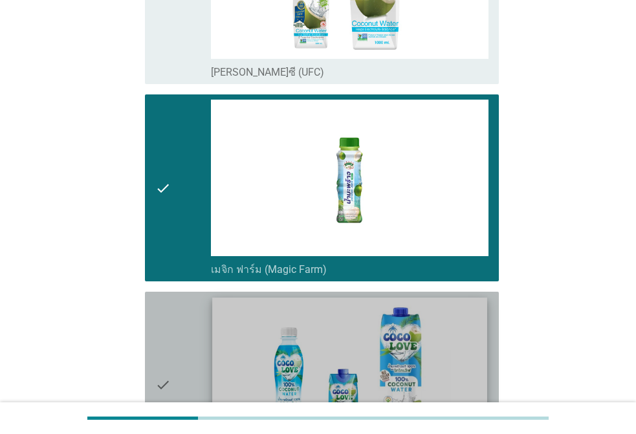
drag, startPoint x: 182, startPoint y: 345, endPoint x: 223, endPoint y: 326, distance: 45.1
click at [182, 345] on div "check" at bounding box center [183, 385] width 56 height 177
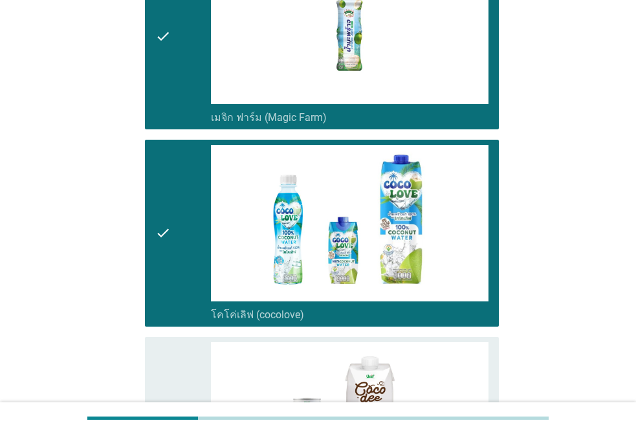
scroll to position [2200, 0]
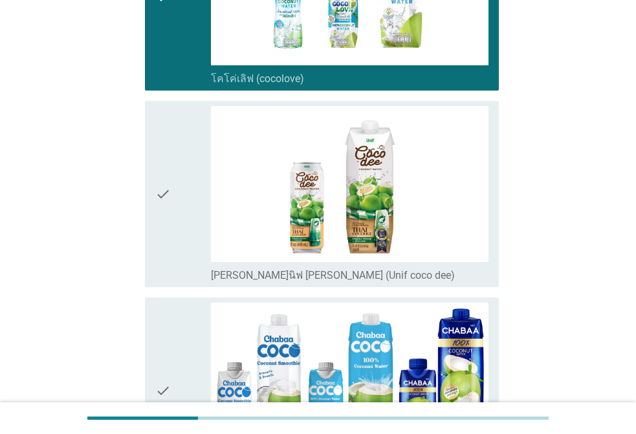
drag, startPoint x: 180, startPoint y: 349, endPoint x: 179, endPoint y: 320, distance: 29.1
click at [180, 340] on div "check" at bounding box center [183, 391] width 56 height 177
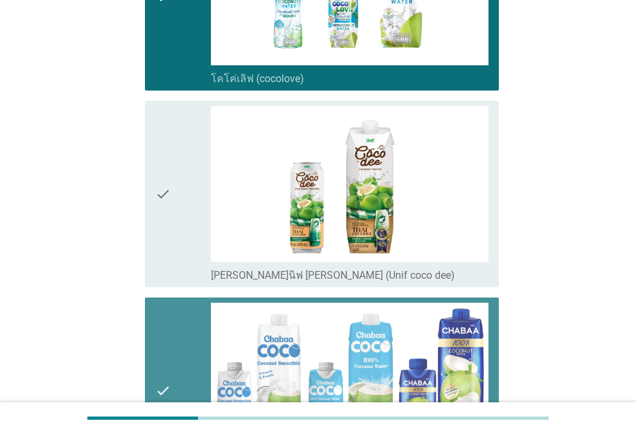
click at [177, 245] on div "check" at bounding box center [183, 194] width 56 height 177
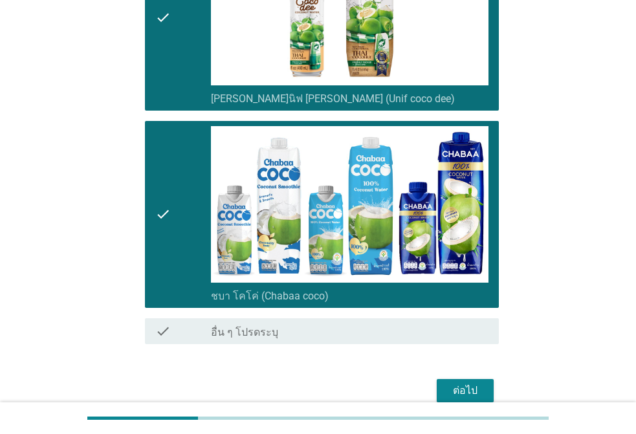
scroll to position [2437, 0]
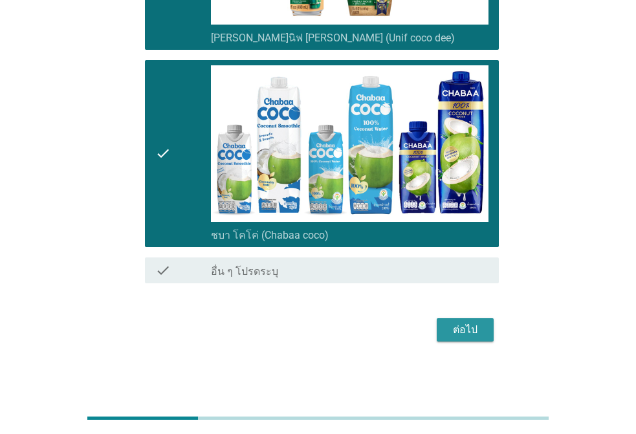
click at [444, 325] on button "ต่อไป" at bounding box center [465, 329] width 57 height 23
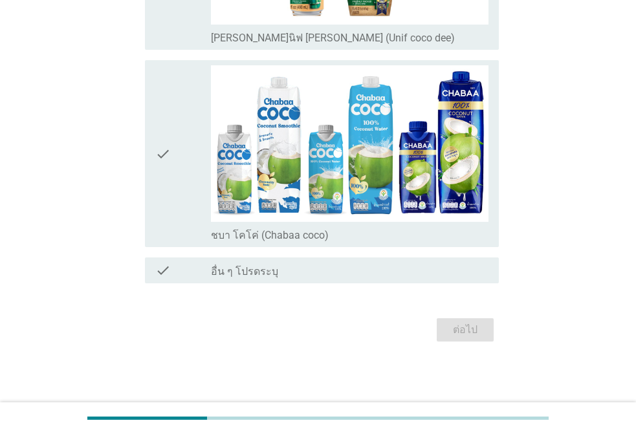
scroll to position [0, 0]
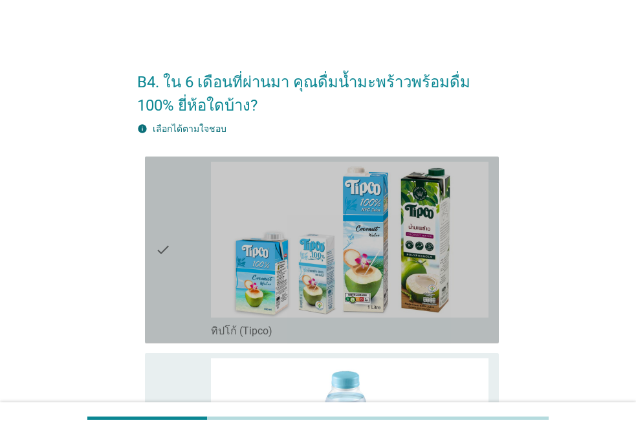
click at [164, 230] on icon "check" at bounding box center [163, 250] width 16 height 177
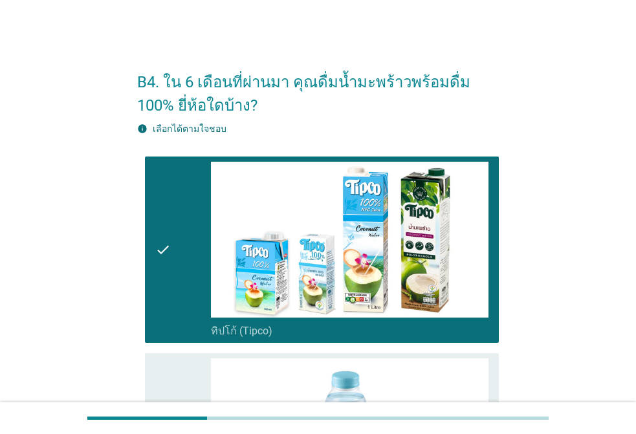
scroll to position [259, 0]
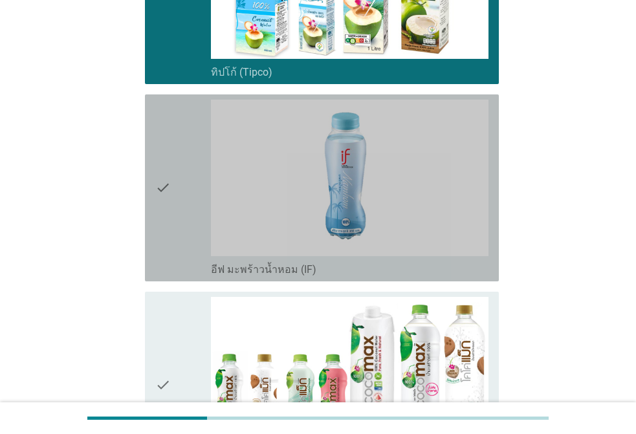
click at [157, 216] on icon "check" at bounding box center [163, 188] width 16 height 177
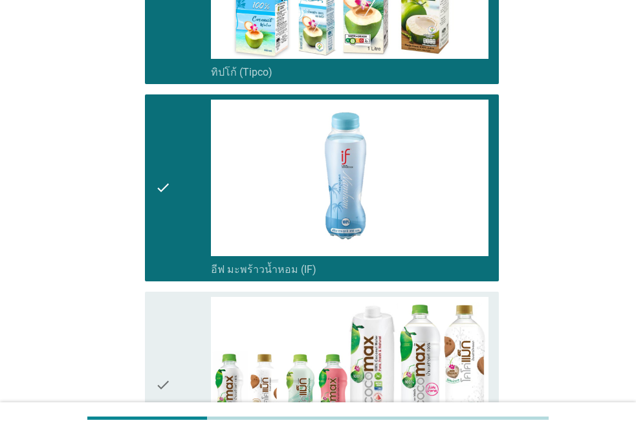
click at [172, 299] on div "check" at bounding box center [183, 385] width 56 height 177
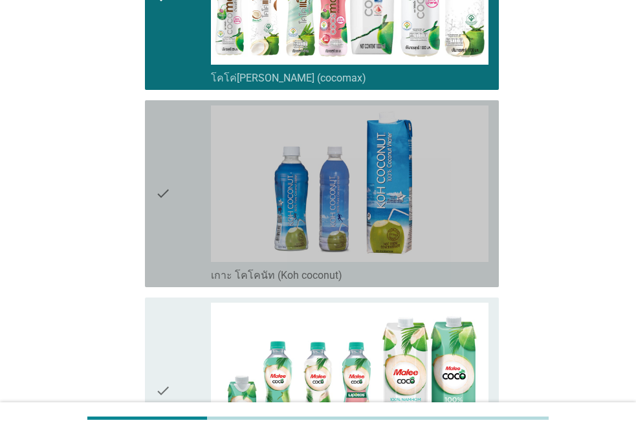
click at [175, 225] on div "check" at bounding box center [183, 193] width 56 height 177
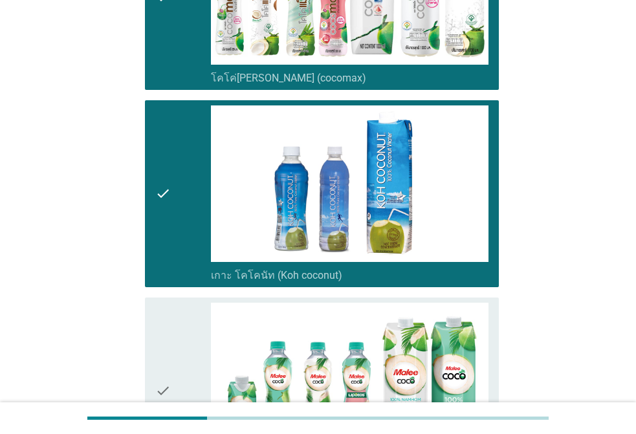
click at [191, 318] on div "check" at bounding box center [183, 391] width 56 height 177
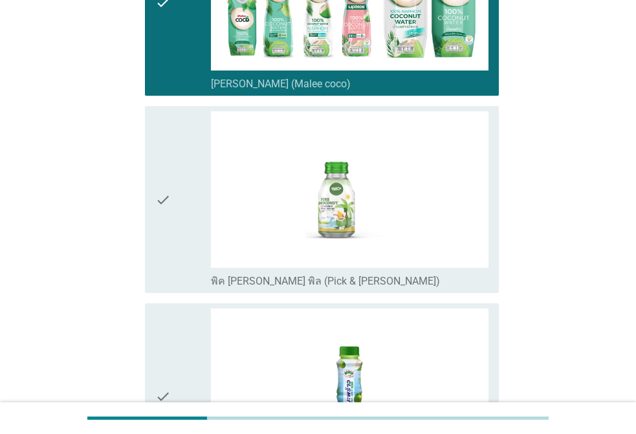
click at [171, 223] on div "check" at bounding box center [183, 199] width 56 height 177
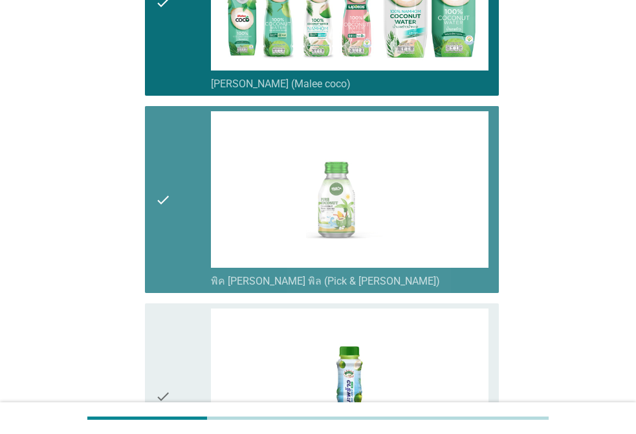
click at [179, 344] on div "check" at bounding box center [183, 397] width 56 height 177
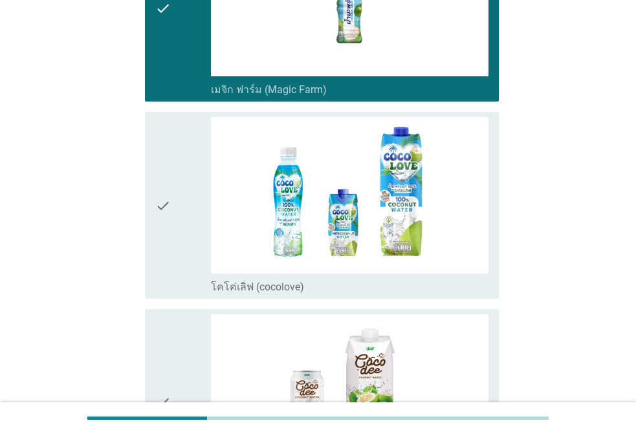
drag, startPoint x: 173, startPoint y: 188, endPoint x: 188, endPoint y: 290, distance: 102.7
click at [174, 191] on div "check" at bounding box center [183, 205] width 56 height 177
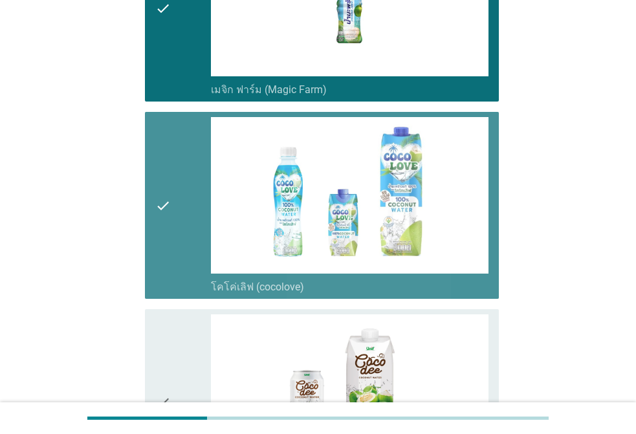
click at [185, 322] on div "check" at bounding box center [183, 402] width 56 height 177
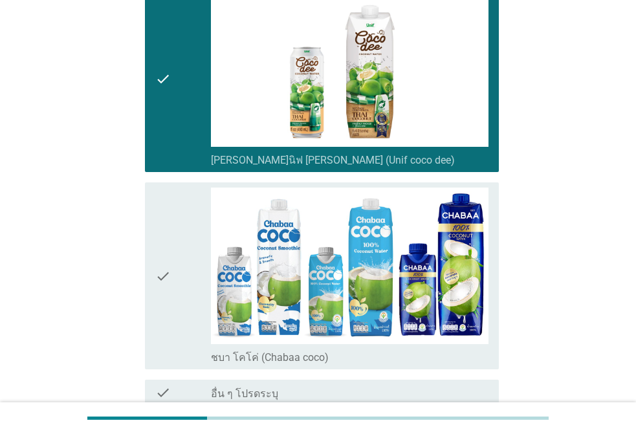
click at [182, 228] on div "check" at bounding box center [183, 276] width 56 height 177
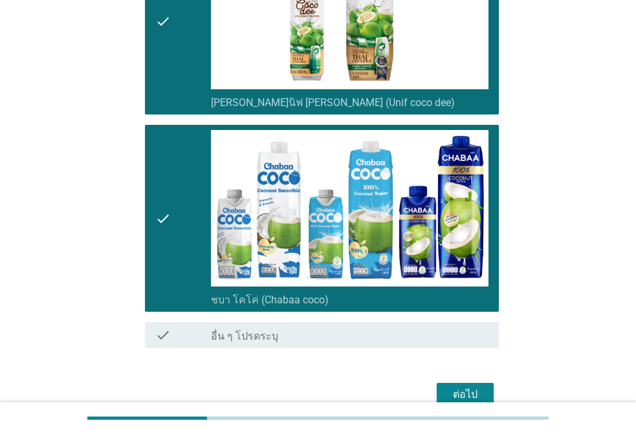
scroll to position [1869, 0]
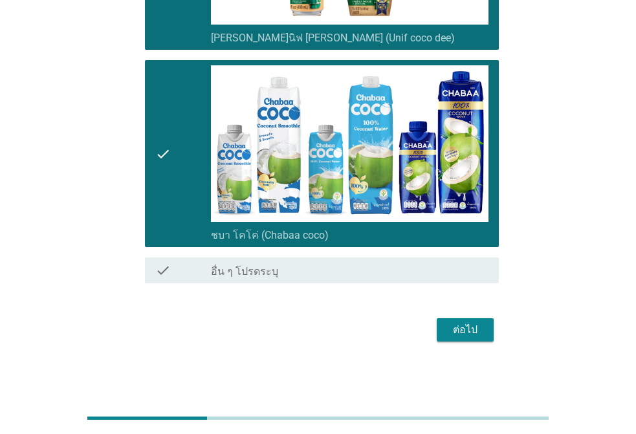
click at [455, 326] on div "ต่อไป" at bounding box center [465, 330] width 36 height 16
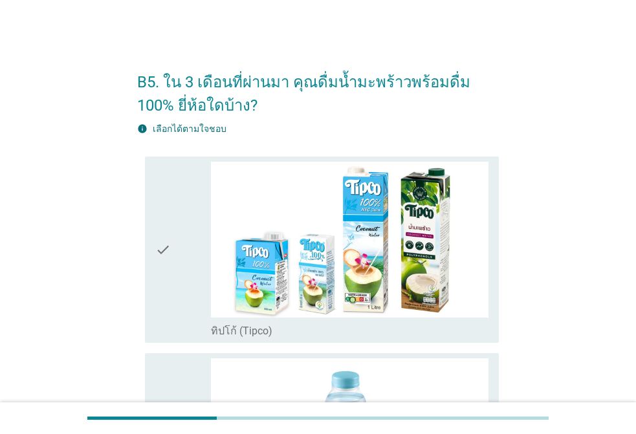
scroll to position [65, 0]
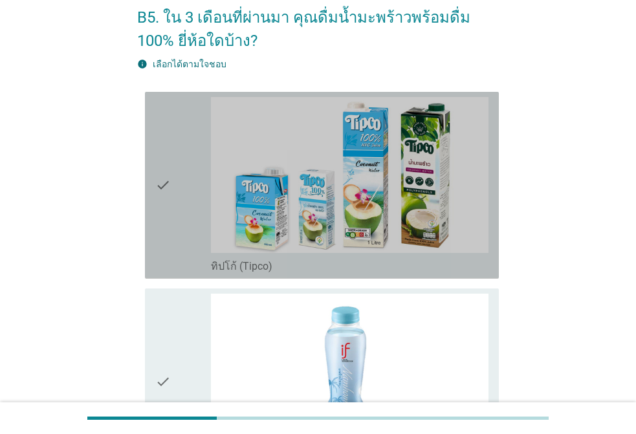
click at [164, 212] on icon "check" at bounding box center [163, 185] width 16 height 177
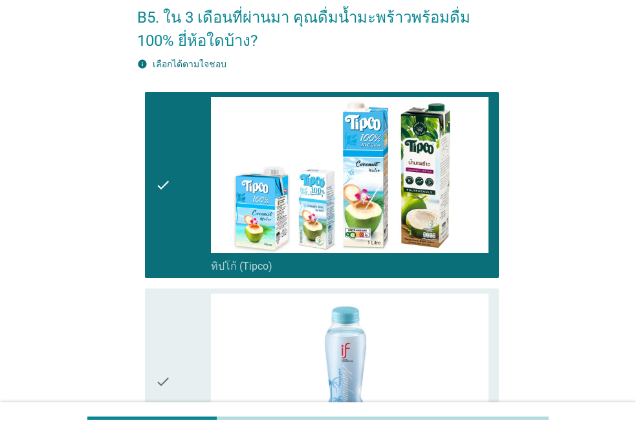
click at [180, 338] on div "check" at bounding box center [183, 382] width 56 height 177
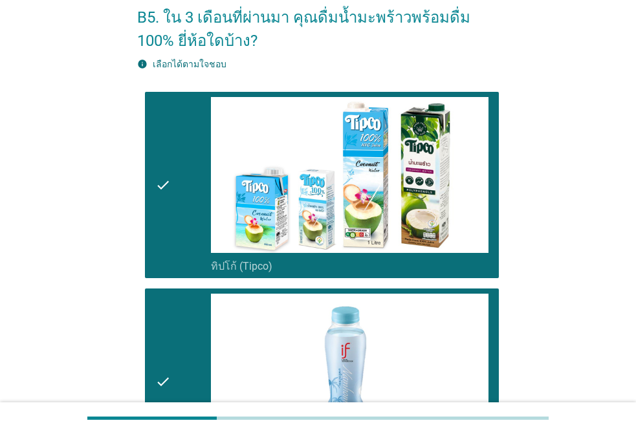
scroll to position [518, 0]
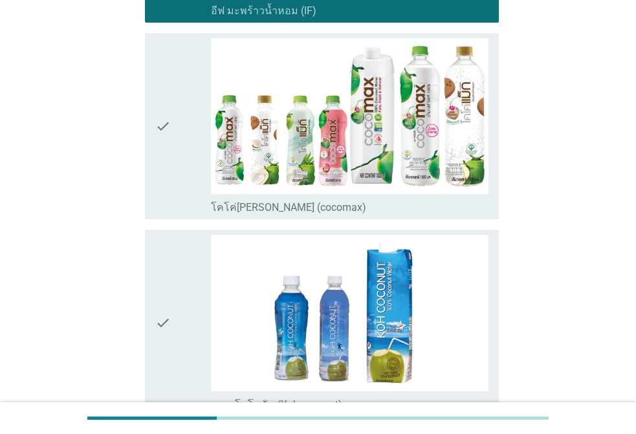
click at [182, 295] on div "check" at bounding box center [183, 323] width 56 height 177
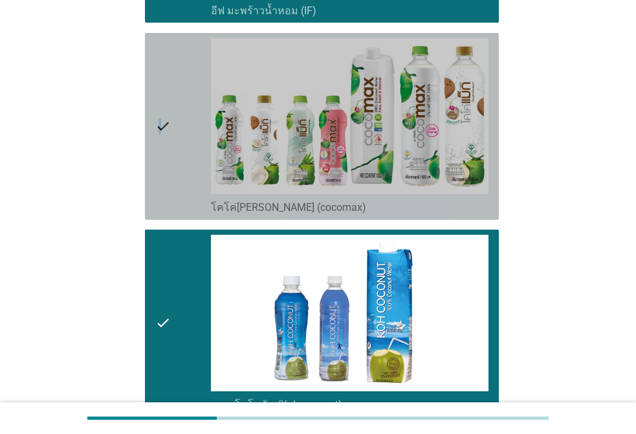
click at [160, 170] on icon "check" at bounding box center [163, 126] width 16 height 177
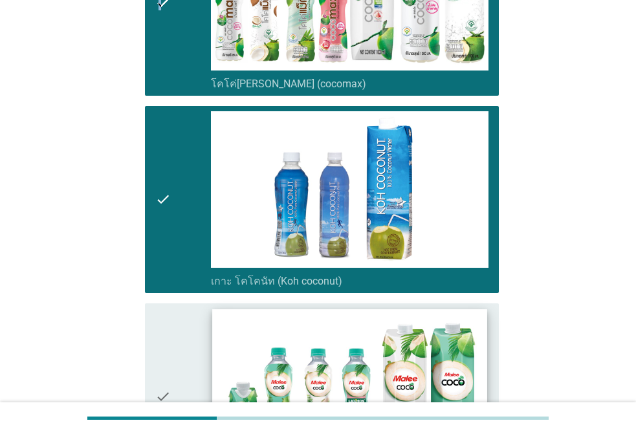
scroll to position [1035, 0]
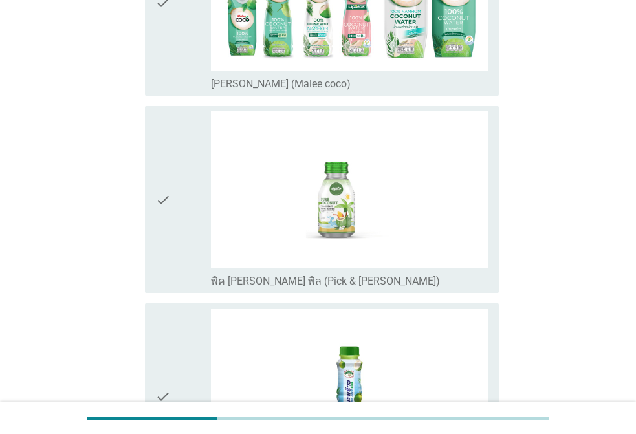
click at [155, 199] on icon "check" at bounding box center [163, 199] width 16 height 177
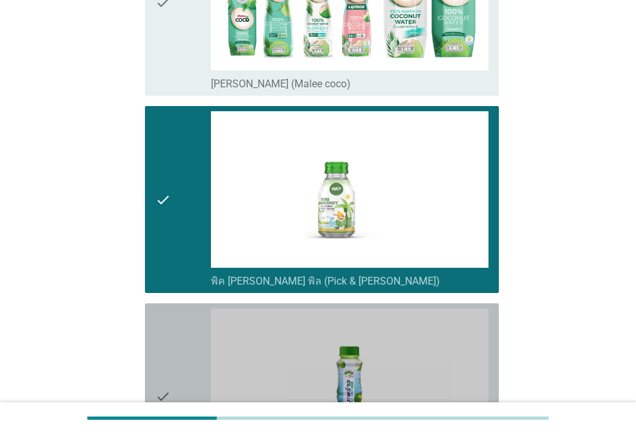
drag, startPoint x: 173, startPoint y: 347, endPoint x: 375, endPoint y: 287, distance: 210.6
click at [176, 343] on div "check" at bounding box center [183, 397] width 56 height 177
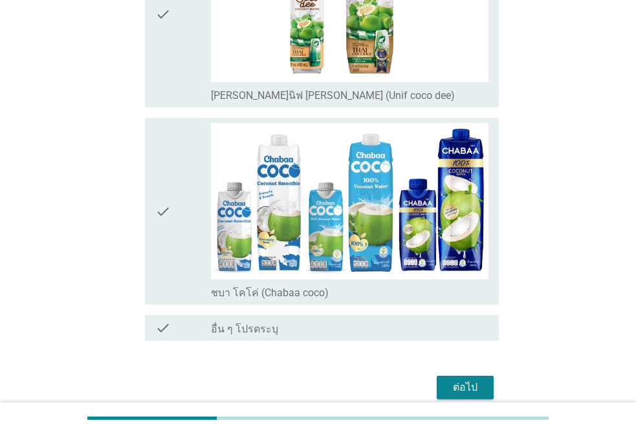
scroll to position [1869, 0]
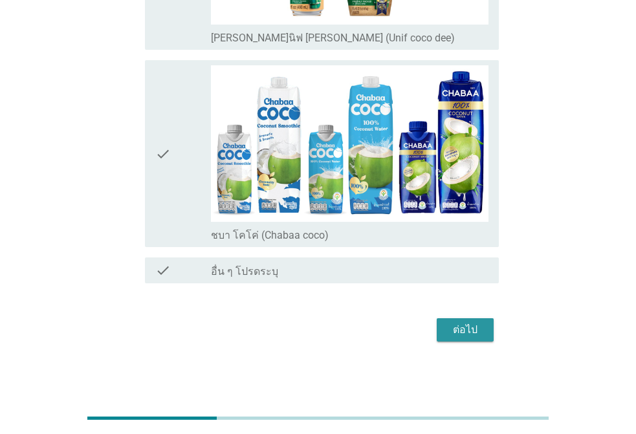
click at [463, 326] on div "ต่อไป" at bounding box center [465, 330] width 36 height 16
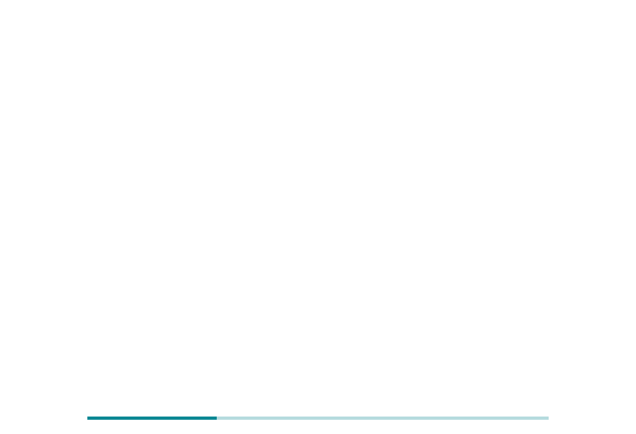
scroll to position [0, 0]
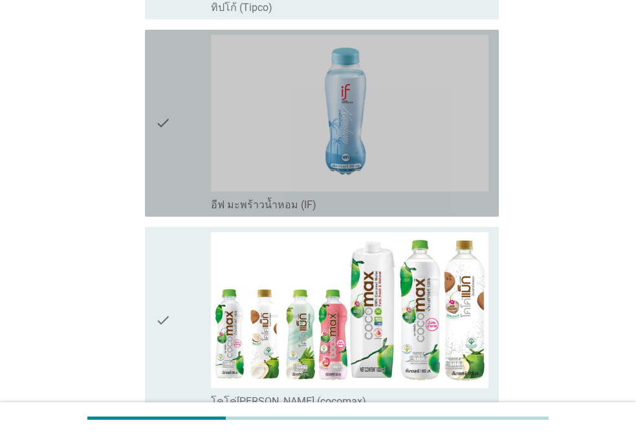
drag, startPoint x: 159, startPoint y: 169, endPoint x: 166, endPoint y: 169, distance: 7.8
click at [159, 168] on icon "check" at bounding box center [163, 123] width 16 height 177
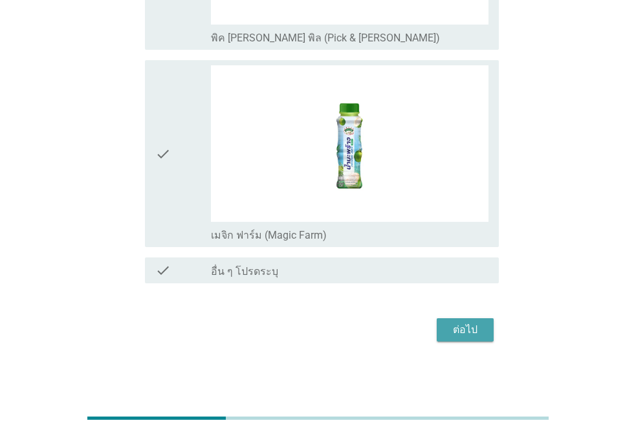
click at [461, 338] on button "ต่อไป" at bounding box center [465, 329] width 57 height 23
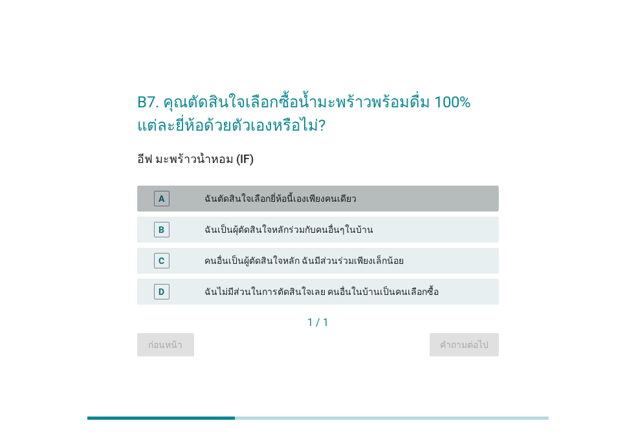
click at [242, 197] on div "ฉันตัดสินใจเลือกยี่ห้อนี้เองเพียงคนเดียว" at bounding box center [346, 199] width 284 height 16
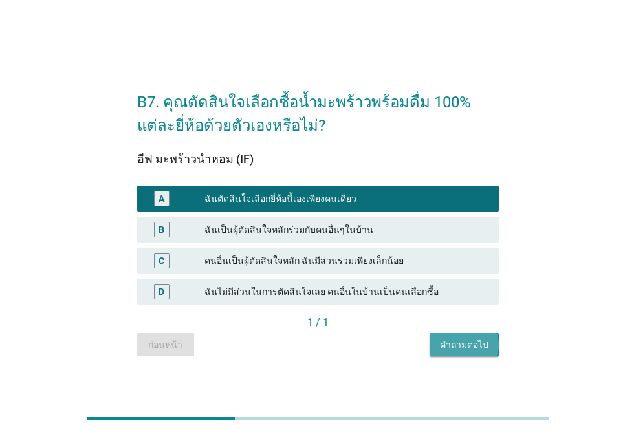
click at [468, 342] on div "คำถามต่อไป" at bounding box center [464, 345] width 49 height 14
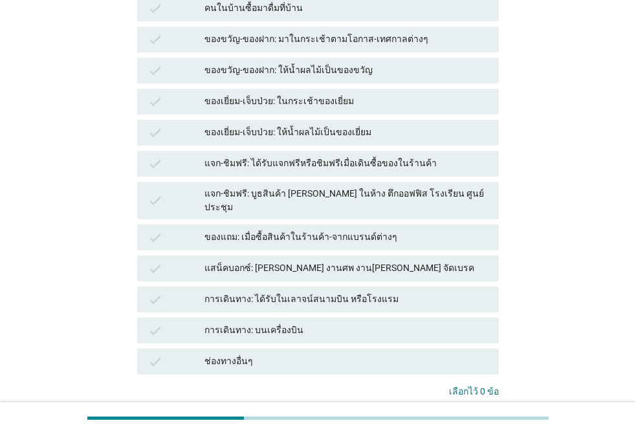
click at [308, 125] on div "ของเยี่ยม-เจ็บป่วย: ให้น้ำผลไม้เป็นของเยี่ยม" at bounding box center [346, 133] width 284 height 16
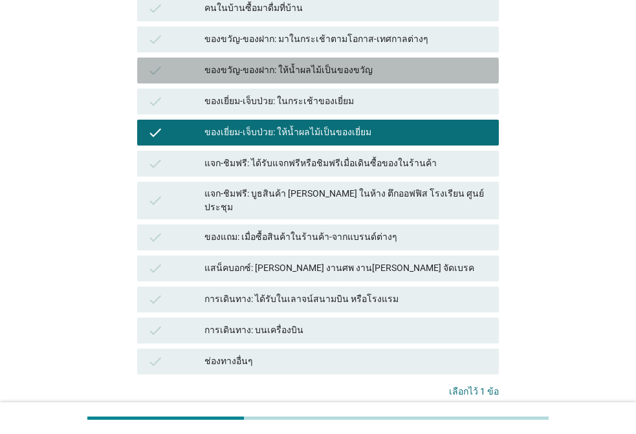
click at [324, 58] on div "check ของขวัญ-ของฝาก: ให้น้ำผลไม้เป็นของขวัญ" at bounding box center [318, 71] width 362 height 26
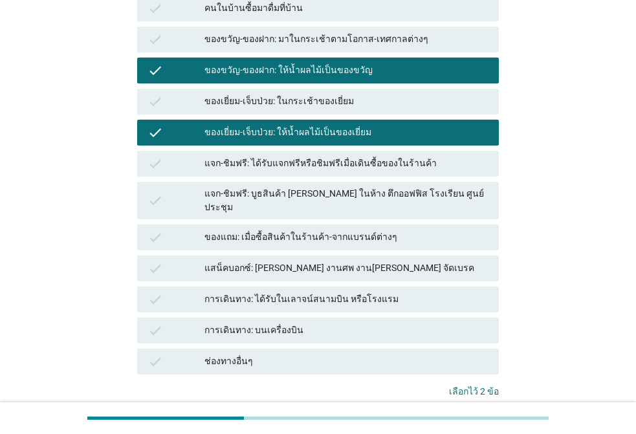
drag, startPoint x: 338, startPoint y: 14, endPoint x: 380, endPoint y: 61, distance: 62.8
click at [339, 32] on div "ของขวัญ-ของฝาก: มาในกระเช้าตามโอกาส-เทศกาลต่างๆ" at bounding box center [346, 40] width 284 height 16
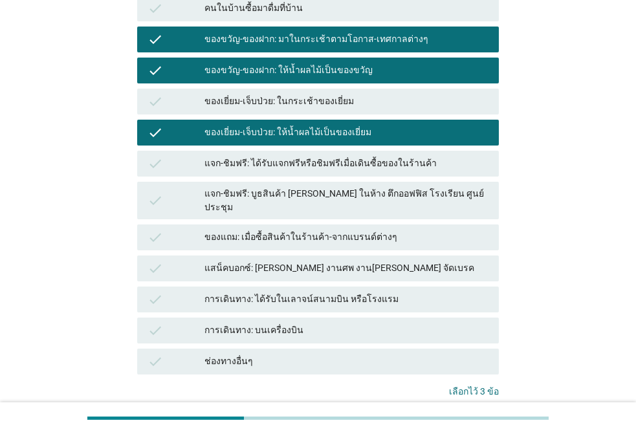
drag, startPoint x: 459, startPoint y: 395, endPoint x: 511, endPoint y: 298, distance: 110.0
click at [511, 298] on div "B7.2 [PERSON_NAME]หรือได้รับน้ำมะพร้าวพร้อมดื่ม 100% แต่ละยี่ห้อที่ดื่มใน 1 เดื…" at bounding box center [318, 130] width 574 height 652
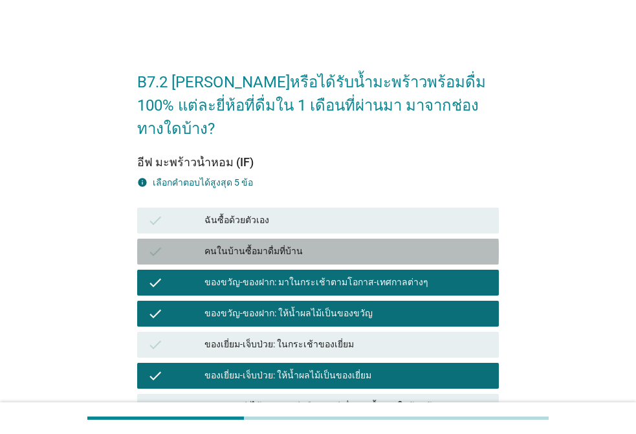
click at [268, 244] on div "คนในบ้านซื้อมาดื่มที่บ้าน" at bounding box center [346, 252] width 284 height 16
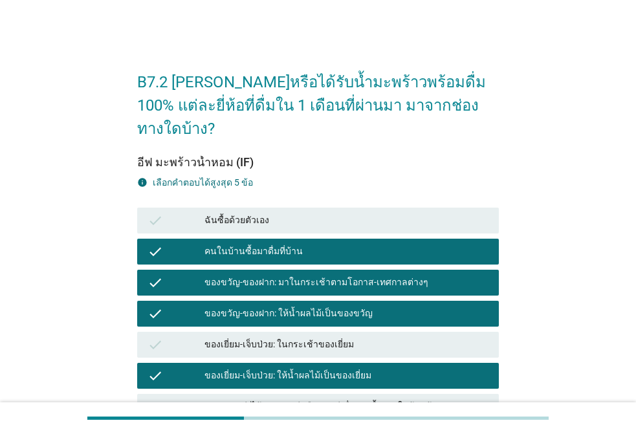
click at [269, 208] on div "check ฉันซื้อด้วยตัวเอง" at bounding box center [318, 221] width 362 height 26
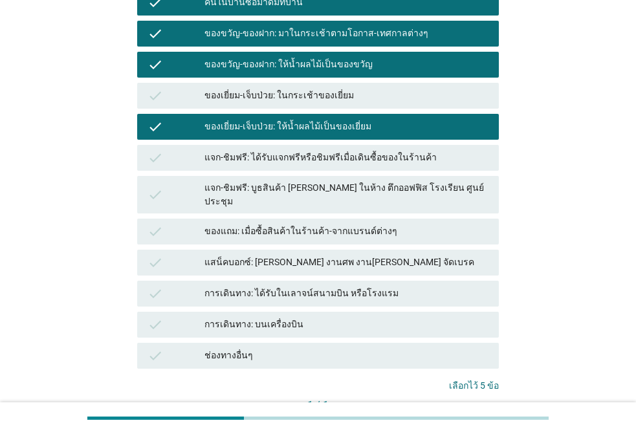
scroll to position [308, 0]
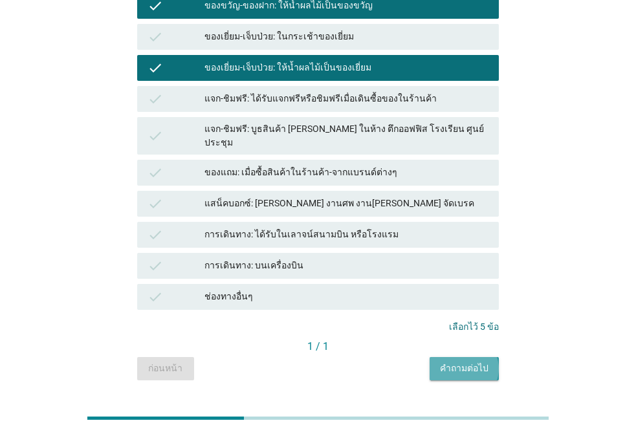
click at [466, 362] on div "คำถามต่อไป" at bounding box center [464, 369] width 49 height 14
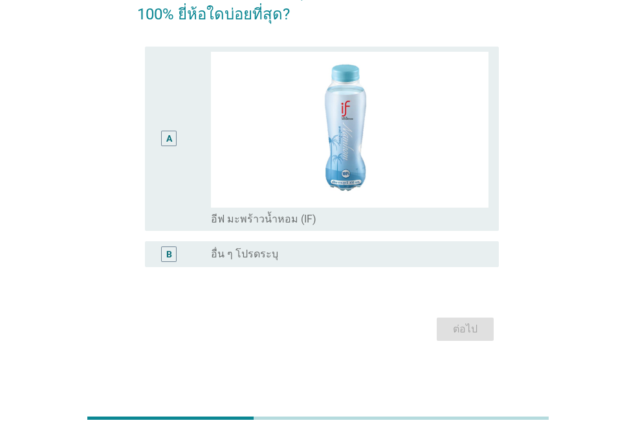
scroll to position [0, 0]
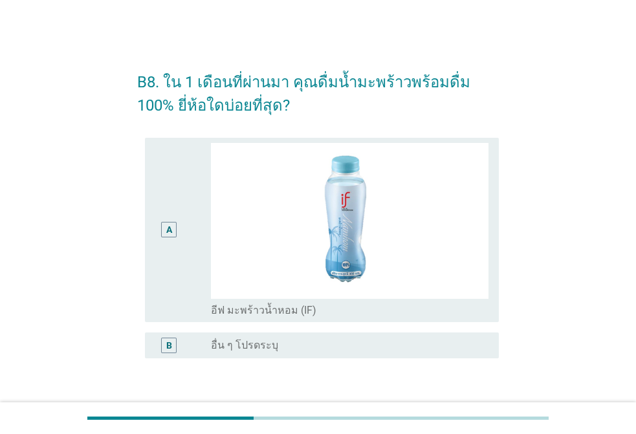
click at [192, 193] on div "A" at bounding box center [183, 230] width 56 height 175
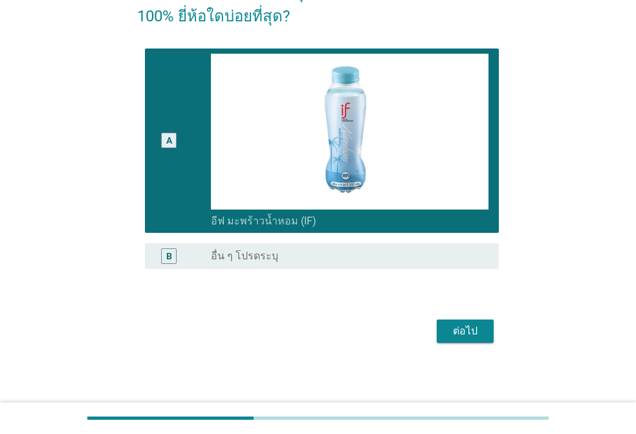
scroll to position [91, 0]
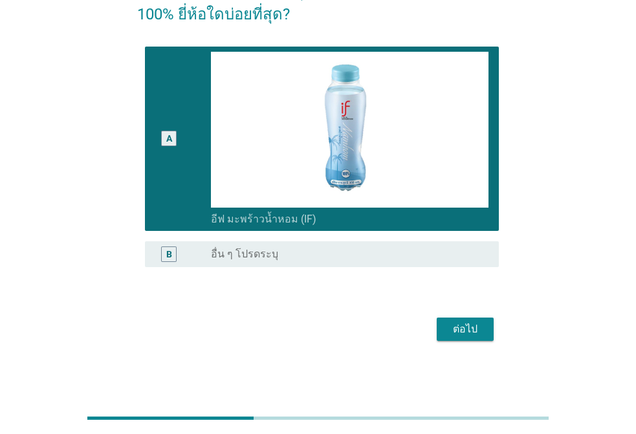
click at [471, 329] on div "ต่อไป" at bounding box center [465, 330] width 36 height 16
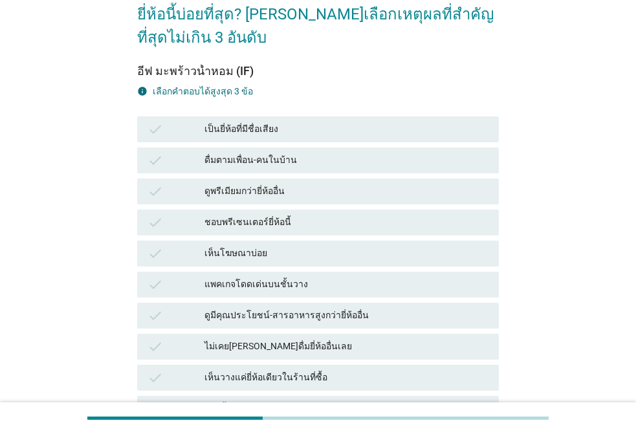
scroll to position [0, 0]
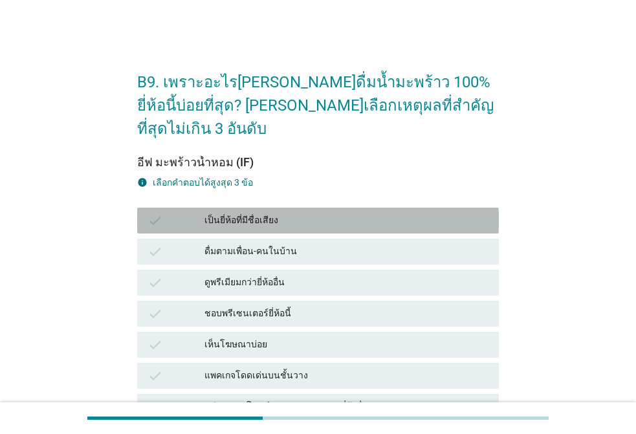
click at [287, 213] on div "เป็นยี่ห้อที่มีชื่อเสียง" at bounding box center [346, 221] width 284 height 16
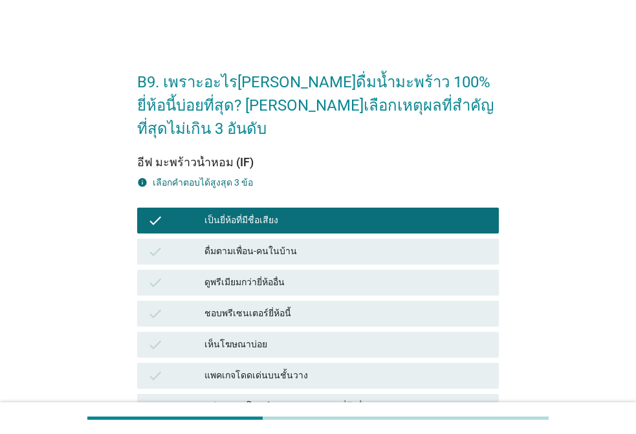
click at [278, 244] on div "ดื่มตามเพื่อน-คนในบ้าน" at bounding box center [346, 252] width 284 height 16
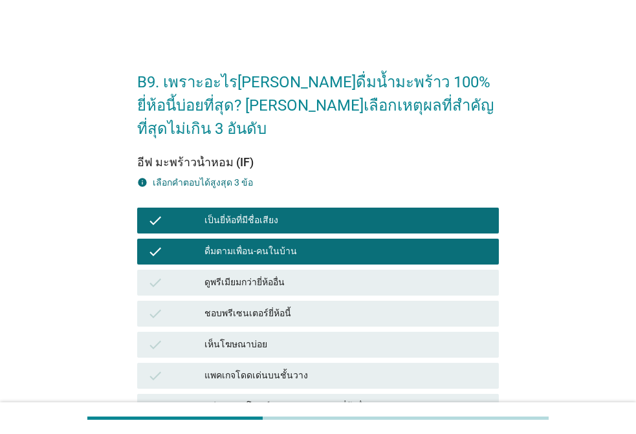
drag, startPoint x: 269, startPoint y: 252, endPoint x: 269, endPoint y: 263, distance: 10.4
click at [269, 275] on div "ดูพรีเมียมกว่ายี่ห้ออื่น" at bounding box center [346, 283] width 284 height 16
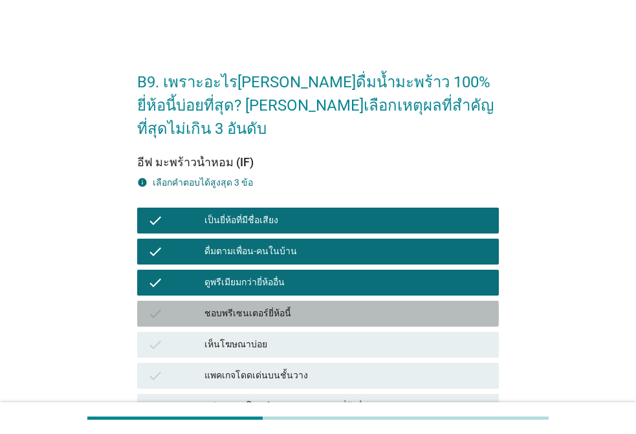
drag, startPoint x: 261, startPoint y: 292, endPoint x: 250, endPoint y: 311, distance: 22.1
click at [261, 306] on div "ชอบพรีเซนเตอร์ยี่ห้อนี้" at bounding box center [346, 314] width 284 height 16
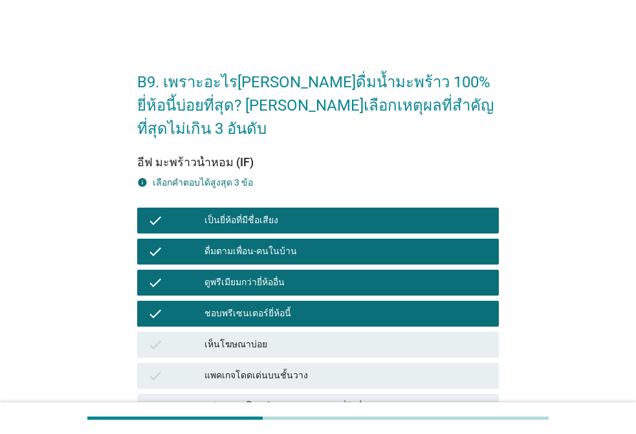
drag, startPoint x: 245, startPoint y: 314, endPoint x: 241, endPoint y: 344, distance: 30.6
click at [244, 337] on div "เห็นโฆษณาบ่อย" at bounding box center [346, 345] width 284 height 16
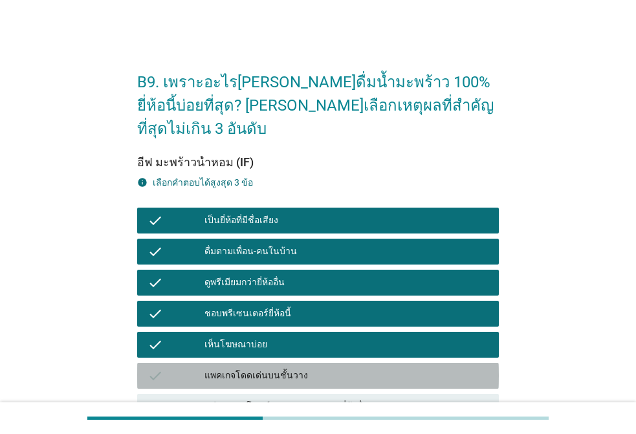
click at [237, 368] on div "แพคเกจโดดเด่นบนชั้นวาง" at bounding box center [346, 376] width 284 height 16
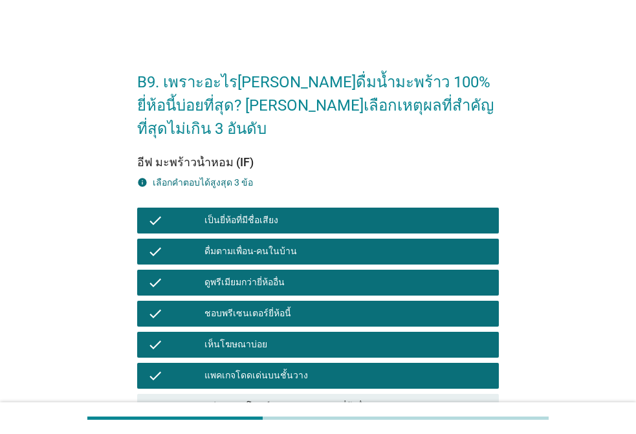
click at [231, 399] on div "ดูมีคุณประโยชน์-สารอาหารสูงกว่ายี่ห้ออื่น" at bounding box center [346, 407] width 284 height 16
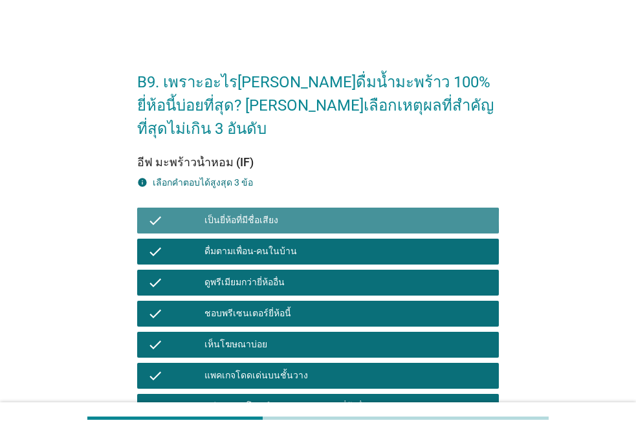
click at [248, 213] on div "เป็นยี่ห้อที่มีชื่อเสียง" at bounding box center [346, 221] width 284 height 16
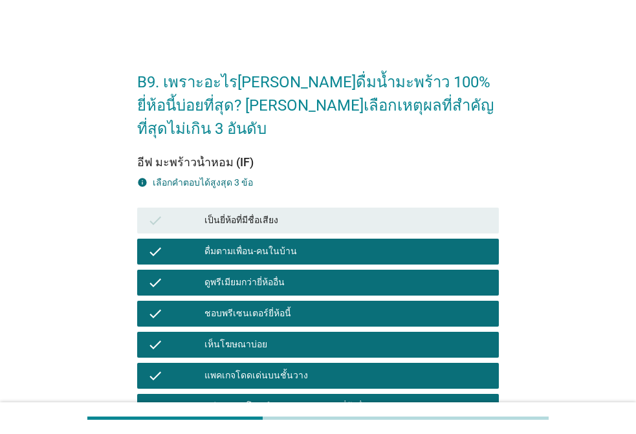
drag, startPoint x: 241, startPoint y: 232, endPoint x: 237, endPoint y: 252, distance: 21.0
click at [241, 244] on div "ดื่มตามเพื่อน-คนในบ้าน" at bounding box center [346, 252] width 284 height 16
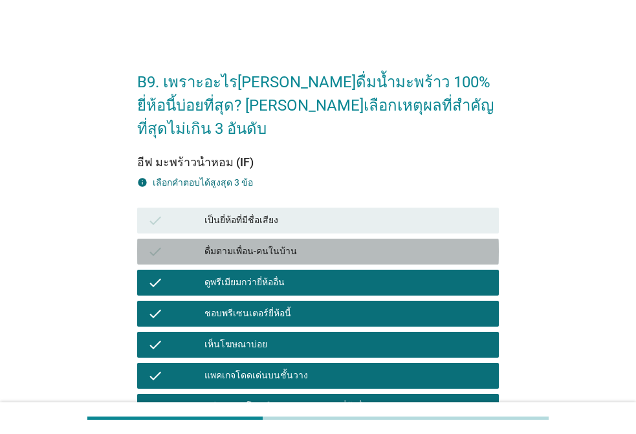
click at [236, 275] on div "ดูพรีเมียมกว่ายี่ห้ออื่น" at bounding box center [346, 283] width 284 height 16
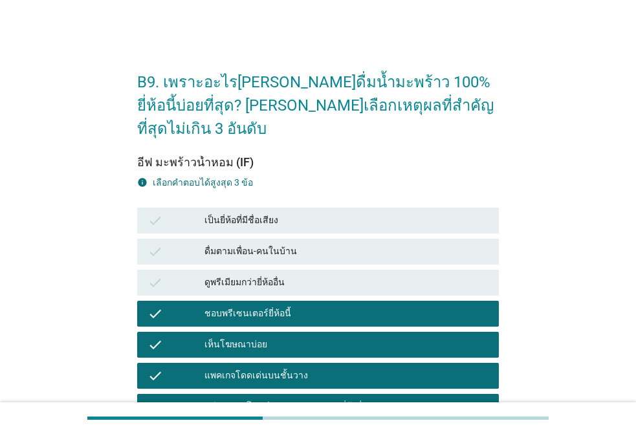
click at [238, 306] on div "ชอบพรีเซนเตอร์ยี่ห้อนี้" at bounding box center [346, 314] width 284 height 16
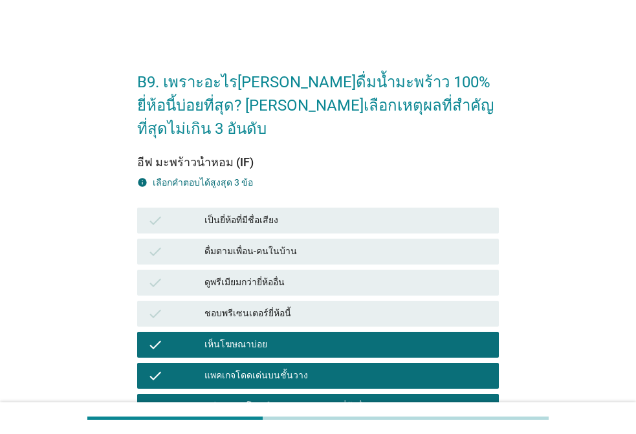
drag, startPoint x: 242, startPoint y: 311, endPoint x: 250, endPoint y: 324, distance: 15.6
click at [241, 332] on div "check เห็นโฆษณาบ่อย" at bounding box center [318, 345] width 362 height 26
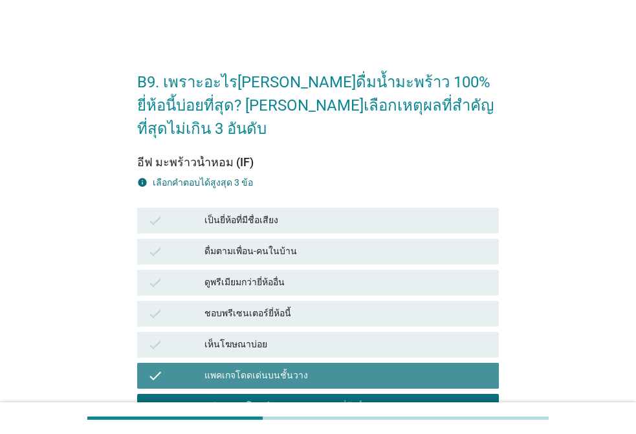
drag, startPoint x: 251, startPoint y: 345, endPoint x: 250, endPoint y: 374, distance: 29.1
click at [251, 368] on div "แพคเกจโดดเด่นบนชั้นวาง" at bounding box center [346, 376] width 284 height 16
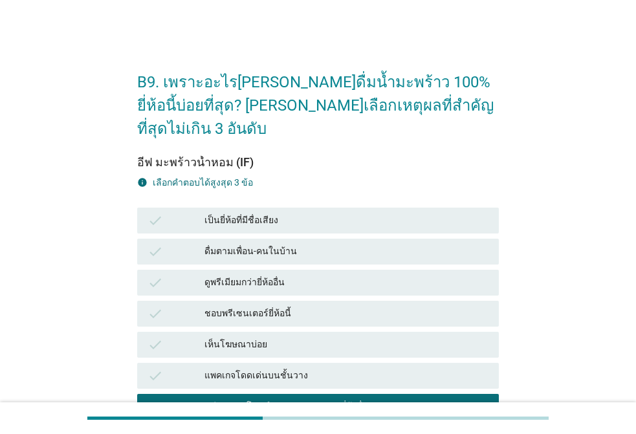
click at [247, 399] on div "ดูมีคุณประโยชน์-สารอาหารสูงกว่ายี่ห้ออื่น" at bounding box center [346, 407] width 284 height 16
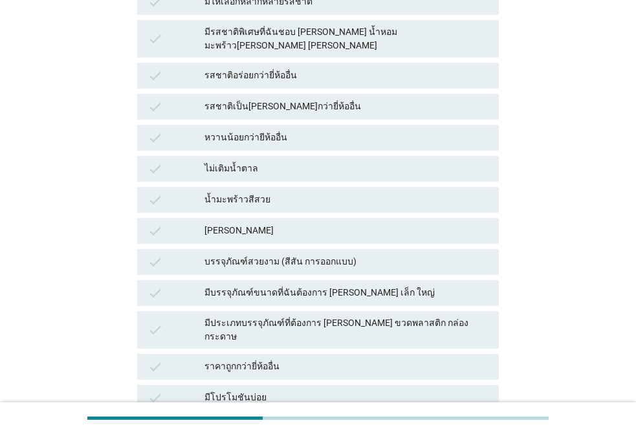
scroll to position [582, 0]
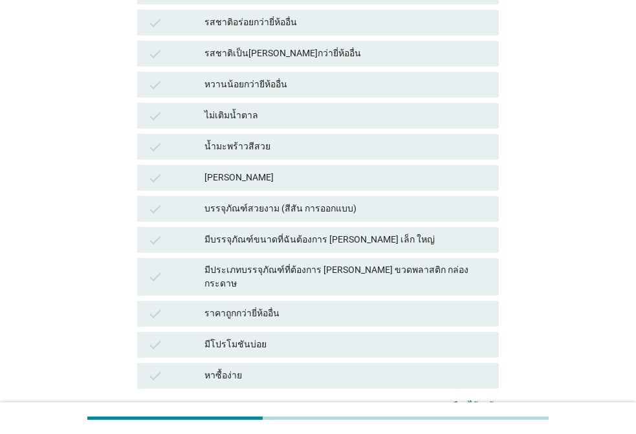
click at [276, 332] on div "check มีโปรโมชันบ่อย" at bounding box center [318, 345] width 362 height 26
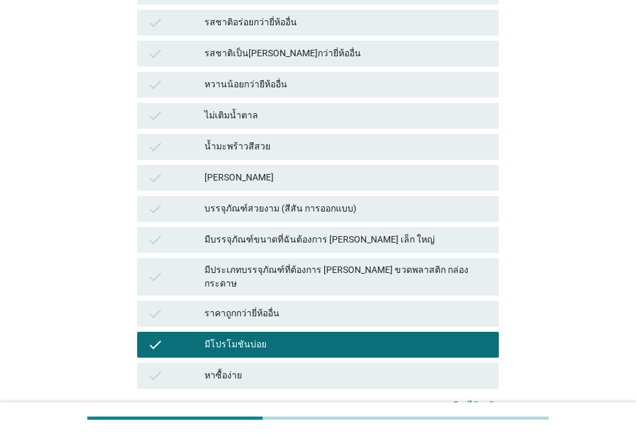
click at [380, 337] on div "มีโปรโมชันบ่อย" at bounding box center [346, 345] width 284 height 16
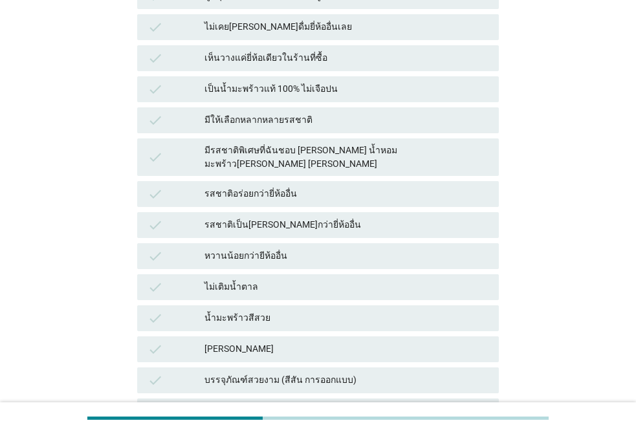
scroll to position [388, 0]
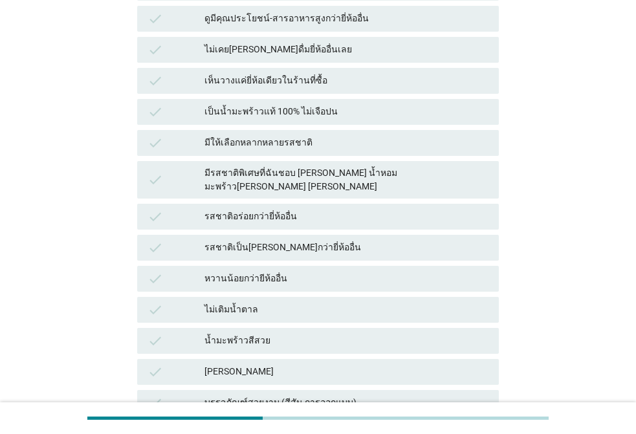
click at [340, 166] on div "มีรสชาติพิเศษที่ฉันชอบ [PERSON_NAME] น้ำหอม มะพร้าว[PERSON_NAME] [PERSON_NAME]" at bounding box center [346, 179] width 284 height 27
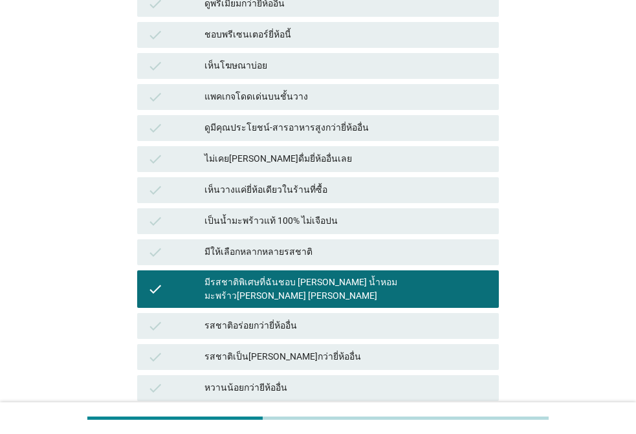
scroll to position [259, 0]
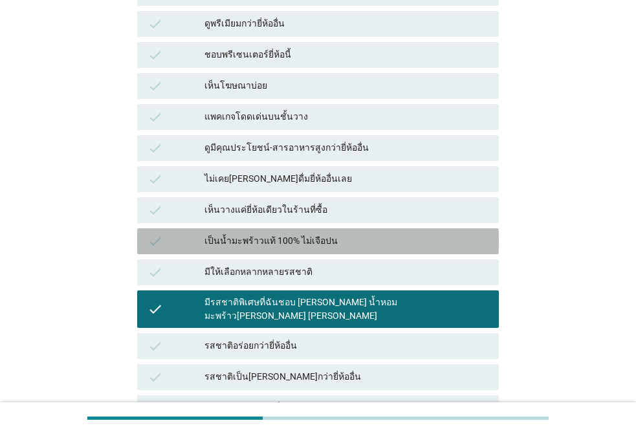
click at [314, 234] on div "เป็นน้ำมะพร้าวแท้ 100% ไม่เจือปน" at bounding box center [346, 242] width 284 height 16
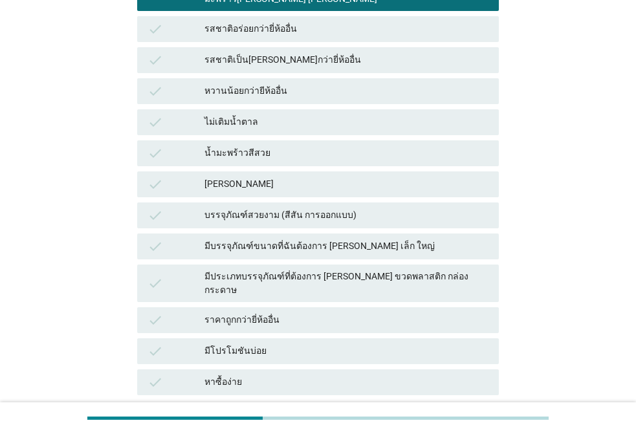
scroll to position [647, 0]
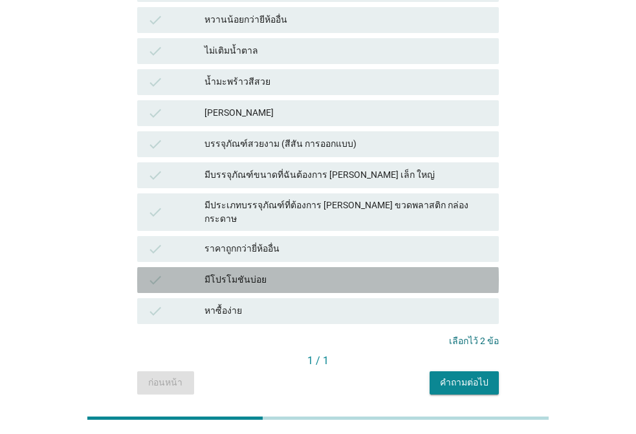
click at [284, 272] on div "มีโปรโมชันบ่อย" at bounding box center [346, 280] width 284 height 16
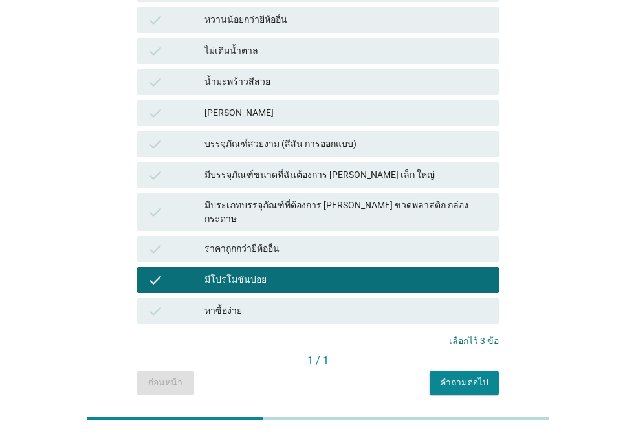
click at [452, 376] on div "คำถามต่อไป" at bounding box center [464, 383] width 49 height 14
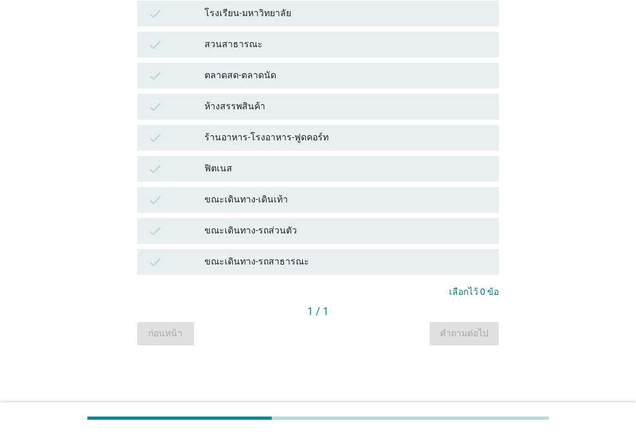
scroll to position [0, 0]
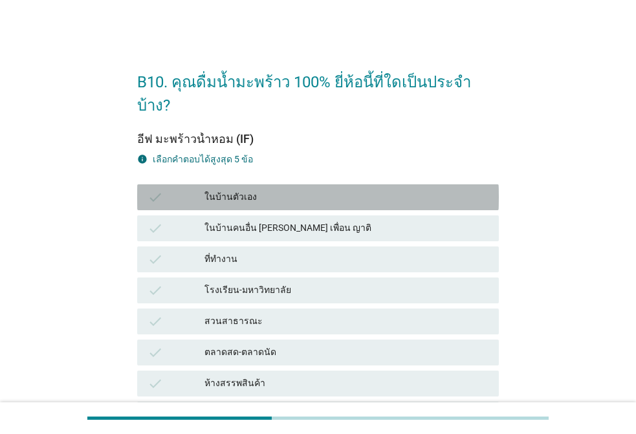
click at [263, 190] on div "ในบ้านตัวเอง" at bounding box center [346, 198] width 284 height 16
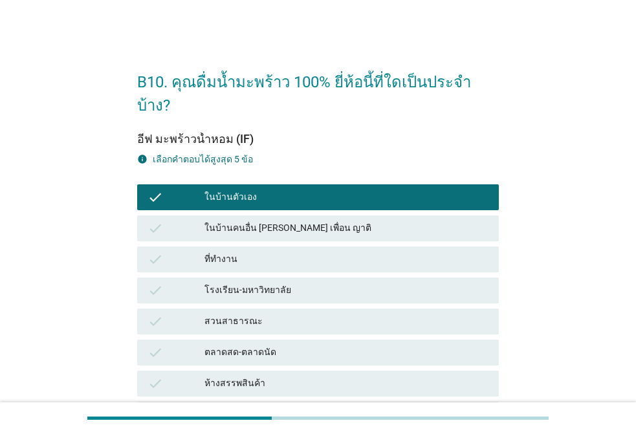
click at [258, 221] on div "ในบ้านคนอื่น [PERSON_NAME] เพื่อน ญาติ" at bounding box center [346, 229] width 284 height 16
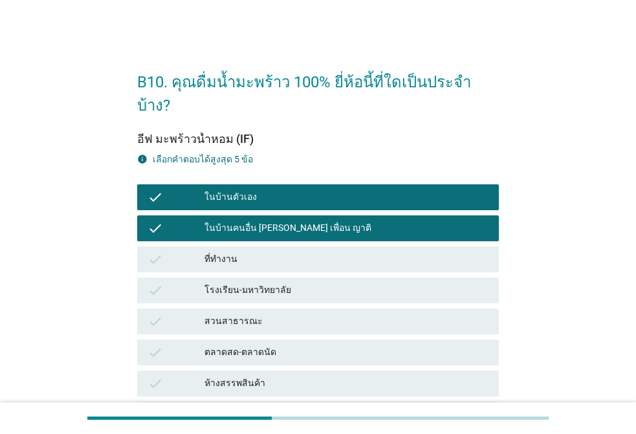
drag, startPoint x: 229, startPoint y: 232, endPoint x: 230, endPoint y: 238, distance: 6.5
click at [228, 252] on div "ที่ทำงาน" at bounding box center [346, 260] width 284 height 16
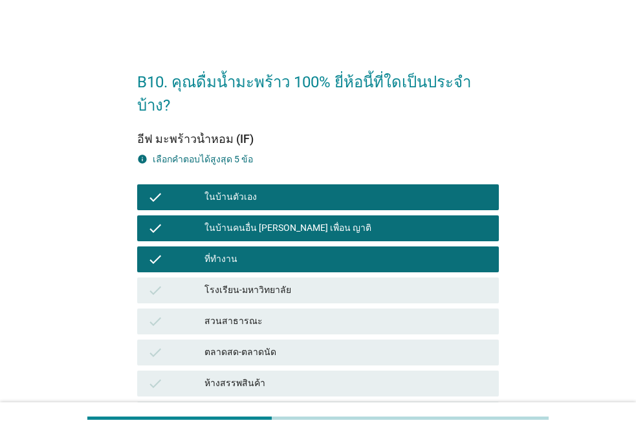
drag, startPoint x: 234, startPoint y: 261, endPoint x: 231, endPoint y: 290, distance: 29.3
click at [234, 283] on div "โรงเรียน-มหาวิทยาลัย" at bounding box center [346, 291] width 284 height 16
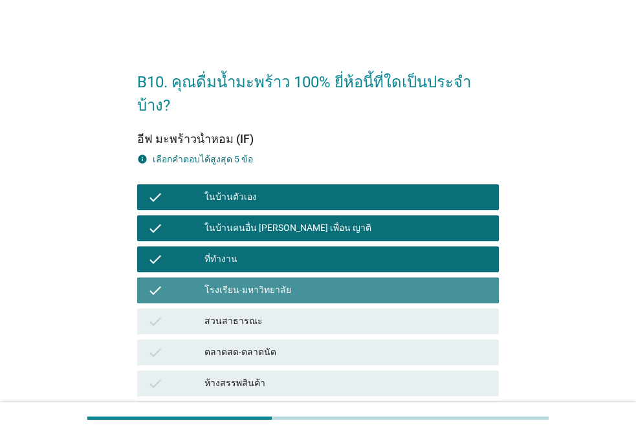
click at [230, 314] on div "สวนสาธารณะ" at bounding box center [346, 322] width 284 height 16
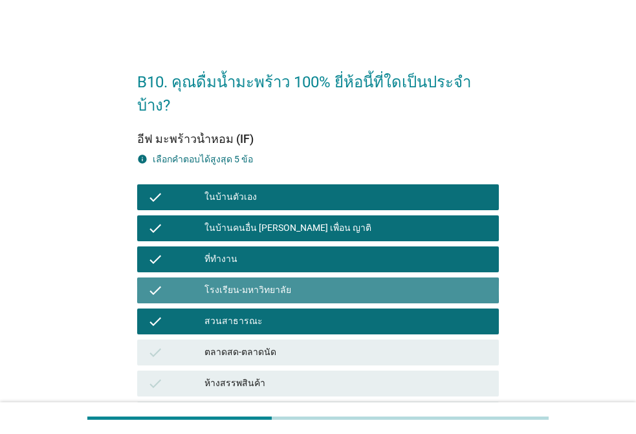
click at [247, 283] on div "โรงเรียน-มหาวิทยาลัย" at bounding box center [346, 291] width 284 height 16
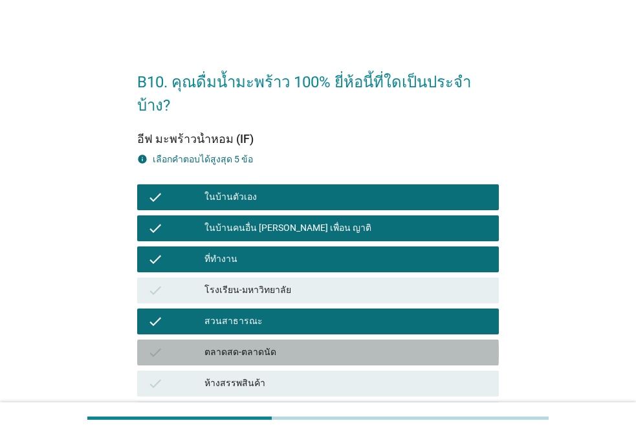
click at [259, 345] on div "ตลาดสด-ตลาดนัด" at bounding box center [346, 353] width 284 height 16
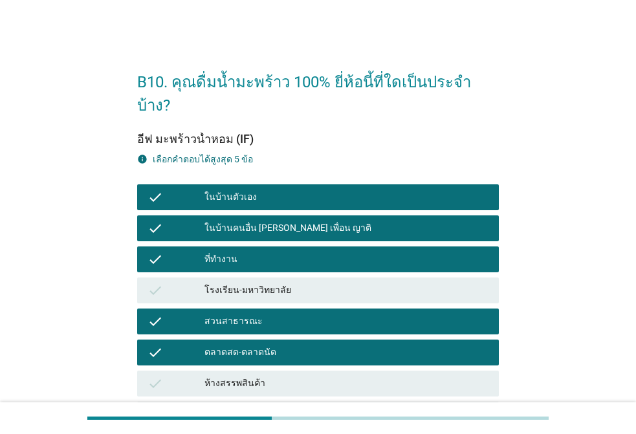
click at [258, 345] on div "ตลาดสด-ตลาดนัด" at bounding box center [346, 353] width 284 height 16
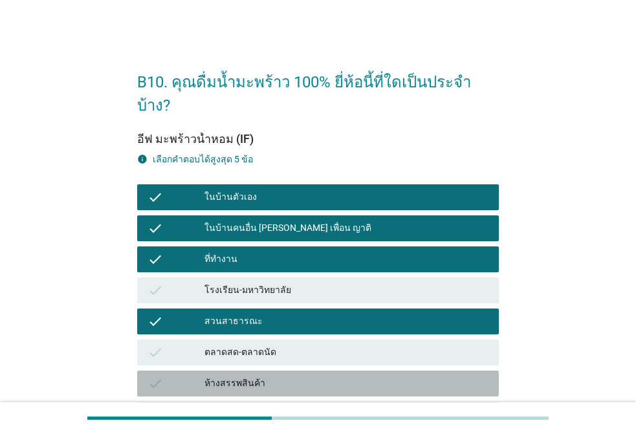
drag, startPoint x: 253, startPoint y: 354, endPoint x: 276, endPoint y: 361, distance: 23.7
click at [253, 376] on div "ห้างสรรพสินค้า" at bounding box center [346, 384] width 284 height 16
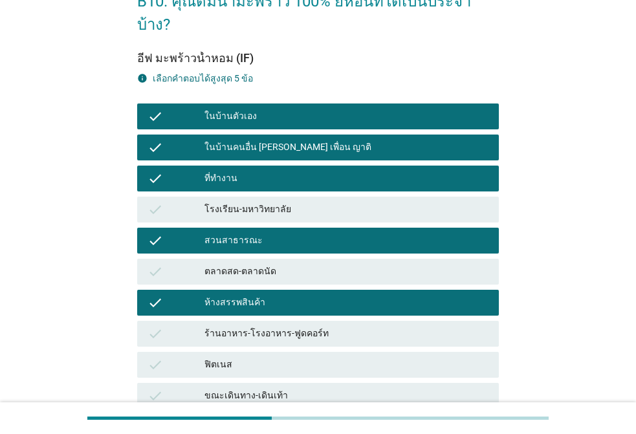
scroll to position [254, 0]
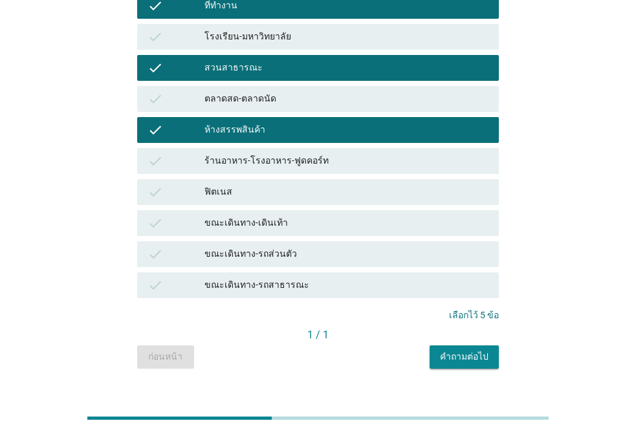
click at [259, 148] on div "check ร้านอาหาร-โรงอาหาร-ฟูดคอร์ท" at bounding box center [318, 161] width 362 height 26
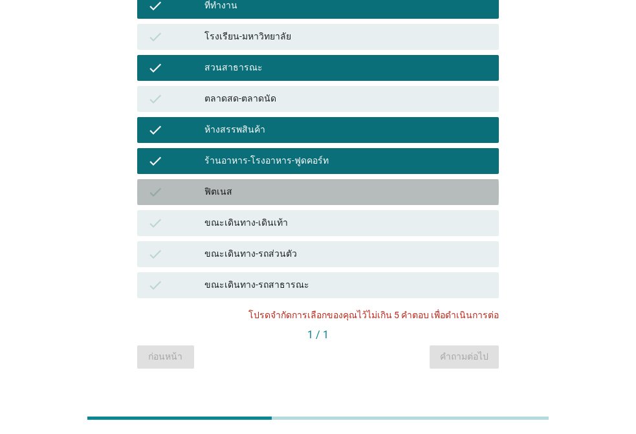
drag, startPoint x: 241, startPoint y: 171, endPoint x: 241, endPoint y: 195, distance: 23.9
click at [240, 184] on div "ฟิตเนส" at bounding box center [346, 192] width 284 height 16
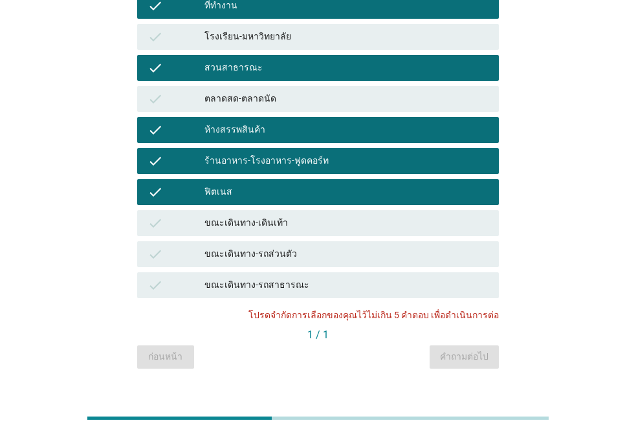
drag, startPoint x: 241, startPoint y: 199, endPoint x: 250, endPoint y: 221, distance: 23.8
click at [243, 215] on div "ขณะเดินทาง-เดินเท้า" at bounding box center [346, 223] width 284 height 16
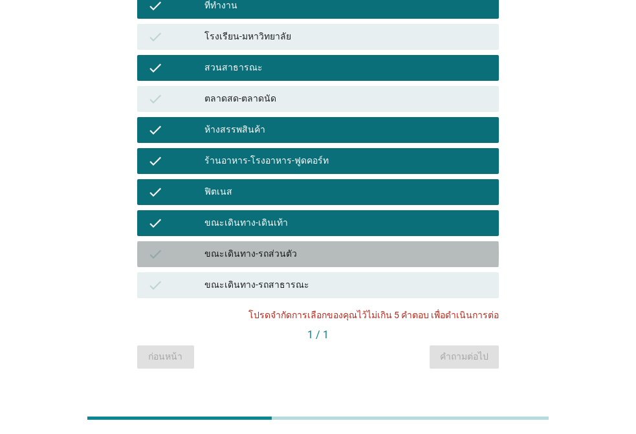
drag, startPoint x: 250, startPoint y: 226, endPoint x: 306, endPoint y: 267, distance: 68.6
click at [252, 247] on div "ขณะเดินทาง-รถส่วนตัว" at bounding box center [346, 255] width 284 height 16
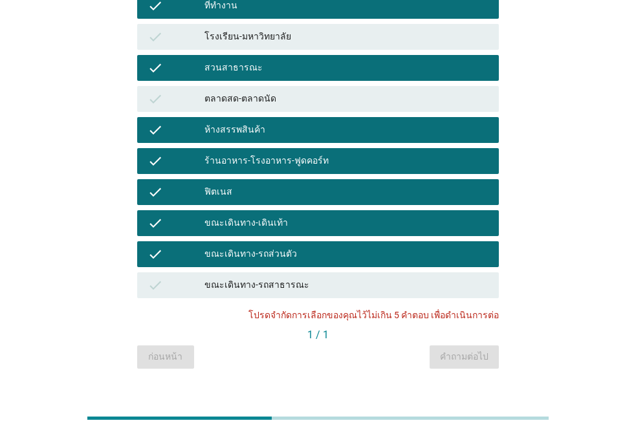
click at [307, 278] on div "ขณะเดินทาง-รถสาธารณะ" at bounding box center [346, 286] width 284 height 16
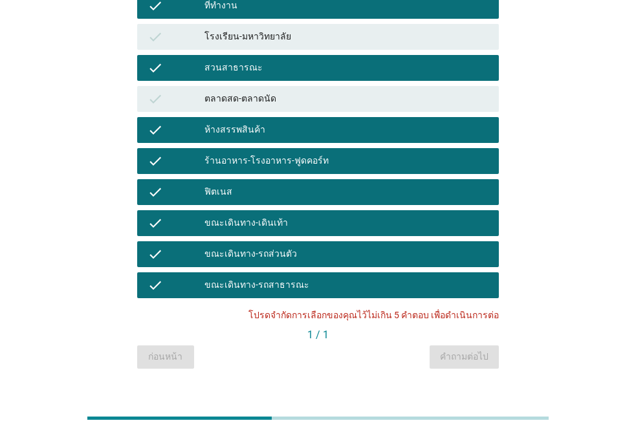
drag, startPoint x: 364, startPoint y: 270, endPoint x: 358, endPoint y: 259, distance: 12.2
click at [362, 272] on div "check ขณะเดินทาง-รถสาธารณะ" at bounding box center [318, 285] width 362 height 26
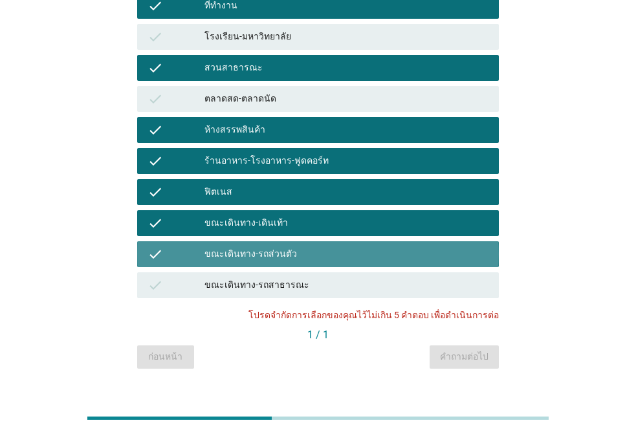
drag, startPoint x: 349, startPoint y: 231, endPoint x: 333, endPoint y: 204, distance: 30.7
click at [349, 247] on div "ขณะเดินทาง-รถส่วนตัว" at bounding box center [346, 255] width 284 height 16
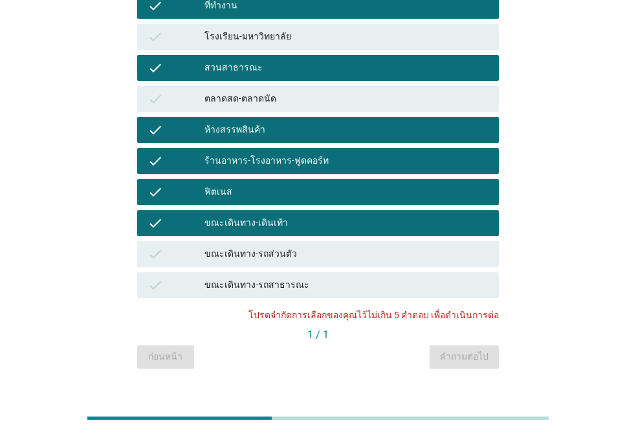
drag, startPoint x: 333, startPoint y: 204, endPoint x: 325, endPoint y: 192, distance: 14.9
click at [332, 215] on div "ขณะเดินทาง-เดินเท้า" at bounding box center [346, 223] width 284 height 16
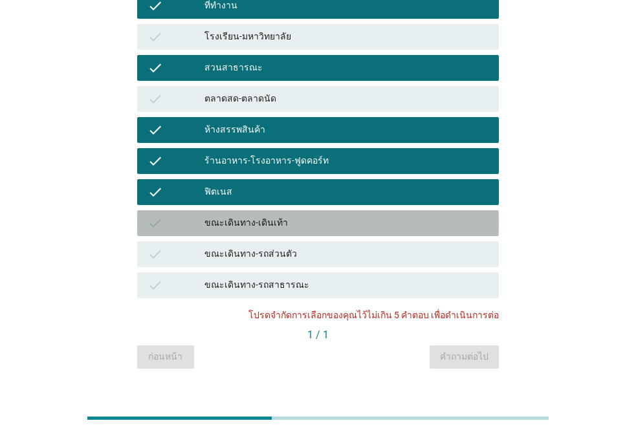
drag, startPoint x: 316, startPoint y: 179, endPoint x: 314, endPoint y: 173, distance: 6.8
click at [315, 179] on div "check ฟิตเนส" at bounding box center [318, 192] width 362 height 26
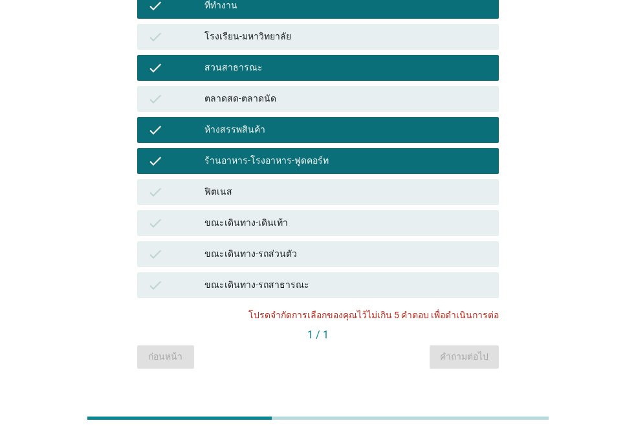
drag, startPoint x: 309, startPoint y: 137, endPoint x: 311, endPoint y: 119, distance: 17.6
click at [309, 148] on div "check ร้านอาหาร-โรงอาหาร-ฟูดคอร์ท" at bounding box center [318, 161] width 362 height 26
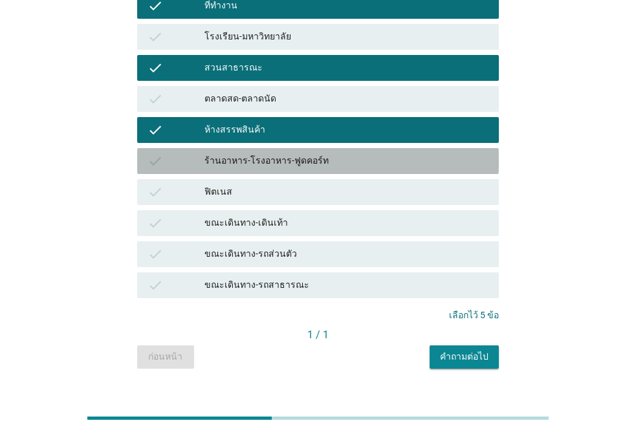
click at [318, 117] on div "check ห้างสรรพสินค้า" at bounding box center [318, 130] width 362 height 26
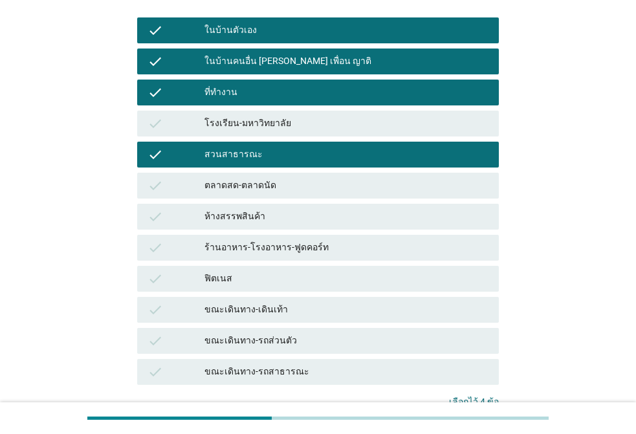
scroll to position [194, 0]
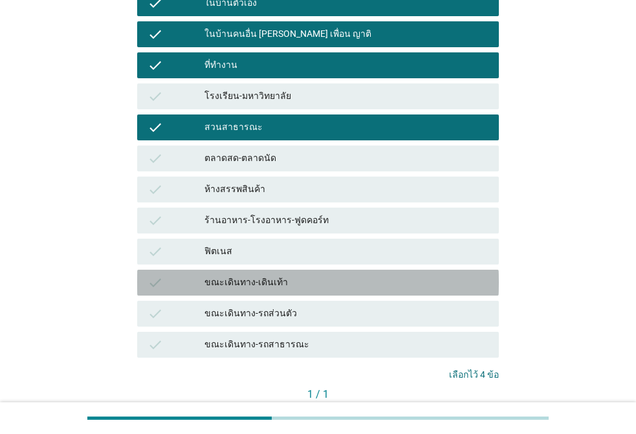
click at [284, 275] on div "ขณะเดินทาง-เดินเท้า" at bounding box center [346, 283] width 284 height 16
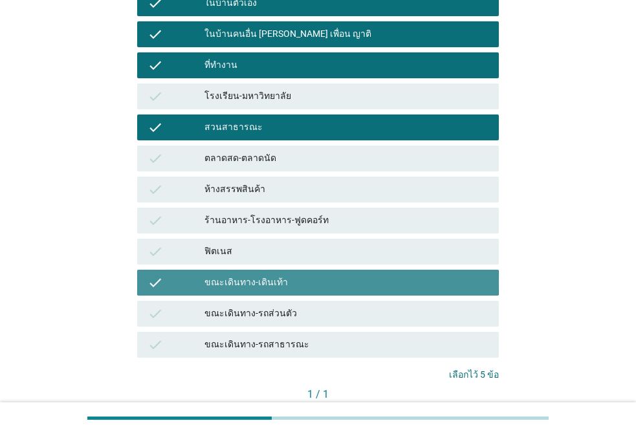
drag, startPoint x: 279, startPoint y: 264, endPoint x: 276, endPoint y: 222, distance: 42.2
click at [279, 275] on div "ขณะเดินทาง-เดินเท้า" at bounding box center [346, 283] width 284 height 16
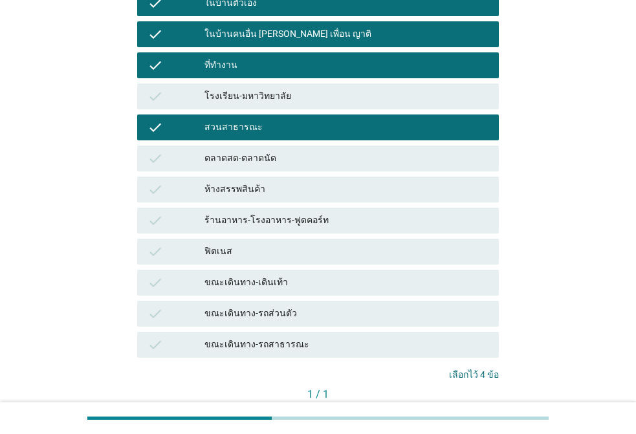
click at [266, 177] on div "check ห้างสรรพสินค้า" at bounding box center [318, 190] width 362 height 26
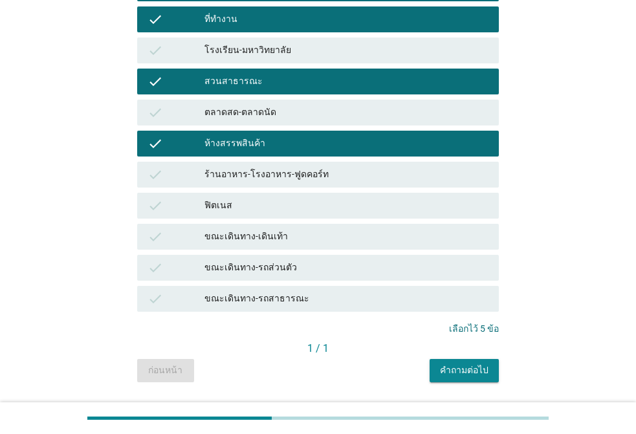
scroll to position [254, 0]
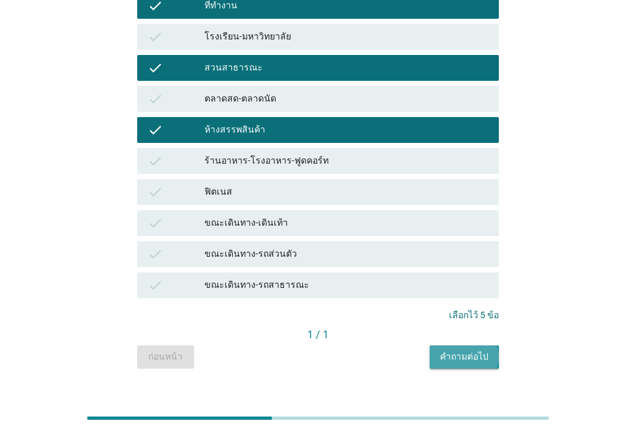
click at [471, 350] on div "คำถามต่อไป" at bounding box center [464, 357] width 49 height 14
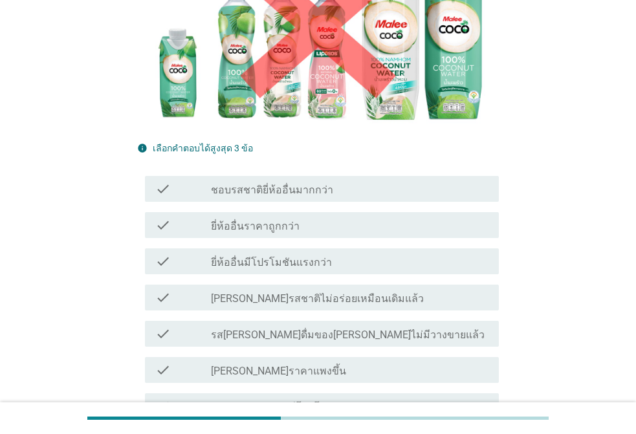
scroll to position [453, 0]
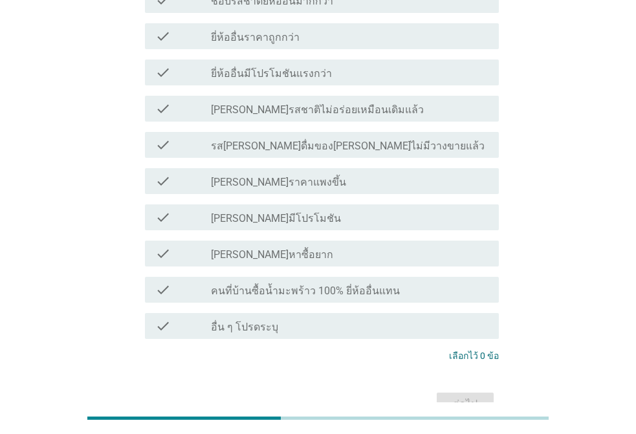
click at [253, 321] on label "อื่น ๆ โปรดระบุ" at bounding box center [244, 327] width 67 height 13
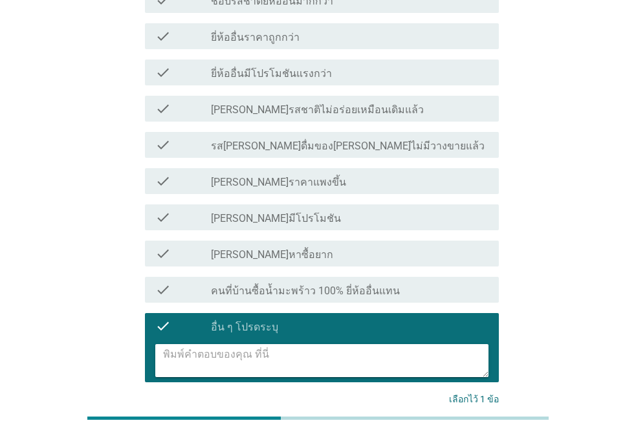
click at [255, 344] on textarea at bounding box center [325, 360] width 325 height 33
type textarea "["
type textarea "บ"
type textarea "ไ"
click at [284, 313] on div "check check_box อื่น ๆ โปรดระบุ" at bounding box center [322, 326] width 354 height 26
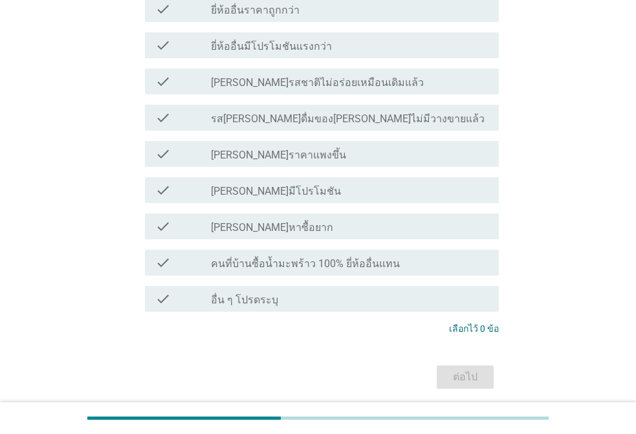
scroll to position [481, 0]
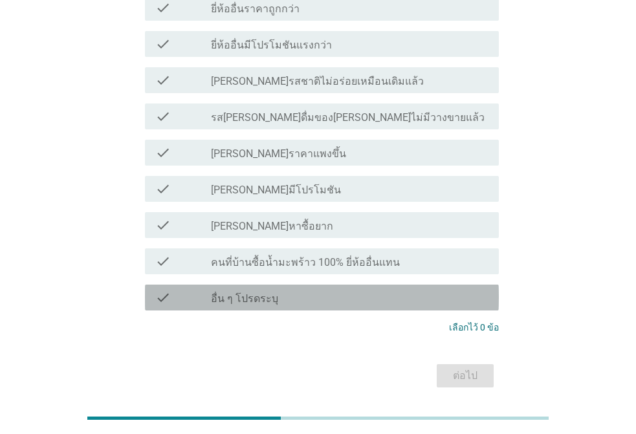
click at [232, 292] on label "อื่น ๆ โปรดระบุ" at bounding box center [244, 298] width 67 height 13
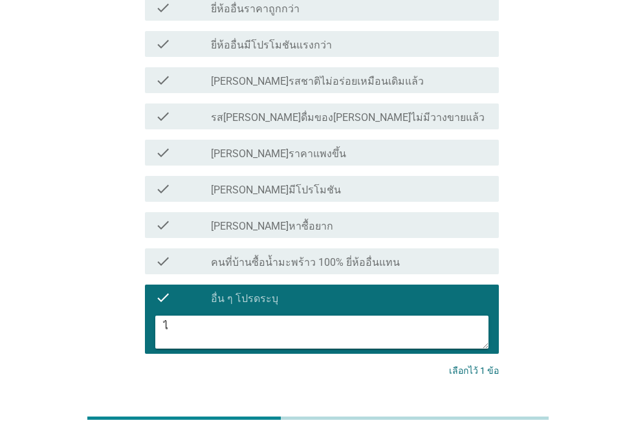
click at [219, 316] on textarea "ไ" at bounding box center [325, 332] width 325 height 33
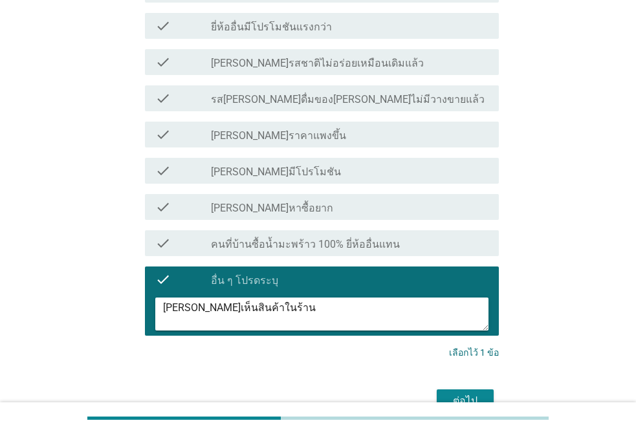
scroll to position [525, 0]
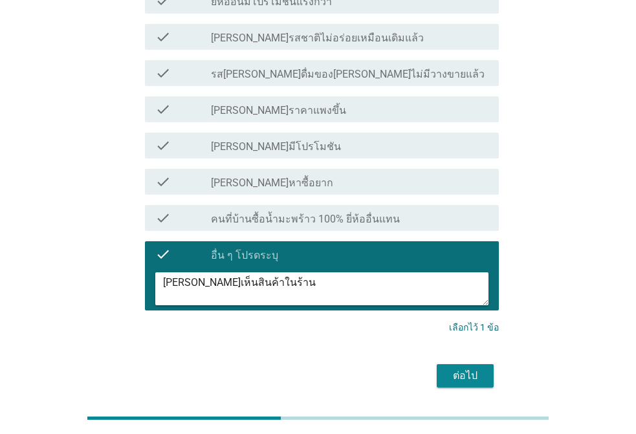
type textarea "[PERSON_NAME]เห็นสินค้าในร้าน"
click at [463, 368] on div "ต่อไป" at bounding box center [465, 376] width 36 height 16
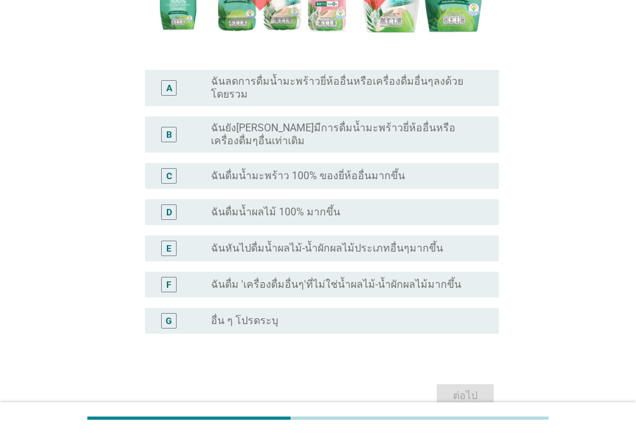
scroll to position [327, 0]
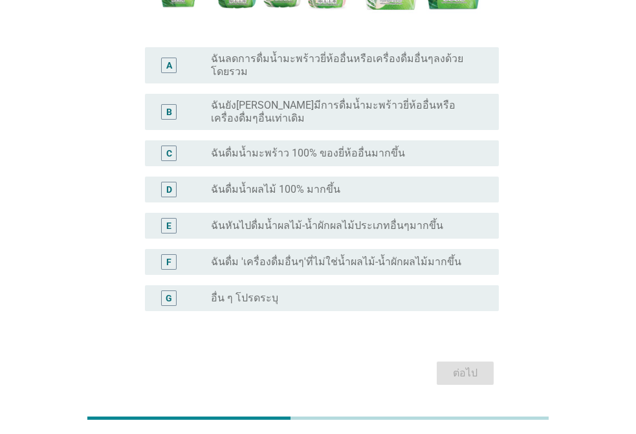
click at [254, 292] on label "อื่น ๆ โปรดระบุ" at bounding box center [244, 298] width 67 height 13
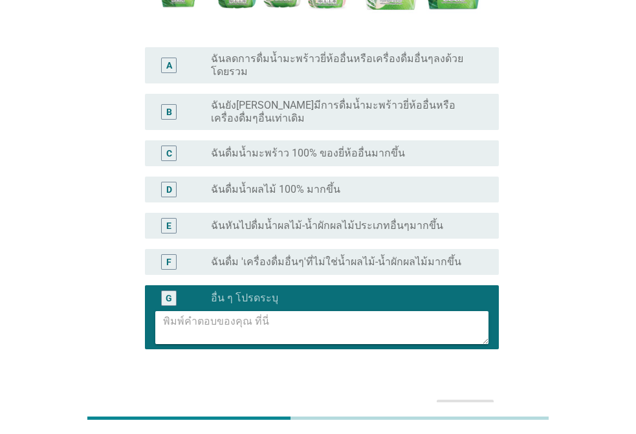
click at [312, 311] on textarea at bounding box center [325, 327] width 325 height 33
type textarea "ไม่เห็นตัวสินค้าวางจำหน่าย"
click at [463, 404] on div "ต่อไป" at bounding box center [465, 412] width 36 height 16
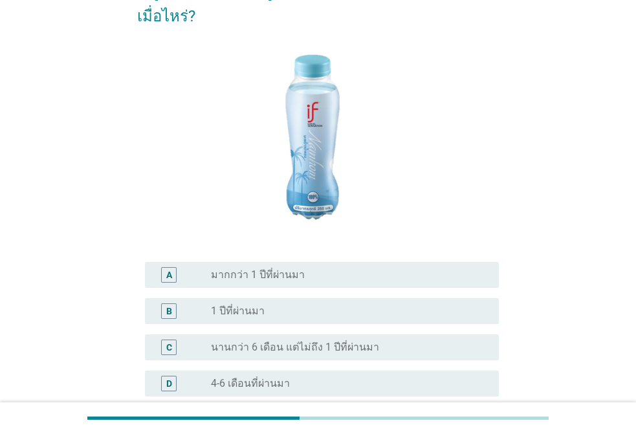
scroll to position [194, 0]
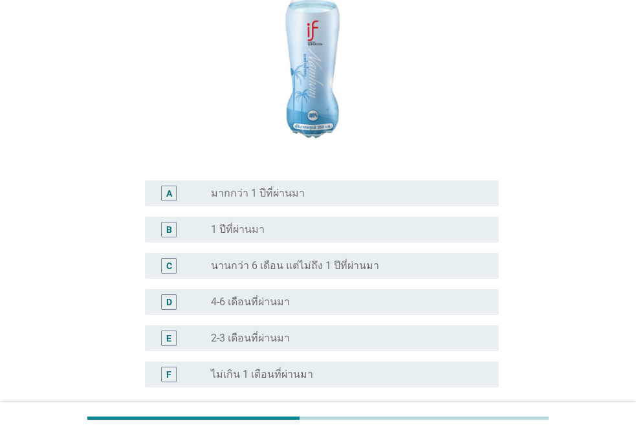
click at [263, 368] on label "ไม่เกิน 1 เดือนที่ผ่านมา" at bounding box center [262, 374] width 102 height 13
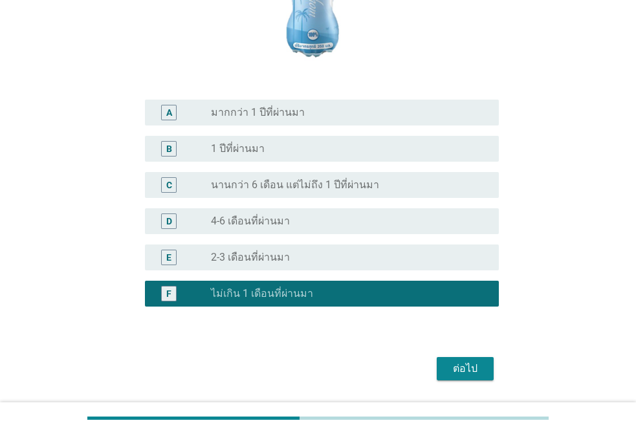
scroll to position [291, 0]
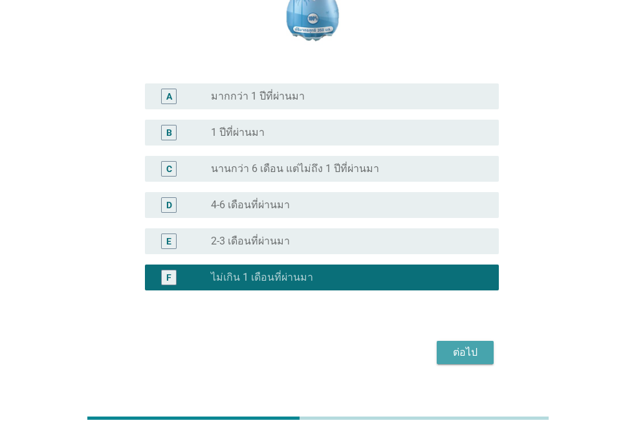
click at [462, 345] on div "ต่อไป" at bounding box center [465, 353] width 36 height 16
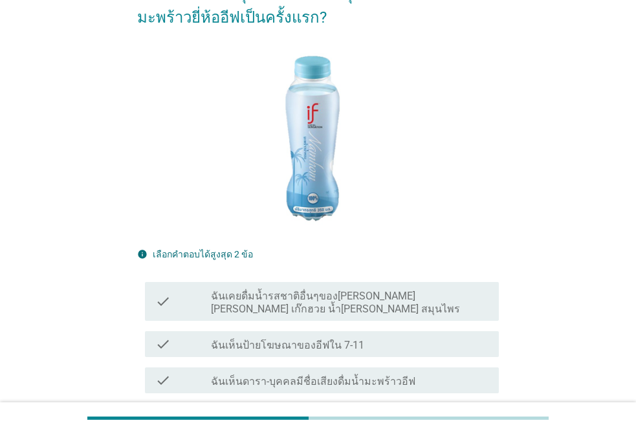
scroll to position [323, 0]
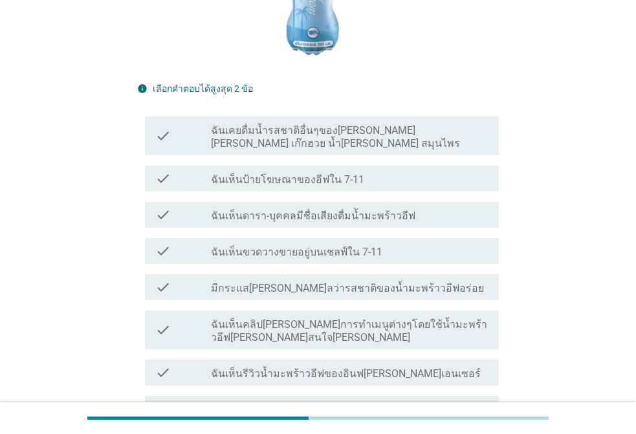
click at [270, 124] on label "ฉันเคยดื่มน้ำรสชาติอื่นๆของ[PERSON_NAME] [PERSON_NAME] เก๊กฮวย น้ำ[PERSON_NAME]…" at bounding box center [350, 137] width 278 height 26
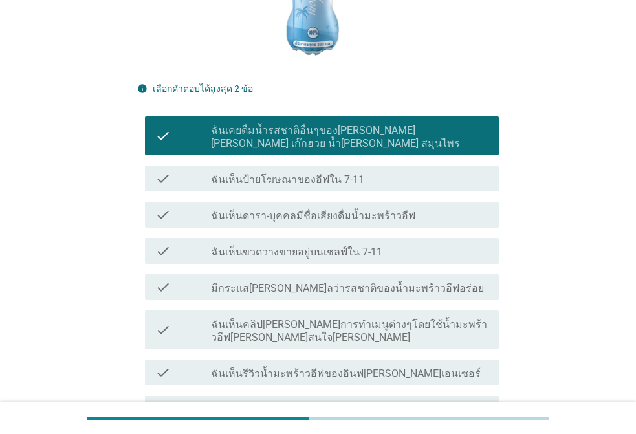
click at [280, 166] on div "check check_box_outline_blank ฉันเห็นป้ายโฆษณาของอีฟใน 7-11" at bounding box center [322, 179] width 354 height 26
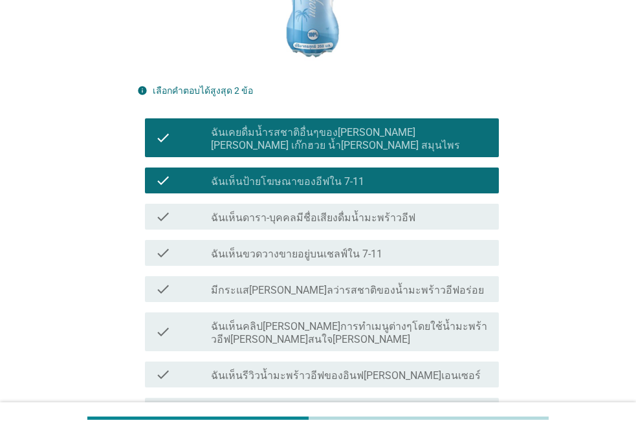
scroll to position [388, 0]
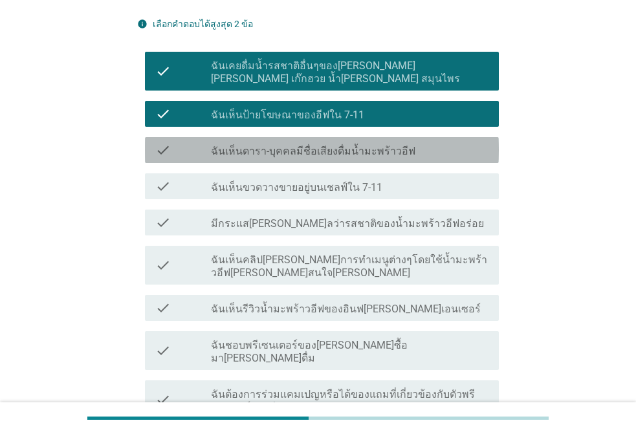
click at [221, 142] on div "check_box_outline_blank ฉันเห็นดารา-บุคคลมีชื่อเสียงดื่มน้ำมะพร้าวอีฟ" at bounding box center [350, 150] width 278 height 16
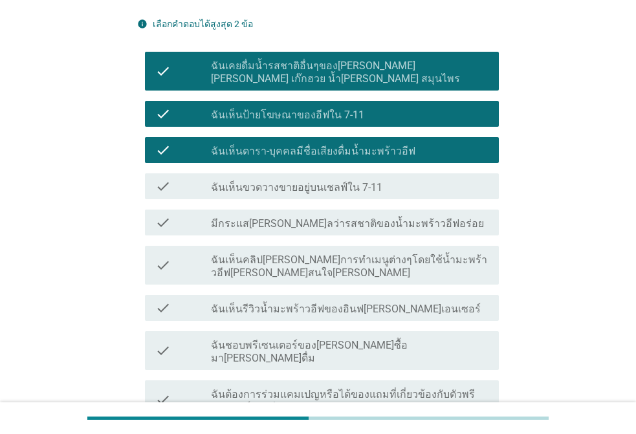
drag, startPoint x: 233, startPoint y: 168, endPoint x: 238, endPoint y: 173, distance: 7.3
click at [236, 181] on label "ฉันเห็นขวดวางขายอยู่บนเชลฟ์ใน 7-11" at bounding box center [296, 187] width 171 height 13
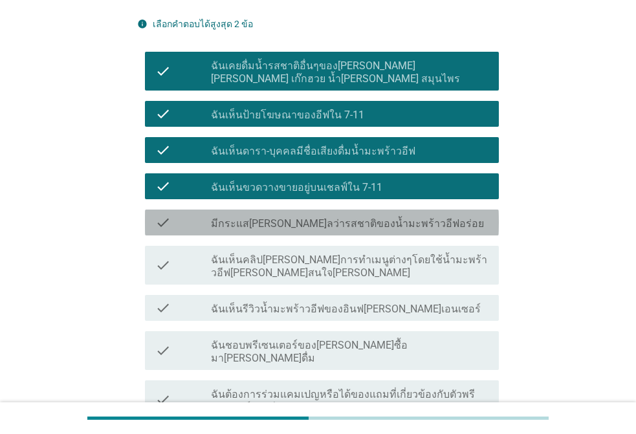
drag, startPoint x: 240, startPoint y: 192, endPoint x: 242, endPoint y: 237, distance: 45.3
click at [240, 215] on div "check_box_outline_blank มีกระแส[PERSON_NAME]ลว่ารสชาติของน้ำมะพร้าวอีฟอร่อย" at bounding box center [350, 223] width 278 height 16
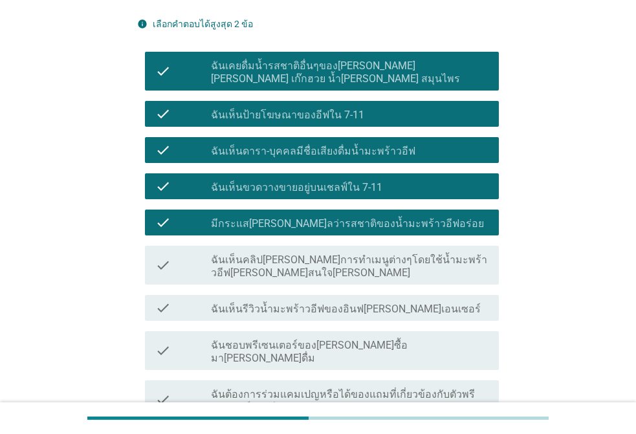
drag, startPoint x: 240, startPoint y: 243, endPoint x: 241, endPoint y: 263, distance: 20.7
click at [240, 254] on label "ฉันเห็นคลิป[PERSON_NAME]การทำเมนูต่างๆโดยใช้น้ำมะพร้าวอีฟ[PERSON_NAME]สนใจ[PERS…" at bounding box center [350, 267] width 278 height 26
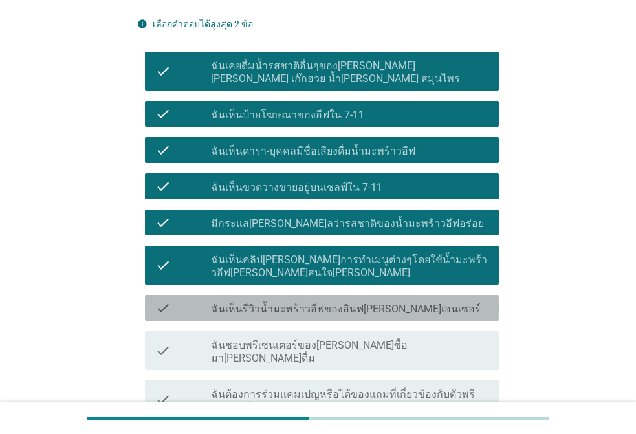
drag, startPoint x: 239, startPoint y: 275, endPoint x: 252, endPoint y: 316, distance: 42.6
click at [240, 295] on div "check check_box_outline_blank ฉันเห็นรีวิวน้ำมะพร้าวอีฟของอินฟ[PERSON_NAME]เอนเ…" at bounding box center [322, 308] width 354 height 26
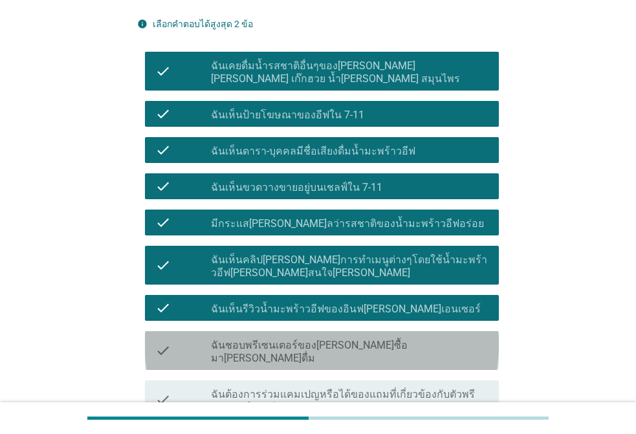
drag, startPoint x: 252, startPoint y: 316, endPoint x: 257, endPoint y: 367, distance: 50.7
click at [252, 339] on label "ฉันชอบพรีเซนเตอร์ของ[PERSON_NAME]ซื้อมา[PERSON_NAME]ดื่ม" at bounding box center [350, 352] width 278 height 26
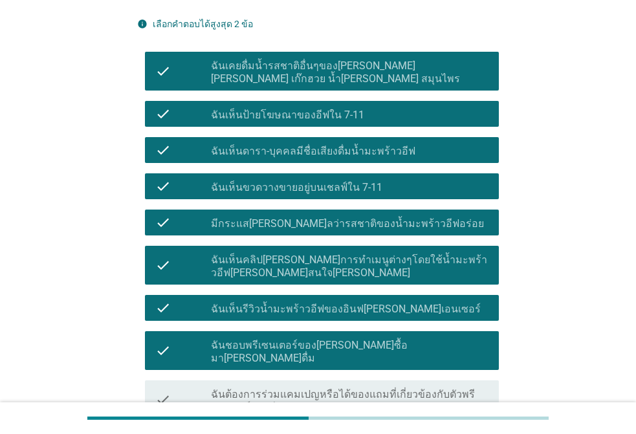
drag, startPoint x: 257, startPoint y: 367, endPoint x: 378, endPoint y: 361, distance: 121.8
click at [258, 388] on label "ฉันต้องการร่วมแคมเปญหรือได้ของแถมที่เกี่ยวข้องกับตัวพรีเซนเตอร์ของอีฟ" at bounding box center [350, 401] width 278 height 26
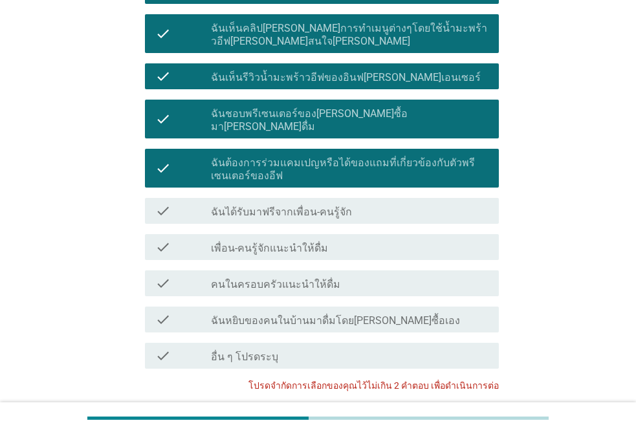
scroll to position [688, 0]
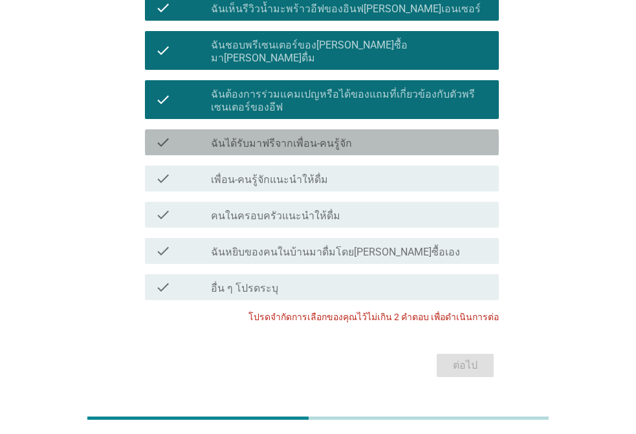
click at [280, 137] on label "ฉันได้รับมาฟรีจากเพื่อน-คนรู้จัก" at bounding box center [281, 143] width 141 height 13
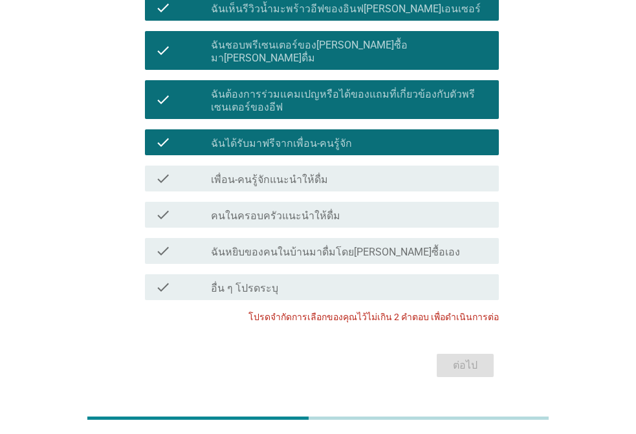
drag, startPoint x: 265, startPoint y: 135, endPoint x: 263, endPoint y: 143, distance: 7.9
click at [264, 171] on div "check_box_outline_blank เพื่อน-คนรู้จักแนะนำให้ดื่ม" at bounding box center [350, 179] width 278 height 16
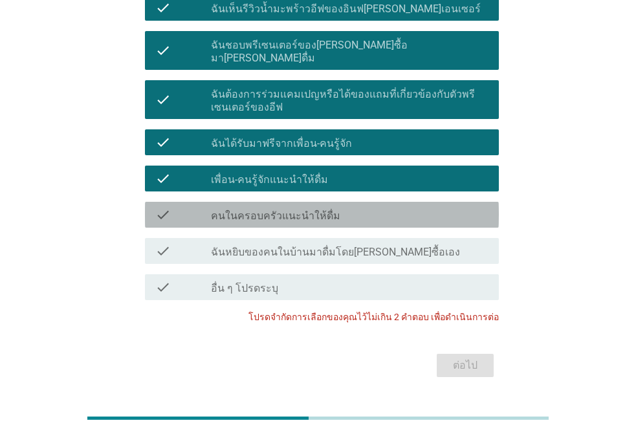
drag, startPoint x: 267, startPoint y: 179, endPoint x: 263, endPoint y: 219, distance: 40.3
click at [265, 210] on label "คนในครอบครัวแนะนำให้ดื่ม" at bounding box center [275, 216] width 129 height 13
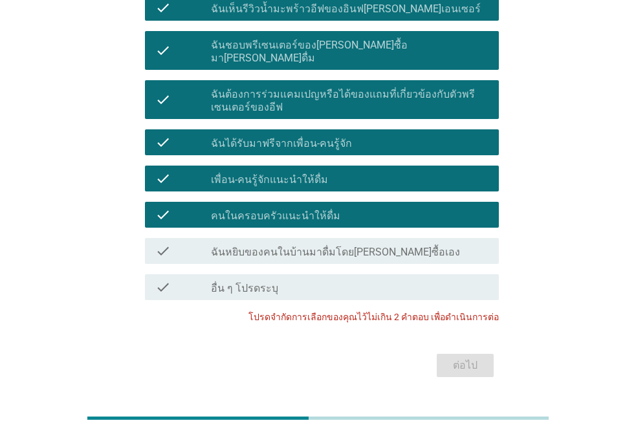
drag, startPoint x: 261, startPoint y: 221, endPoint x: 296, endPoint y: 251, distance: 46.3
click at [261, 246] on label "ฉันหยิบของคนในบ้านมาดื่มโดย[PERSON_NAME]ซื้อเอง" at bounding box center [335, 252] width 249 height 13
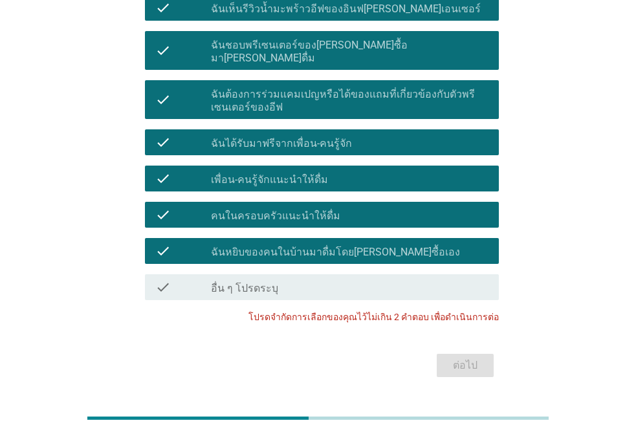
click at [255, 238] on div "check check_box ฉันหยิบของคนในบ้านมาดื่มโดย[PERSON_NAME]ซื้อเอง" at bounding box center [322, 251] width 354 height 26
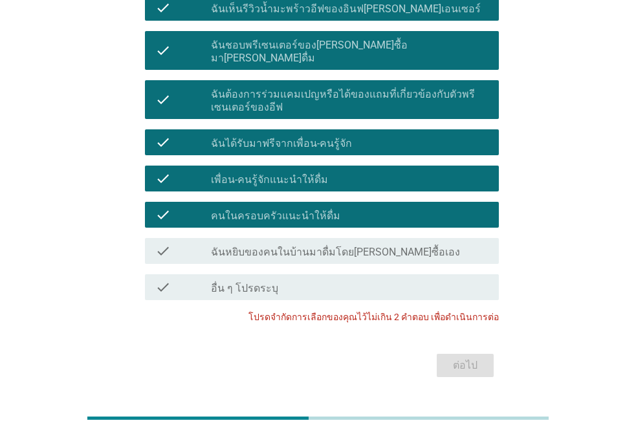
drag, startPoint x: 248, startPoint y: 183, endPoint x: 248, endPoint y: 154, distance: 29.1
click at [248, 210] on label "คนในครอบครัวแนะนำให้ดื่ม" at bounding box center [275, 216] width 129 height 13
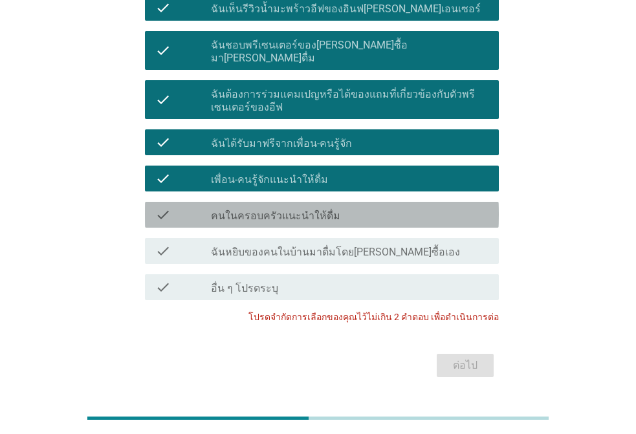
click at [248, 173] on label "เพื่อน-คนรู้จักแนะนำให้ดื่ม" at bounding box center [269, 179] width 117 height 13
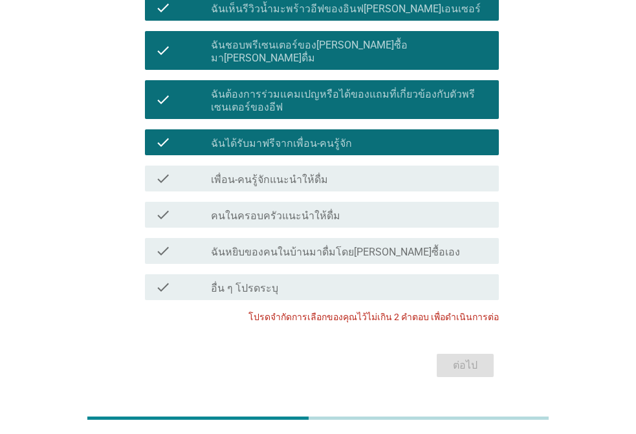
drag, startPoint x: 252, startPoint y: 96, endPoint x: 259, endPoint y: 74, distance: 23.3
click at [252, 129] on div "check check_box ฉันได้รับมาฟรีจากเพื่อน-คนรู้จัก" at bounding box center [322, 142] width 354 height 26
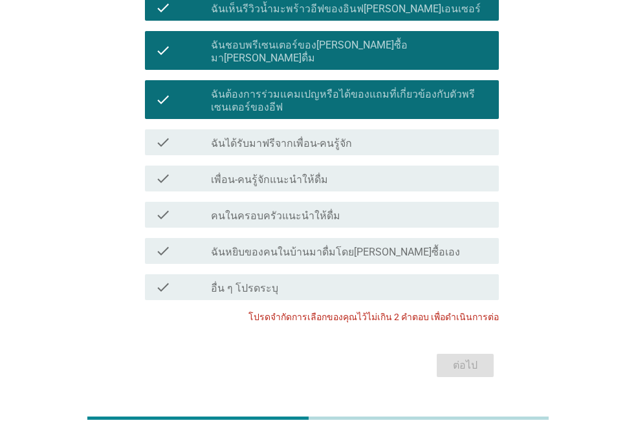
drag, startPoint x: 261, startPoint y: 67, endPoint x: 296, endPoint y: 80, distance: 37.5
click at [261, 88] on label "ฉันต้องการร่วมแคมเปญหรือได้ของแถมที่เกี่ยวข้องกับตัวพรีเซนเตอร์ของอีฟ" at bounding box center [350, 101] width 278 height 26
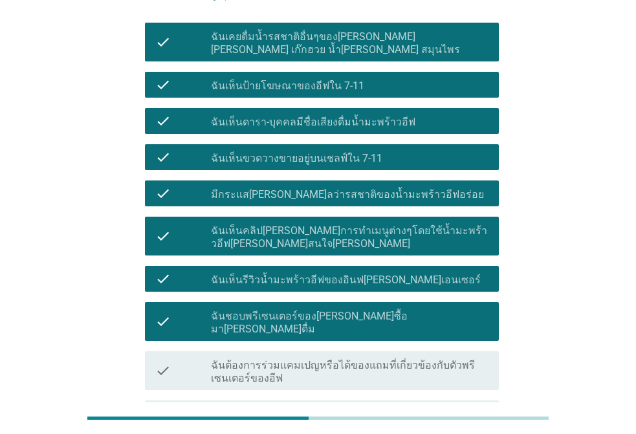
scroll to position [365, 0]
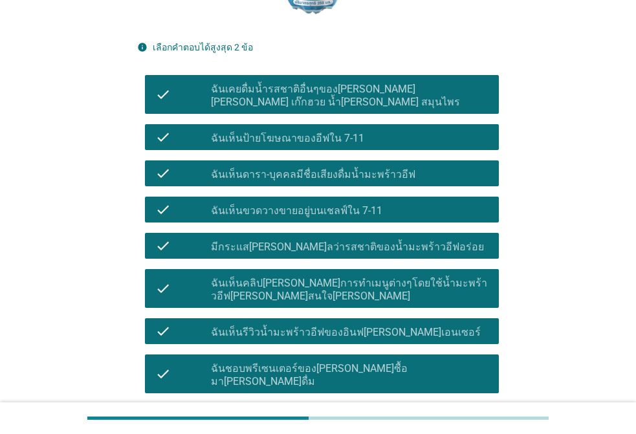
click at [274, 356] on div "check check_box ฉันชอบพรีเซนเตอร์ของ[PERSON_NAME]ซื้อมา[PERSON_NAME]ดื่ม" at bounding box center [322, 374] width 354 height 39
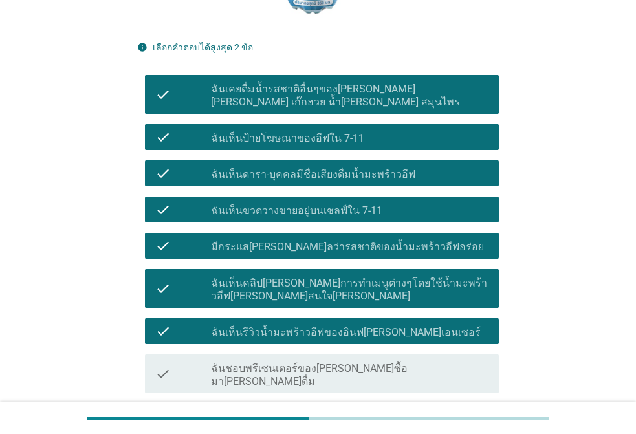
drag, startPoint x: 263, startPoint y: 305, endPoint x: 254, endPoint y: 259, distance: 46.8
click at [263, 326] on label "ฉันเห็นรีวิวน้ำมะพร้าวอีฟของอินฟ[PERSON_NAME]เอนเซอร์" at bounding box center [346, 332] width 270 height 13
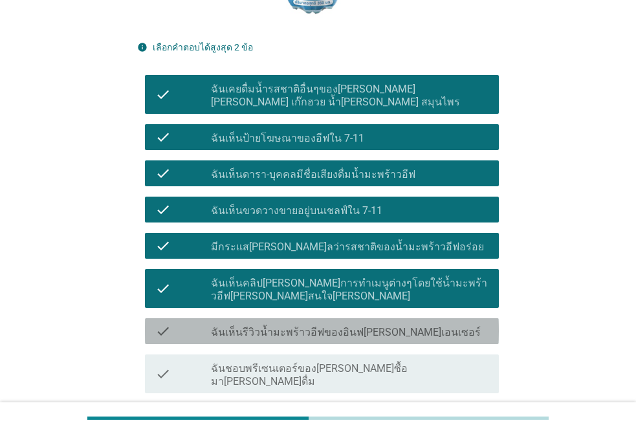
drag, startPoint x: 250, startPoint y: 248, endPoint x: 252, endPoint y: 221, distance: 27.3
click at [250, 269] on div "check check_box ฉันเห็นคลิป[PERSON_NAME]การทำเมนูต่างๆโดยใช้น้ำมะพร้าวอีฟ[PERSO…" at bounding box center [322, 288] width 354 height 39
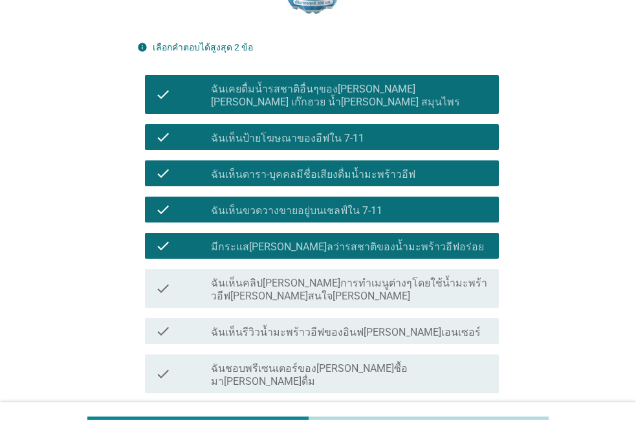
click at [250, 228] on div "check check_box_outline_blank มีกระแส[PERSON_NAME]ลว่ารสชาติของน้ำมะพร้าวอีฟอร่…" at bounding box center [318, 246] width 362 height 36
drag, startPoint x: 245, startPoint y: 222, endPoint x: 247, endPoint y: 212, distance: 10.5
click at [245, 241] on label "มีกระแส[PERSON_NAME]ลว่ารสชาติของน้ำมะพร้าวอีฟอร่อย" at bounding box center [347, 247] width 273 height 13
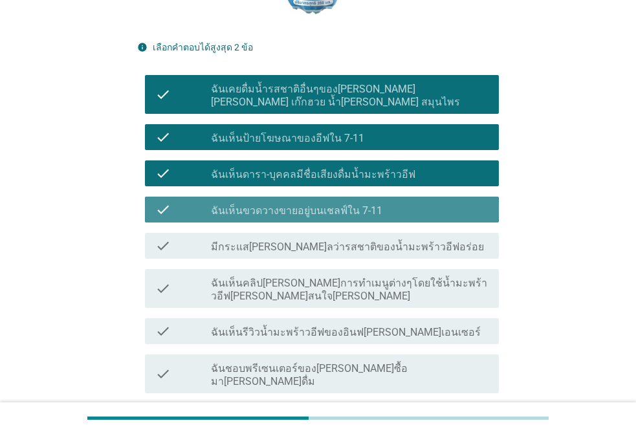
drag, startPoint x: 252, startPoint y: 192, endPoint x: 252, endPoint y: 184, distance: 7.8
click at [252, 204] on label "ฉันเห็นขวดวางขายอยู่บนเชลฟ์ใน 7-11" at bounding box center [296, 210] width 171 height 13
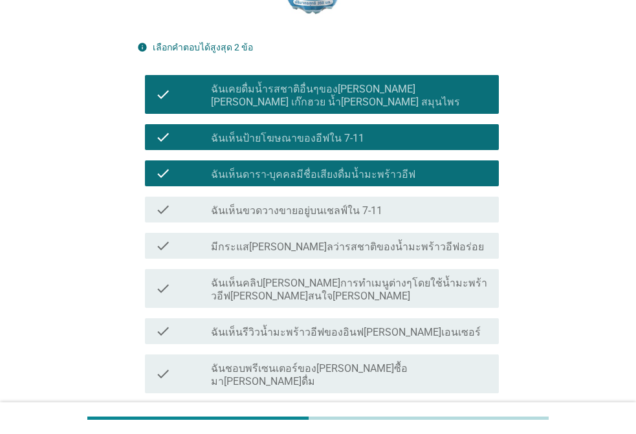
click at [258, 160] on div "check check_box_outline_blank ฉันเห็นดารา-บุคคลมีชื่อเสียงดื่มน้ำมะพร้าวอีฟ" at bounding box center [322, 173] width 354 height 26
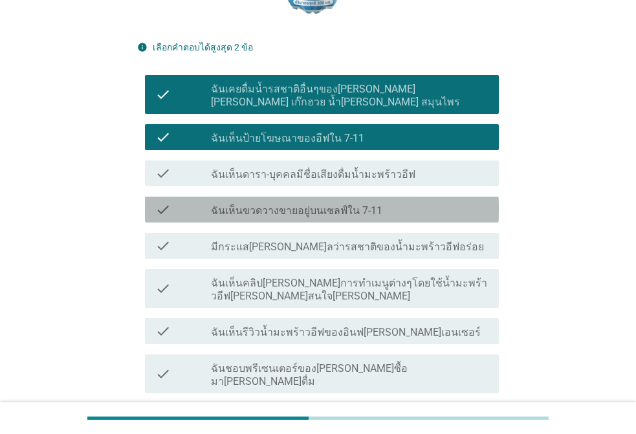
drag, startPoint x: 265, startPoint y: 184, endPoint x: 296, endPoint y: 190, distance: 31.0
click at [265, 204] on label "ฉันเห็นขวดวางขายอยู่บนเชลฟ์ใน 7-11" at bounding box center [296, 210] width 171 height 13
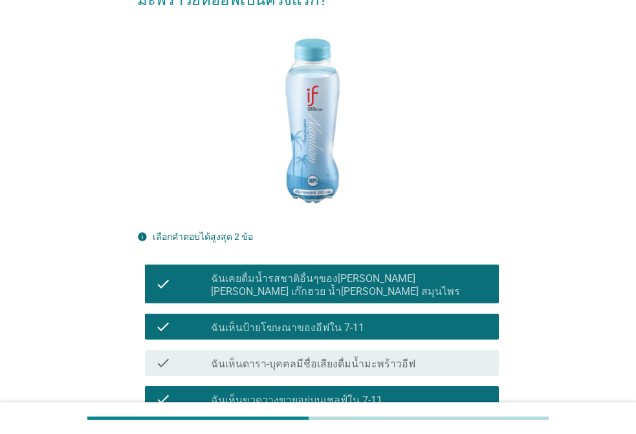
scroll to position [171, 0]
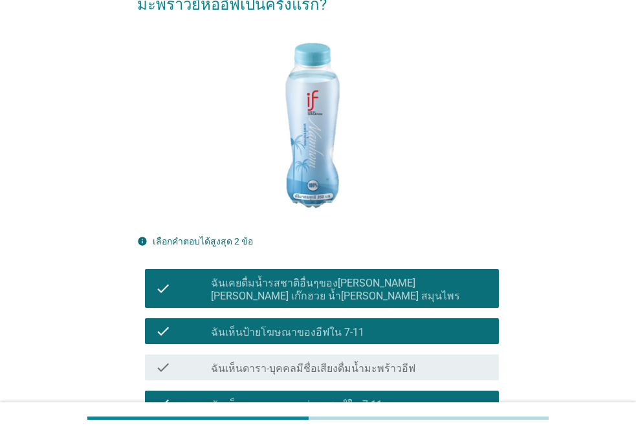
click at [278, 326] on label "ฉันเห็นป้ายโฆษณาของอีฟใน 7-11" at bounding box center [287, 332] width 153 height 13
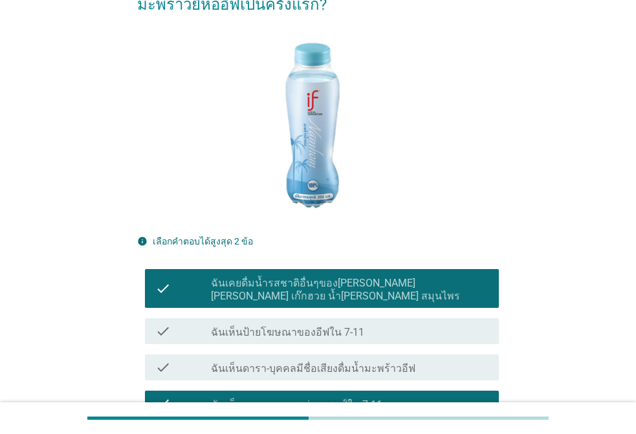
click at [294, 277] on label "ฉันเคยดื่มน้ำรสชาติอื่นๆของ[PERSON_NAME] [PERSON_NAME] เก๊กฮวย น้ำ[PERSON_NAME]…" at bounding box center [350, 290] width 278 height 26
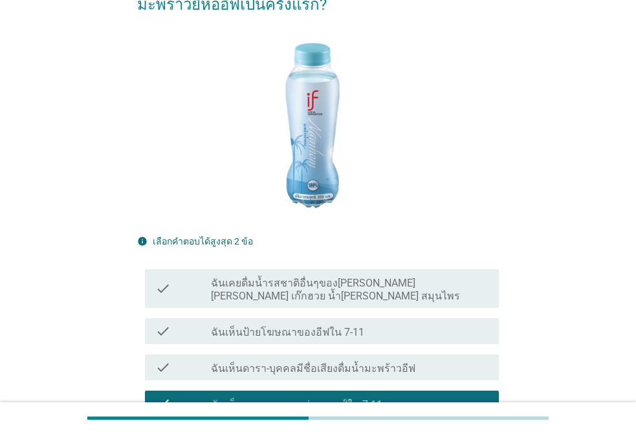
click at [296, 277] on label "ฉันเคยดื่มน้ำรสชาติอื่นๆของ[PERSON_NAME] [PERSON_NAME] เก๊กฮวย น้ำ[PERSON_NAME]…" at bounding box center [350, 290] width 278 height 26
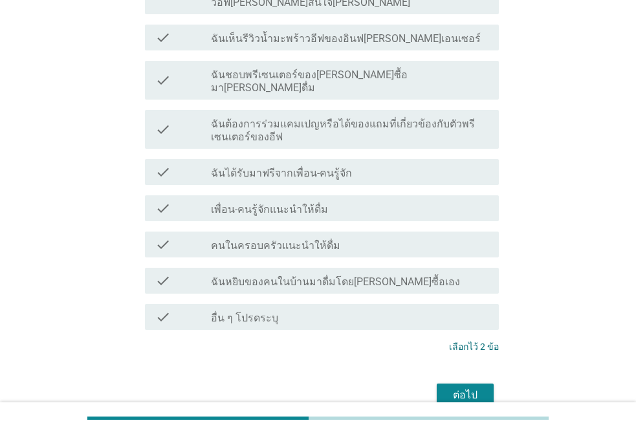
scroll to position [688, 0]
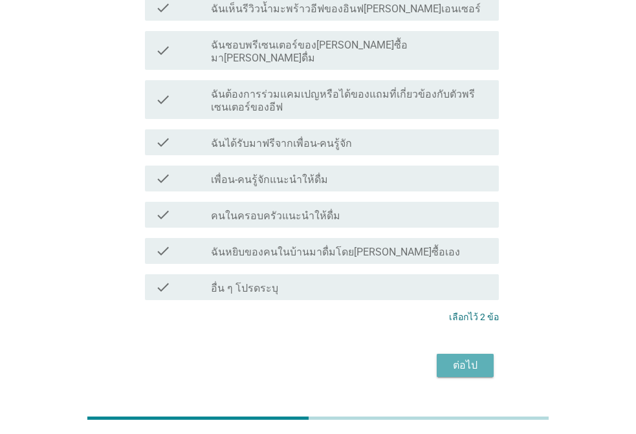
click at [468, 358] on div "ต่อไป" at bounding box center [465, 366] width 36 height 16
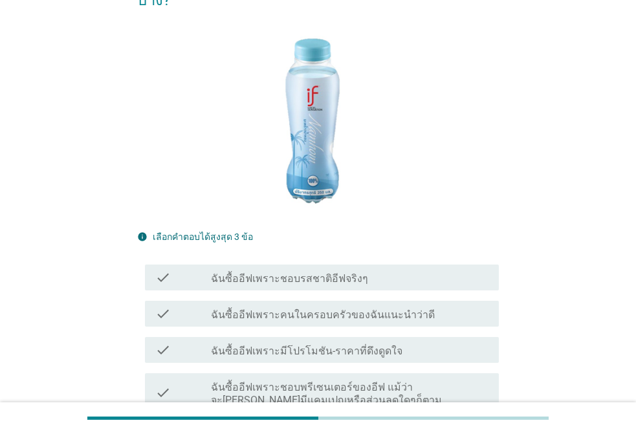
scroll to position [388, 0]
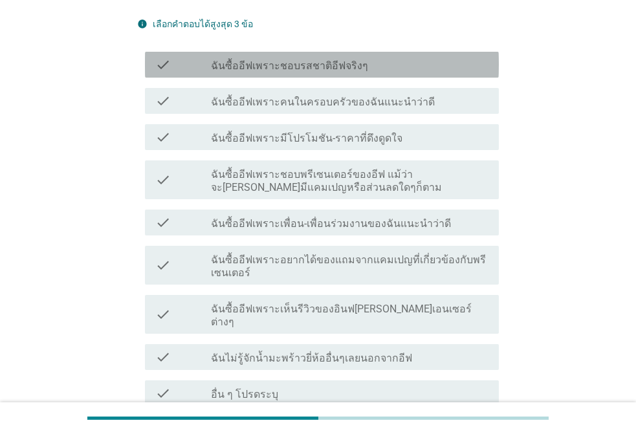
click at [258, 60] on label "ฉันซื้ออีฟเพราะชอบรสชาติอีฟจริงๆ" at bounding box center [289, 66] width 157 height 13
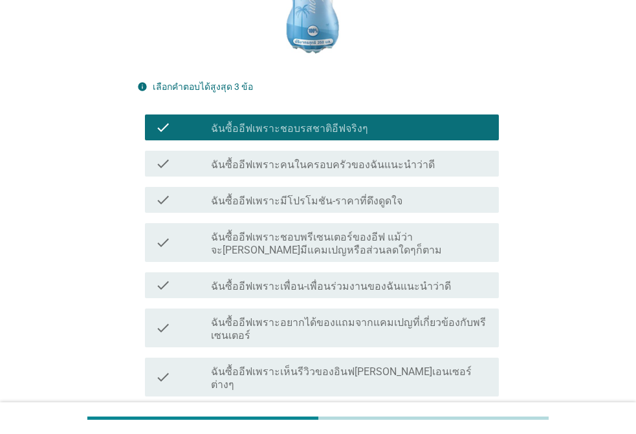
scroll to position [323, 0]
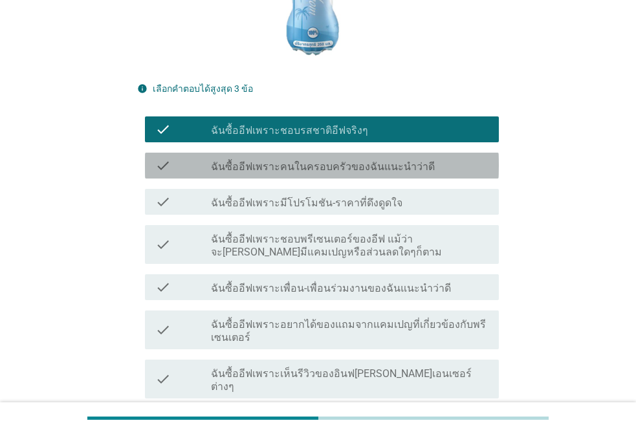
drag, startPoint x: 267, startPoint y: 142, endPoint x: 262, endPoint y: 162, distance: 19.9
click at [267, 160] on label "ฉันซื้ออีฟเพราะคนในครอบครัวของฉันแนะนำว่าดี" at bounding box center [323, 166] width 224 height 13
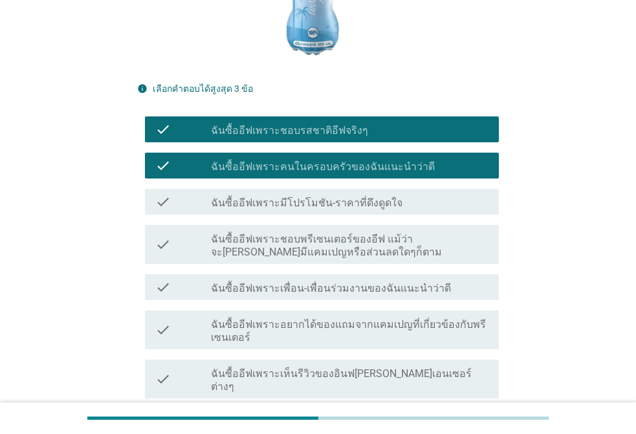
click at [250, 197] on label "ฉันซื้ออีฟเพราะมีโปรโมชัน-ราคาที่ดึงดูดใจ" at bounding box center [307, 203] width 192 height 13
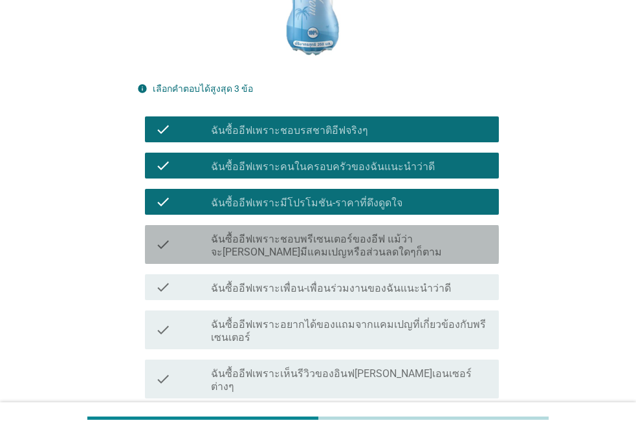
click at [261, 233] on label "ฉันซื้ออีฟเพราะชอบพรีเซนเตอร์ของอีฟ แม้ว่าจะ[PERSON_NAME]มีแคมเปญหรือส่วนลดใดๆก…" at bounding box center [350, 246] width 278 height 26
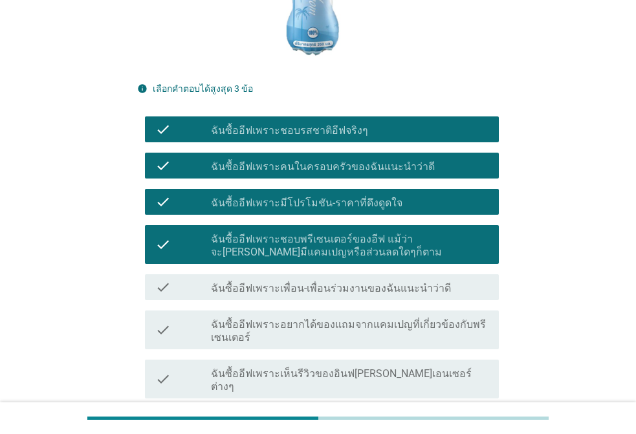
click at [250, 282] on label "ฉันซื้ออีฟเพราะเพื่อน-เพื่อนร่วมงานของฉันแนะนำว่าดี" at bounding box center [331, 288] width 240 height 13
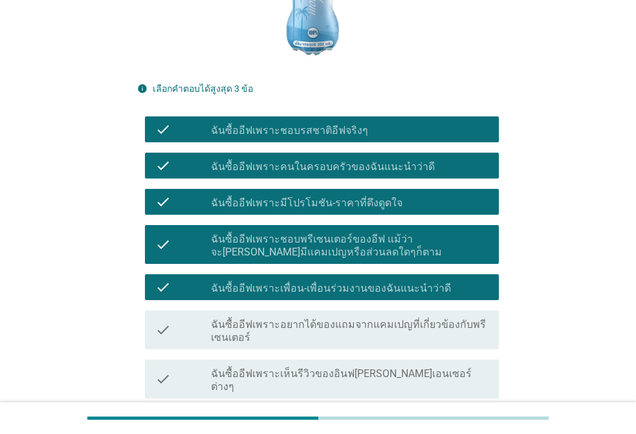
drag, startPoint x: 245, startPoint y: 300, endPoint x: 247, endPoint y: 349, distance: 49.2
click at [247, 318] on label "ฉันซื้ออีฟเพราะอยากได้ของแถมจากแคมเปญที่เกี่ยวข้องกับพรีเซนเตอร์" at bounding box center [350, 331] width 278 height 26
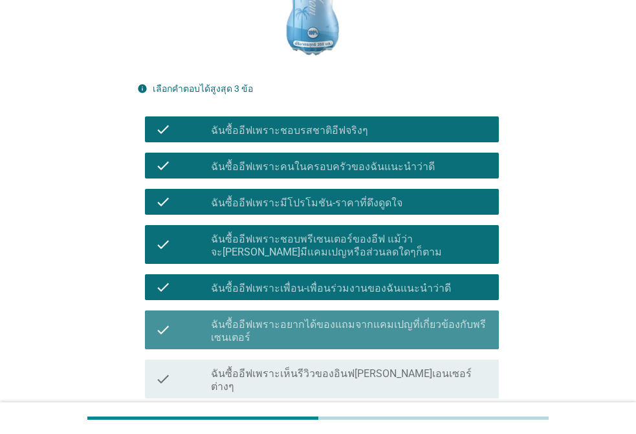
drag, startPoint x: 247, startPoint y: 349, endPoint x: 254, endPoint y: 378, distance: 29.2
click at [249, 367] on label "ฉันซื้ออีฟเพราะเห็นรีวิวของอินฟ[PERSON_NAME]เอนเซอร์ต่างๆ" at bounding box center [350, 380] width 278 height 26
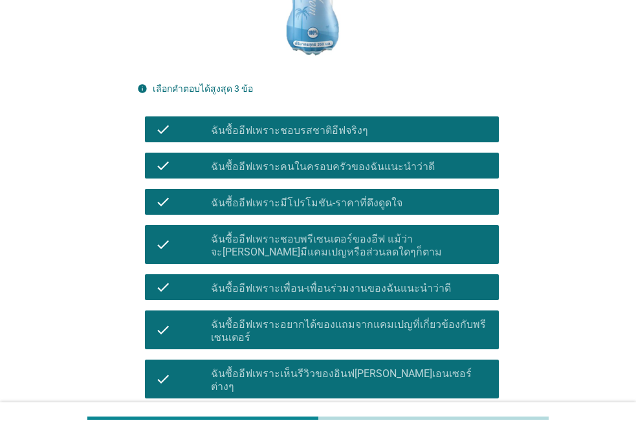
click at [267, 417] on label "ฉันไม่รู้จักน้ำมะพร้าวยี่ห้ออื่นๆเลยนอกจากอีฟ" at bounding box center [311, 423] width 201 height 13
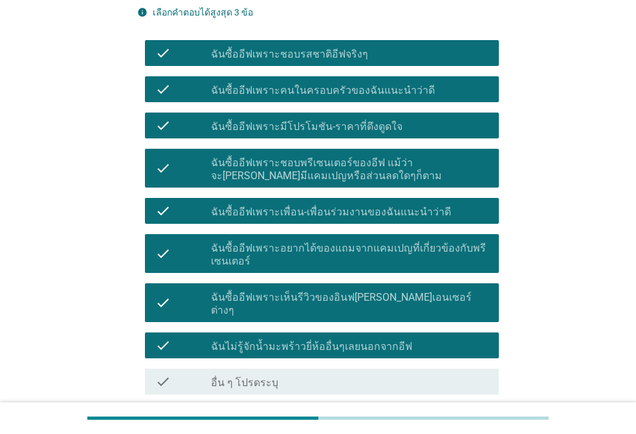
scroll to position [494, 0]
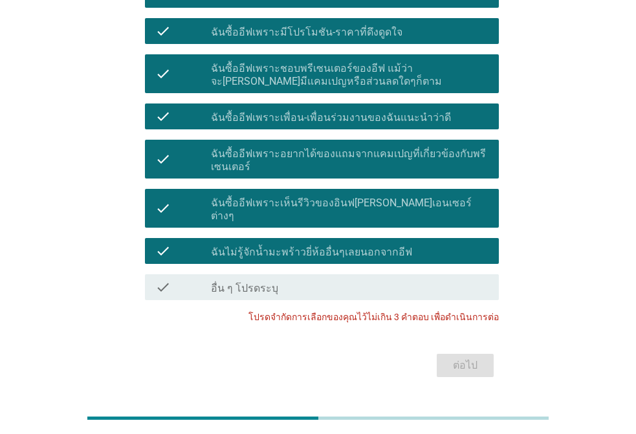
drag, startPoint x: 262, startPoint y: 219, endPoint x: 270, endPoint y: 191, distance: 29.5
click at [262, 246] on label "ฉันไม่รู้จักน้ำมะพร้าวยี่ห้ออื่นๆเลยนอกจากอีฟ" at bounding box center [311, 252] width 201 height 13
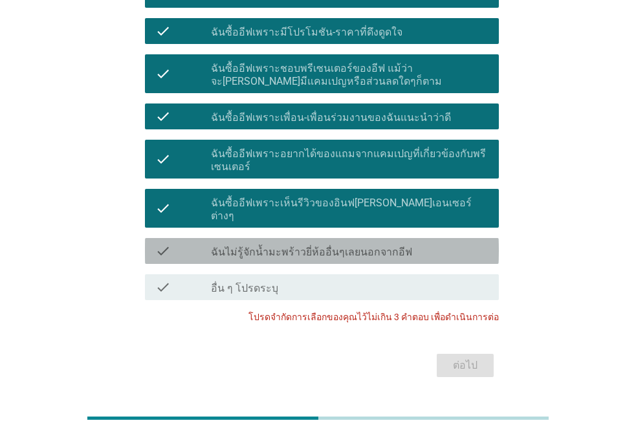
click at [269, 197] on label "ฉันซื้ออีฟเพราะเห็นรีวิวของอินฟ[PERSON_NAME]เอนเซอร์ต่างๆ" at bounding box center [350, 210] width 278 height 26
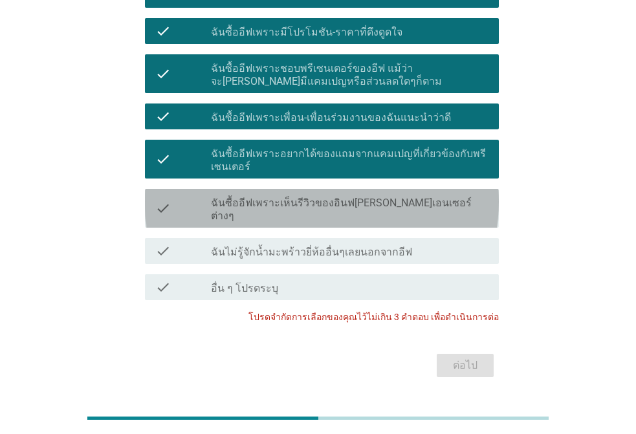
click at [267, 148] on label "ฉันซื้ออีฟเพราะอยากได้ของแถมจากแคมเปญที่เกี่ยวข้องกับพรีเซนเตอร์" at bounding box center [350, 161] width 278 height 26
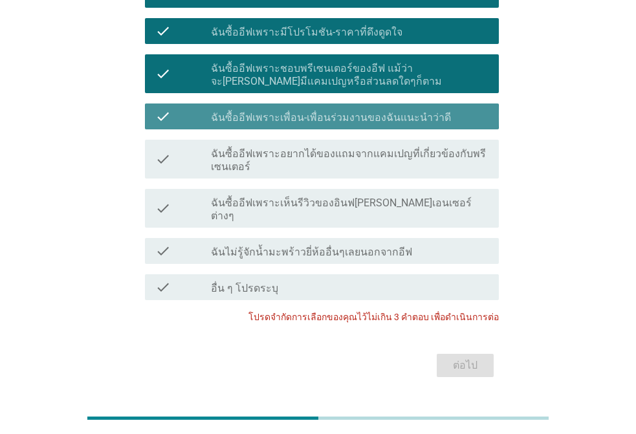
click at [278, 104] on div "check check_box ฉันซื้ออีฟเพราะเพื่อน-เพื่อนร่วมงานของฉันแนะนำว่าดี" at bounding box center [322, 117] width 354 height 26
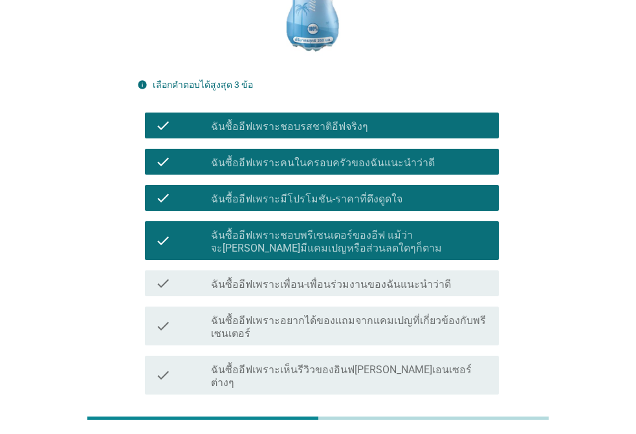
scroll to position [171, 0]
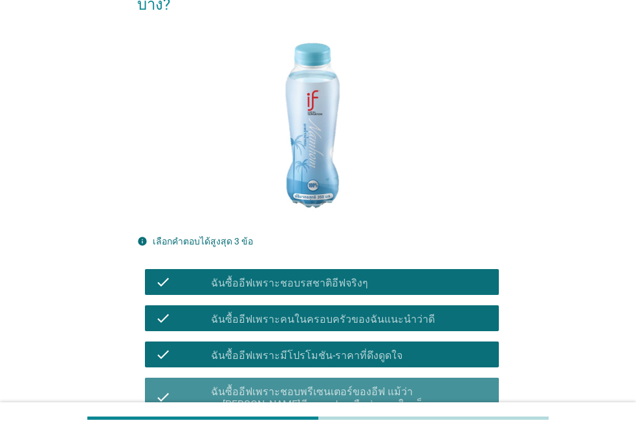
click at [259, 386] on label "ฉันซื้ออีฟเพราะชอบพรีเซนเตอร์ของอีฟ แม้ว่าจะ[PERSON_NAME]มีแคมเปญหรือส่วนลดใดๆก…" at bounding box center [350, 399] width 278 height 26
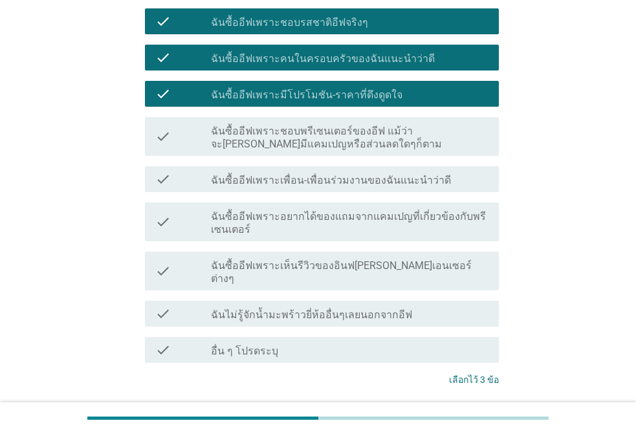
scroll to position [494, 0]
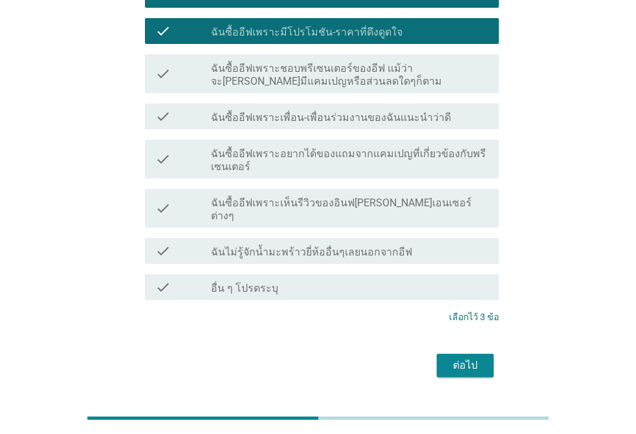
click at [462, 358] on div "ต่อไป" at bounding box center [465, 366] width 36 height 16
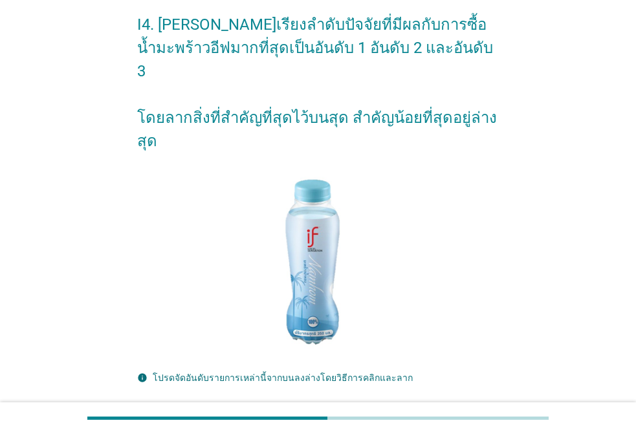
scroll to position [276, 0]
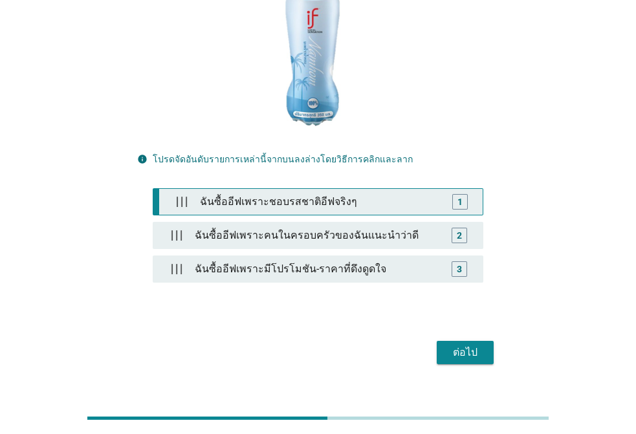
click at [267, 189] on div "ฉันซื้ออีฟเพราะชอบรสชาติอีฟจริงๆ" at bounding box center [321, 202] width 252 height 26
click at [281, 189] on div "ฉันซื้ออีฟเพราะชอบรสชาติอีฟจริงๆ" at bounding box center [321, 202] width 252 height 26
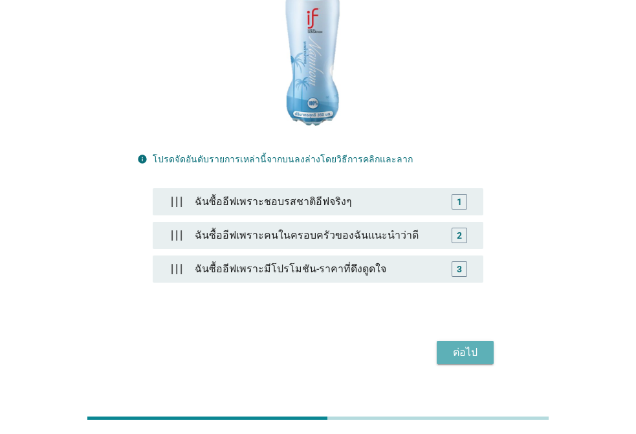
click at [472, 345] on div "ต่อไป" at bounding box center [465, 353] width 36 height 16
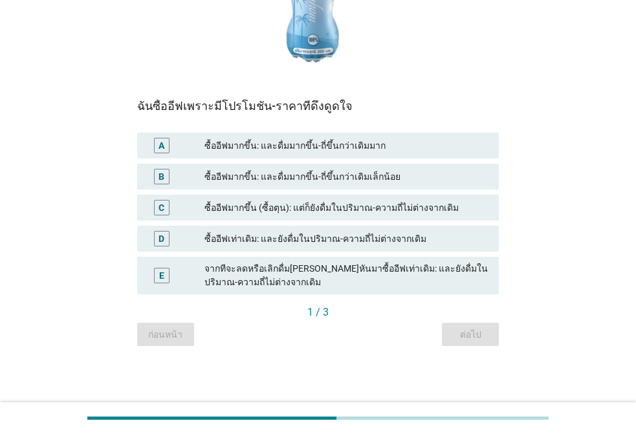
scroll to position [248, 0]
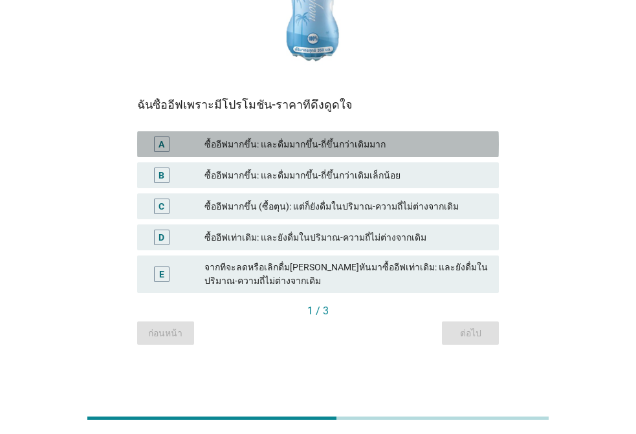
drag, startPoint x: 352, startPoint y: 141, endPoint x: 384, endPoint y: 169, distance: 42.7
click at [352, 140] on div "ซื้ออีฟมากขึ้น: และดื่มมากขึ้น-ถี่ขึ้นกว่าเดิมมาก" at bounding box center [346, 145] width 284 height 16
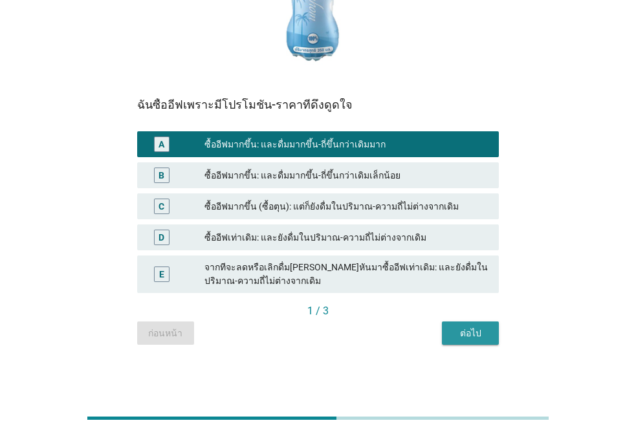
click at [480, 338] on div "ต่อไป" at bounding box center [470, 334] width 36 height 14
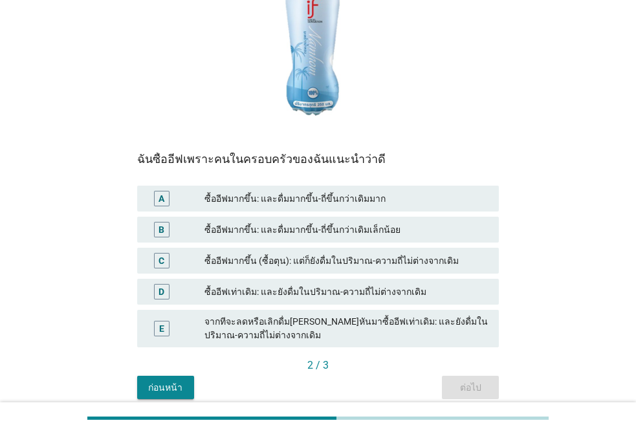
scroll to position [194, 0]
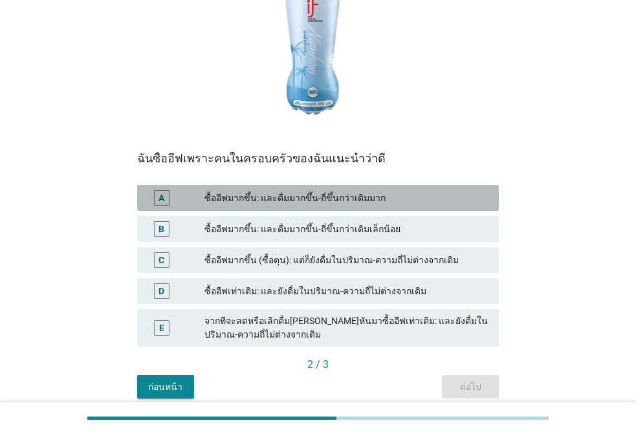
click at [303, 206] on div "A ซื้ออีฟมากขึ้น: และดื่มมากขึ้น-ถี่ขึ้นกว่าเดิมมาก" at bounding box center [318, 198] width 362 height 26
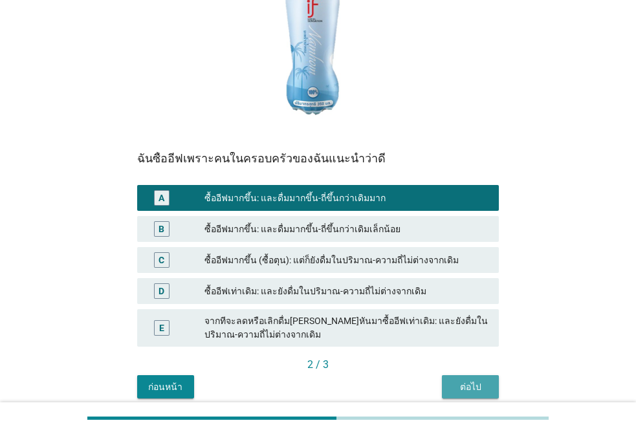
click at [466, 387] on div "ต่อไป" at bounding box center [470, 387] width 36 height 14
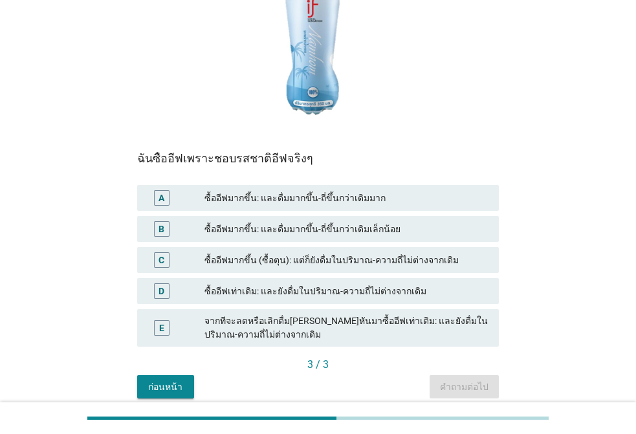
drag, startPoint x: 340, startPoint y: 203, endPoint x: 360, endPoint y: 215, distance: 23.5
click at [342, 202] on div "ซื้ออีฟมากขึ้น: และดื่มมากขึ้น-ถี่ขึ้นกว่าเดิมมาก" at bounding box center [346, 198] width 284 height 16
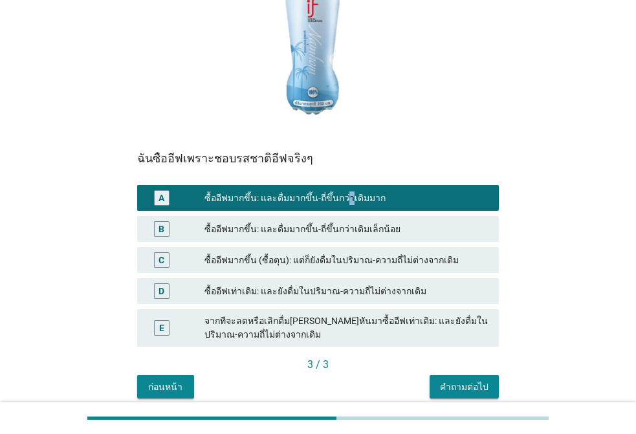
click at [459, 384] on div "คำถามต่อไป" at bounding box center [464, 387] width 49 height 14
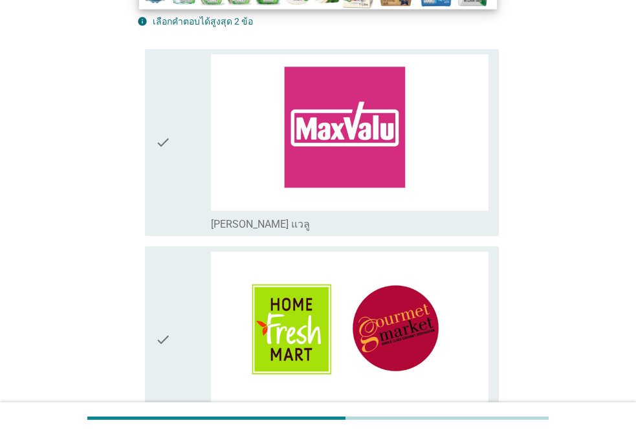
scroll to position [323, 0]
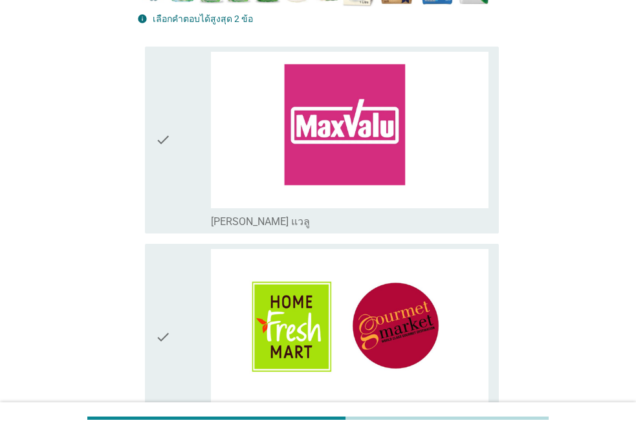
click at [192, 156] on div "check" at bounding box center [183, 140] width 56 height 177
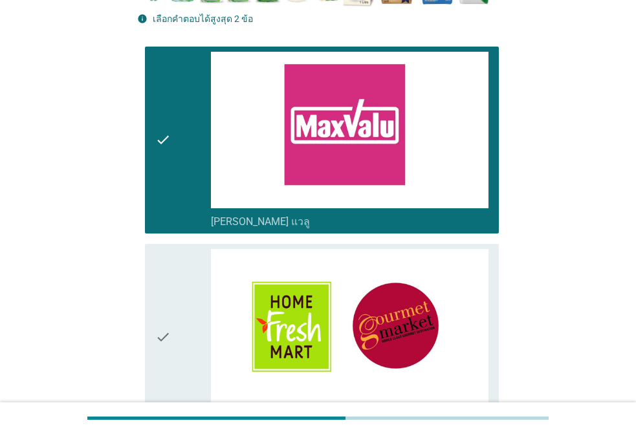
click at [159, 307] on icon "check" at bounding box center [163, 337] width 16 height 177
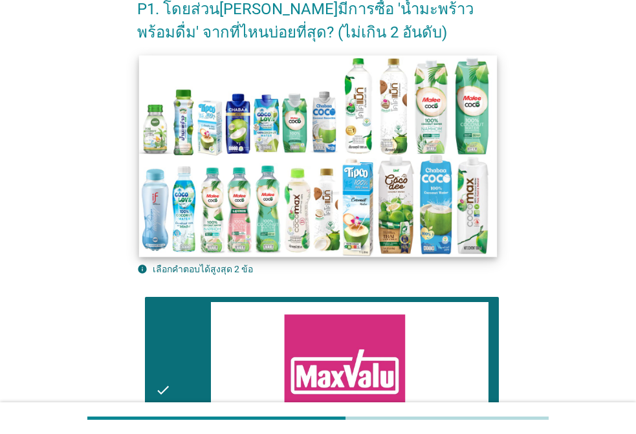
scroll to position [194, 0]
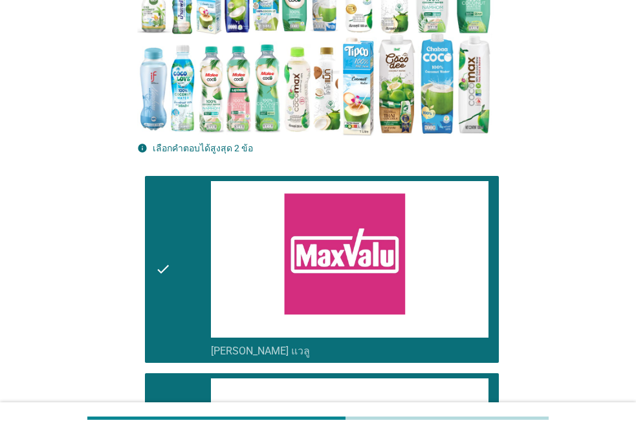
click at [155, 215] on icon "check" at bounding box center [163, 269] width 16 height 177
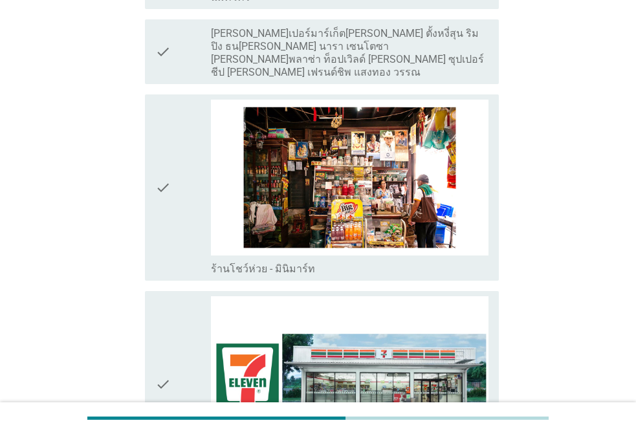
scroll to position [2523, 0]
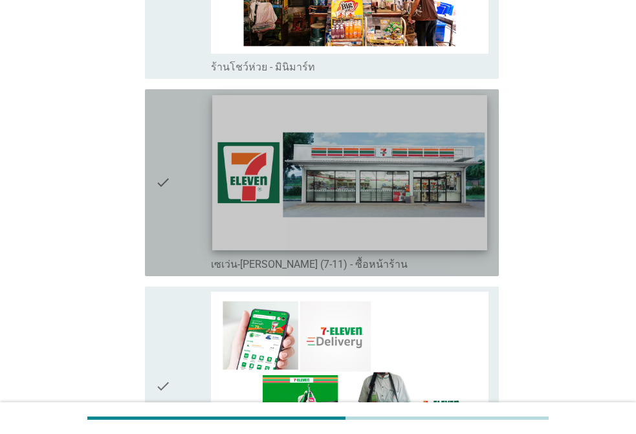
drag, startPoint x: 151, startPoint y: 195, endPoint x: 274, endPoint y: 219, distance: 124.6
click at [153, 195] on div "check check_box_outline_blank เซเว่น-[PERSON_NAME] (7-11) - ซื้อหน้าร้าน" at bounding box center [322, 182] width 354 height 187
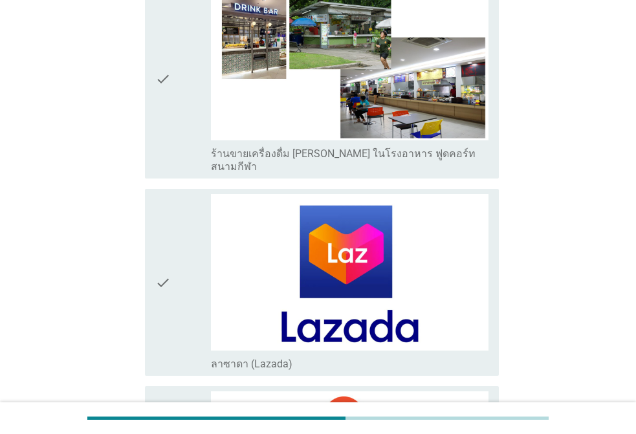
scroll to position [3688, 0]
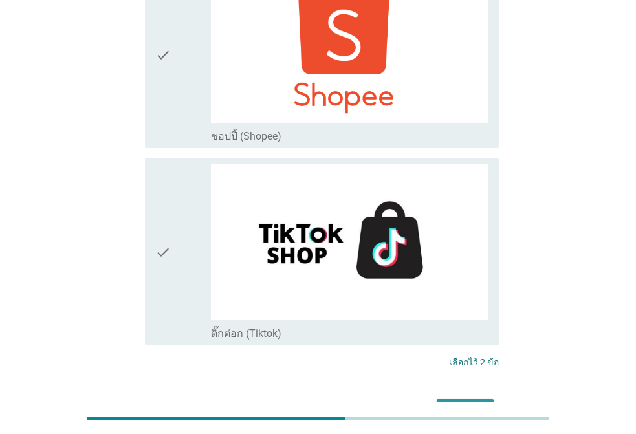
click at [471, 399] on button "ต่อไป" at bounding box center [465, 410] width 57 height 23
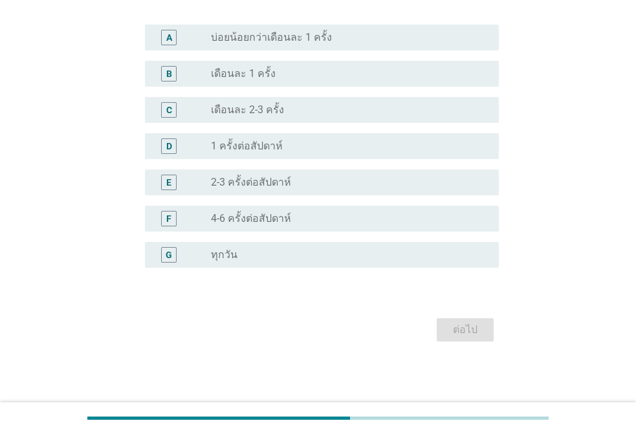
scroll to position [0, 0]
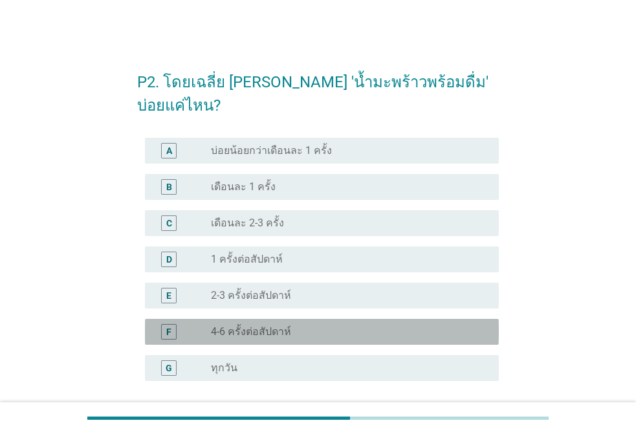
drag, startPoint x: 279, startPoint y: 304, endPoint x: 400, endPoint y: 316, distance: 122.2
click at [280, 325] on label "4-6 ครั้งต่อสัปดาห์" at bounding box center [251, 331] width 80 height 13
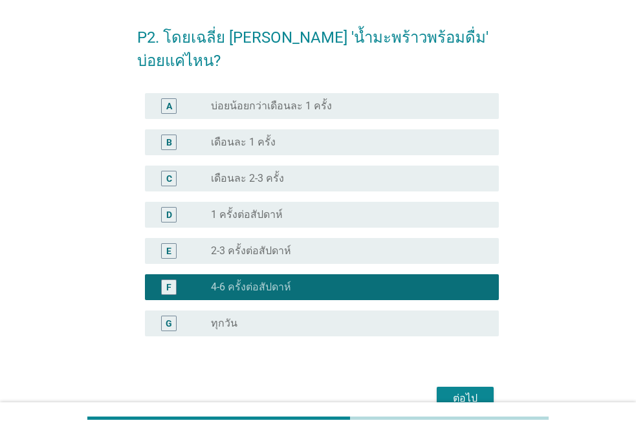
scroll to position [90, 0]
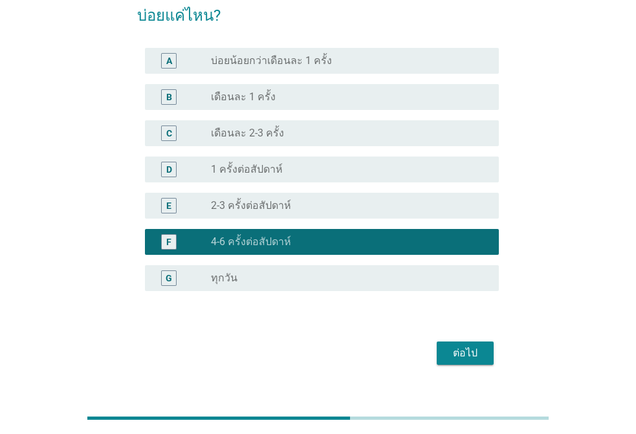
click at [295, 199] on div "radio_button_unchecked 2-3 ครั้งต่อสัปดาห์" at bounding box center [344, 205] width 267 height 13
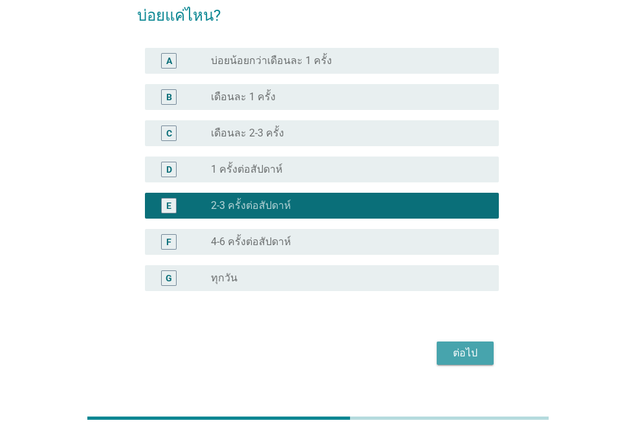
click at [466, 345] on div "ต่อไป" at bounding box center [465, 353] width 36 height 16
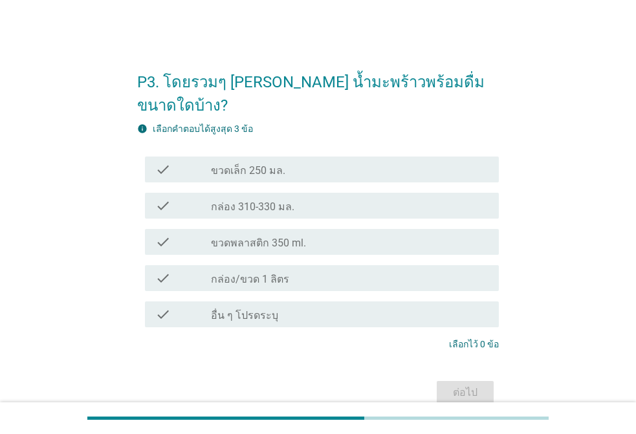
click at [291, 237] on label "ขวดพลาสติก 350 ml." at bounding box center [258, 243] width 95 height 13
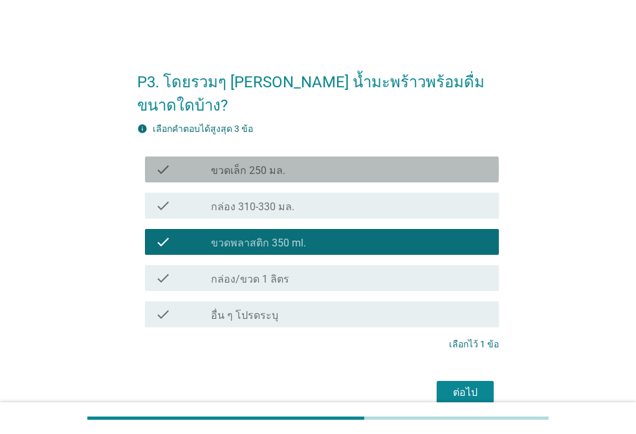
click at [272, 157] on div "check check_box_outline_blank ขวดเล็ก 250 มล." at bounding box center [322, 170] width 354 height 26
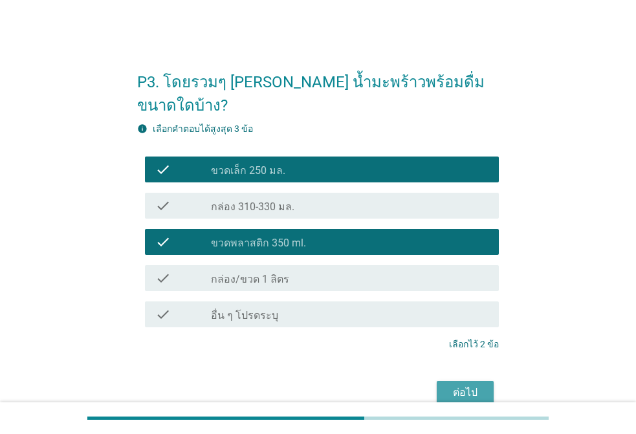
click at [466, 385] on div "ต่อไป" at bounding box center [465, 393] width 36 height 16
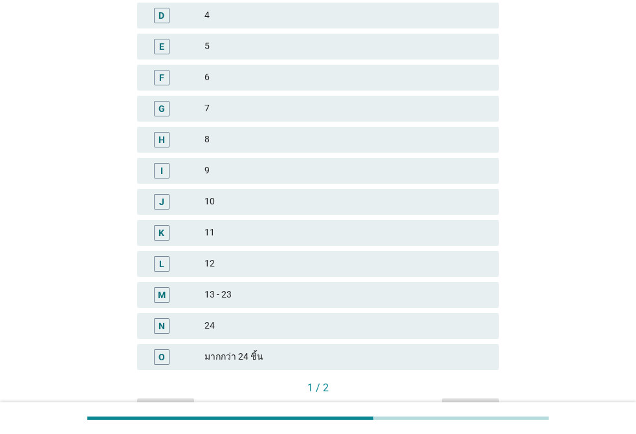
scroll to position [259, 0]
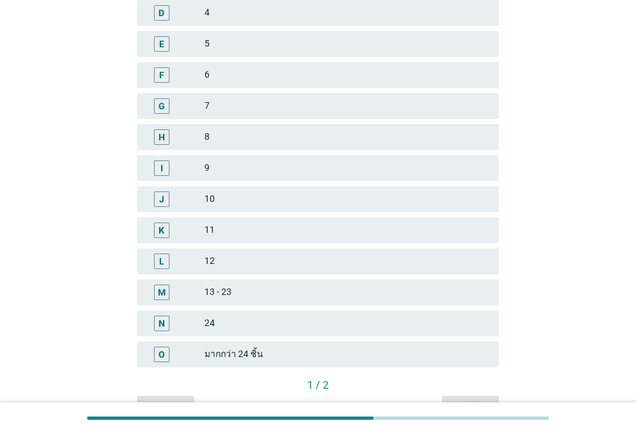
click at [236, 41] on div "5" at bounding box center [346, 44] width 284 height 16
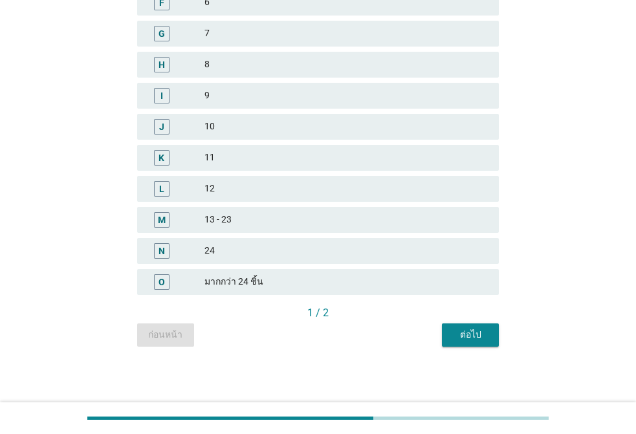
scroll to position [333, 0]
click at [477, 334] on div "ต่อไป" at bounding box center [470, 334] width 36 height 14
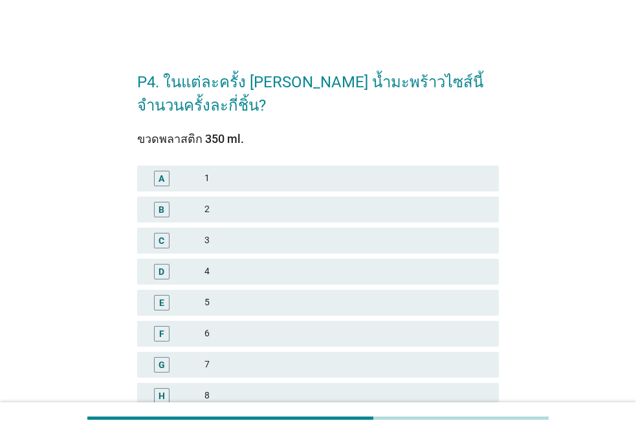
click at [211, 275] on div "4" at bounding box center [346, 272] width 284 height 16
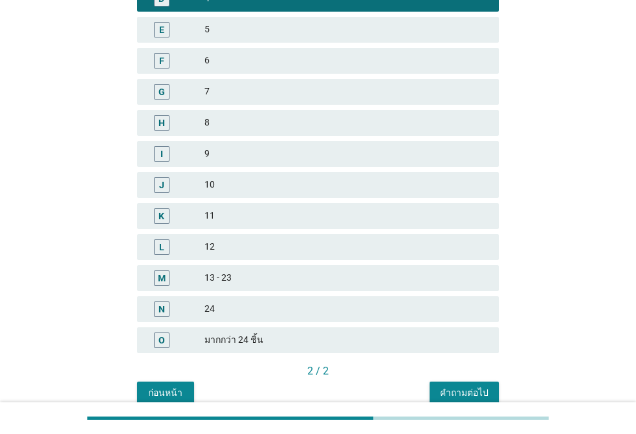
scroll to position [333, 0]
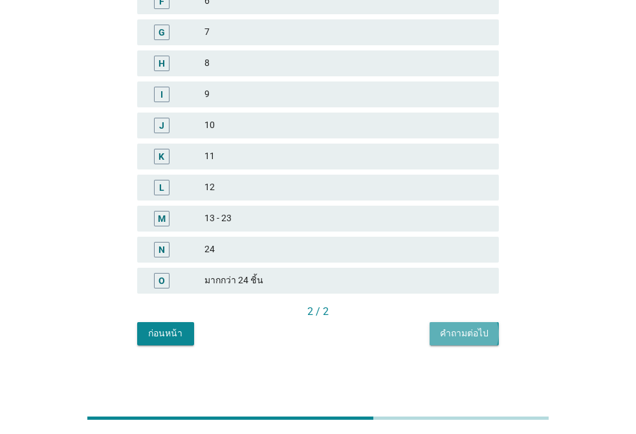
click at [468, 332] on div "คำถามต่อไป" at bounding box center [464, 334] width 49 height 14
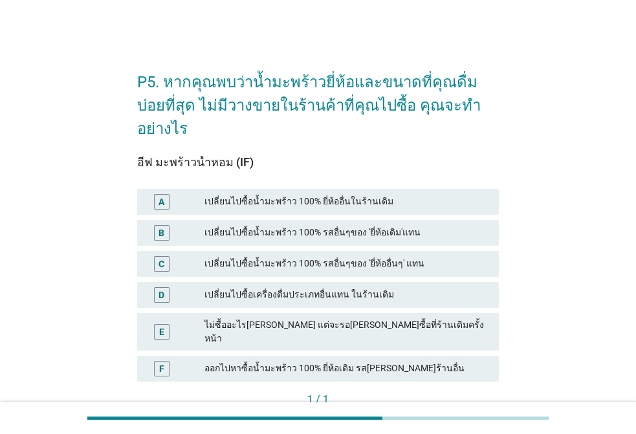
drag, startPoint x: 259, startPoint y: 329, endPoint x: 269, endPoint y: 331, distance: 9.8
click at [259, 361] on div "ออกไปหาซื้อน้ำมะพร้าว 100% ยี่ห้อเดิม รส[PERSON_NAME]ร้านอื่น" at bounding box center [346, 369] width 284 height 16
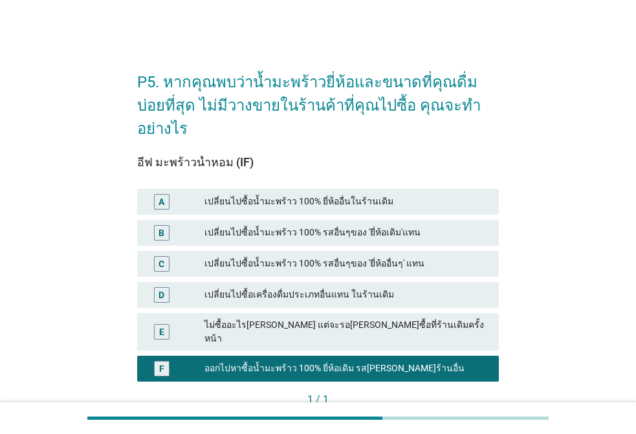
click at [483, 415] on div "คำถามต่อไป" at bounding box center [464, 422] width 49 height 14
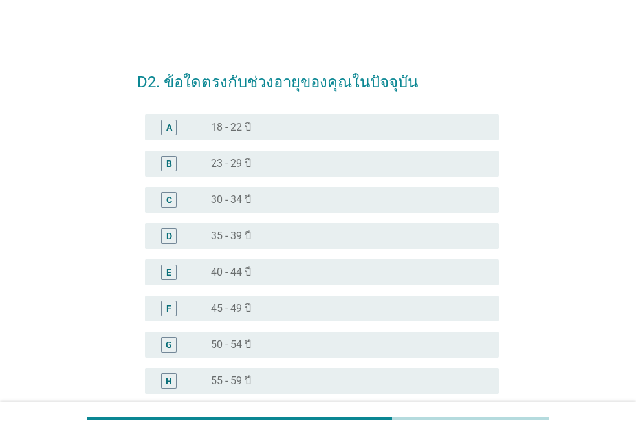
drag, startPoint x: 232, startPoint y: 281, endPoint x: 253, endPoint y: 280, distance: 20.7
click at [232, 280] on div "E radio_button_unchecked 40 - 44 ปี" at bounding box center [322, 272] width 354 height 26
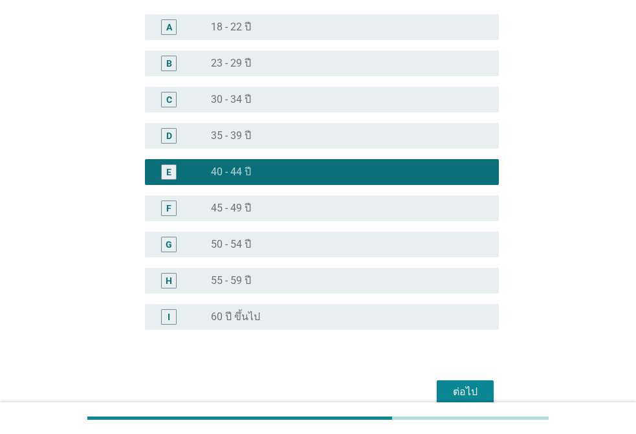
scroll to position [162, 0]
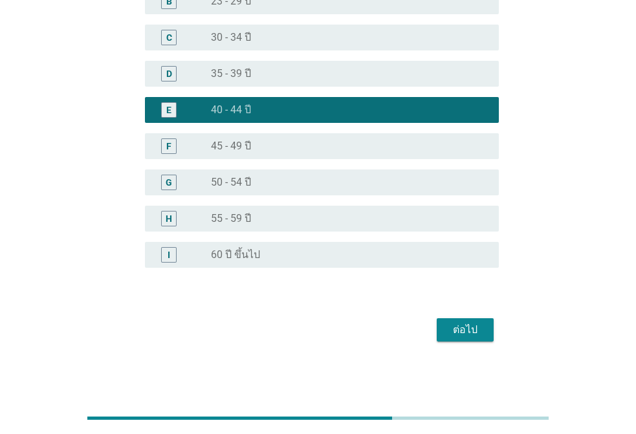
click at [452, 324] on div "ต่อไป" at bounding box center [465, 330] width 36 height 16
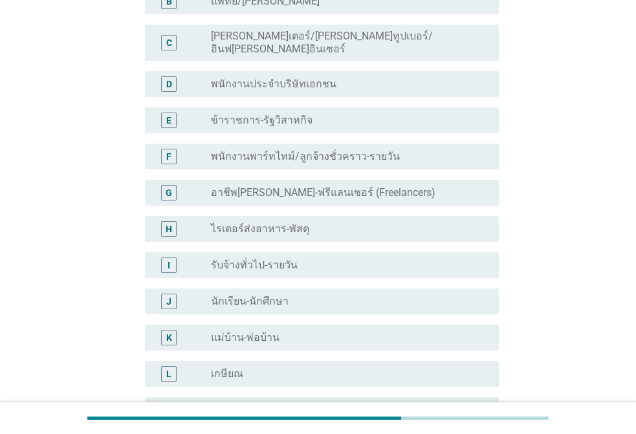
scroll to position [0, 0]
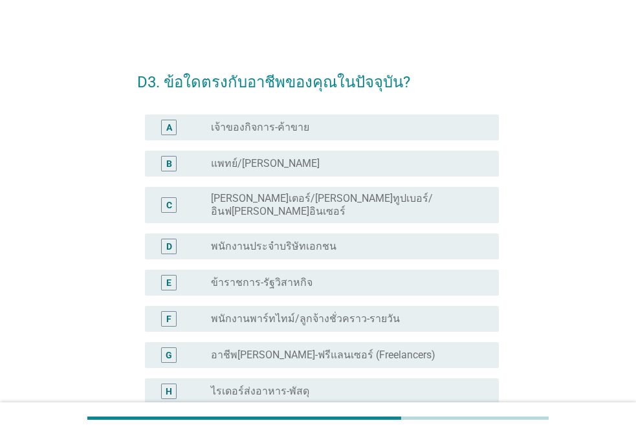
click at [243, 240] on label "พนักงานประจำบริษัทเอกชน" at bounding box center [274, 246] width 126 height 13
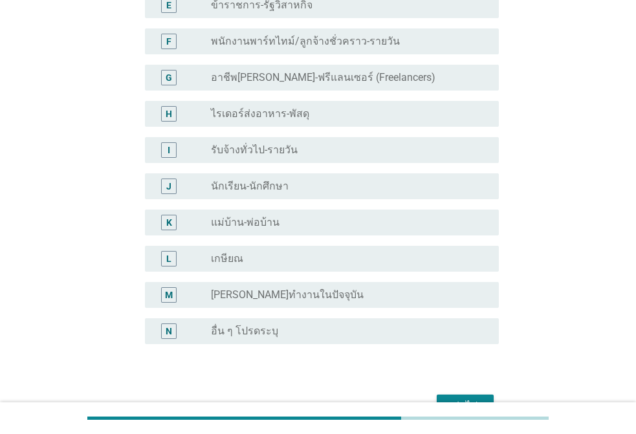
scroll to position [344, 0]
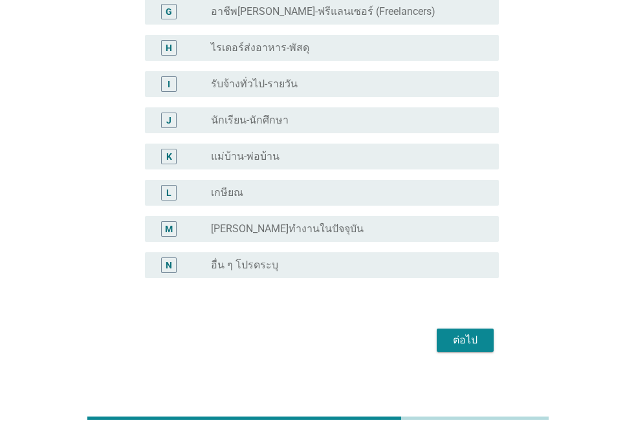
click at [477, 333] on div "ต่อไป" at bounding box center [465, 341] width 36 height 16
